Goal: Task Accomplishment & Management: Complete application form

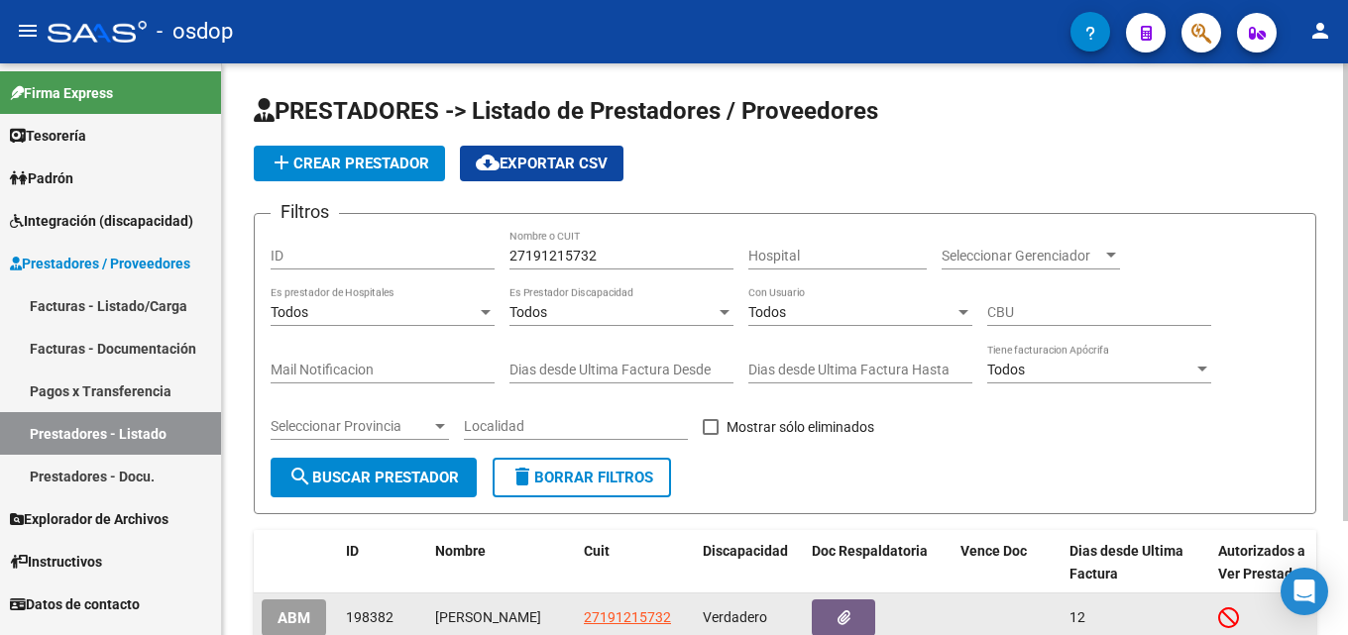
scroll to position [143, 0]
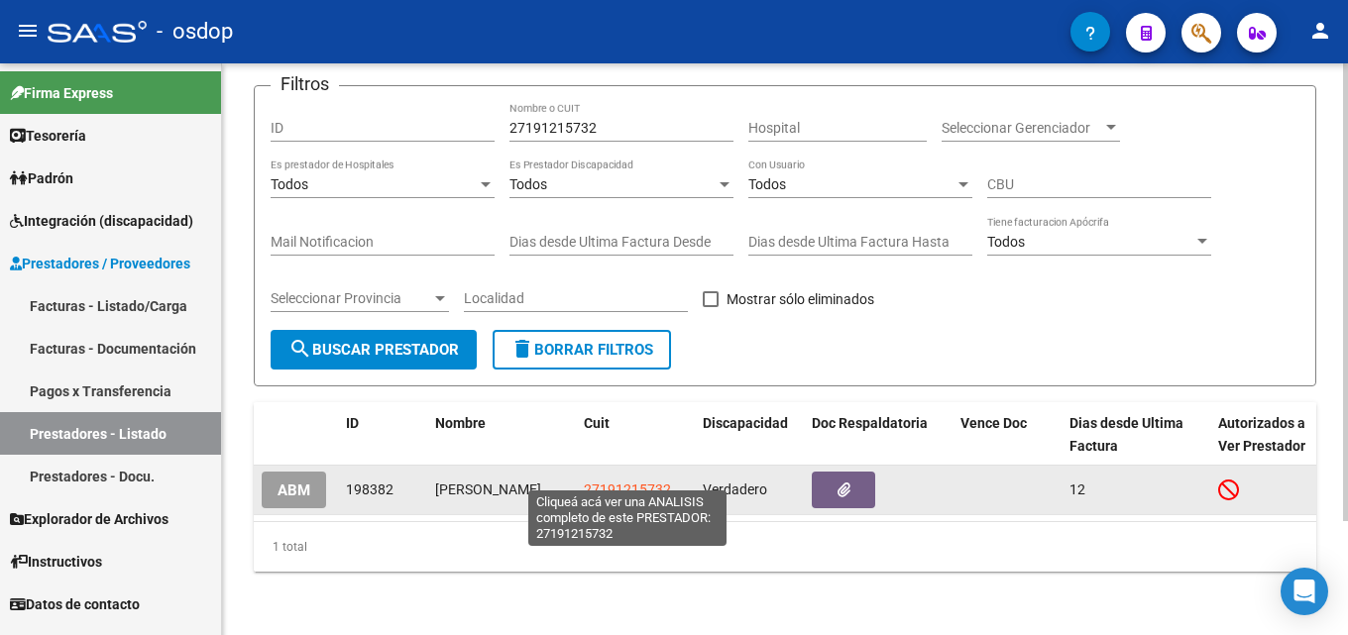
click at [635, 482] on span "27191215732" at bounding box center [627, 490] width 87 height 16
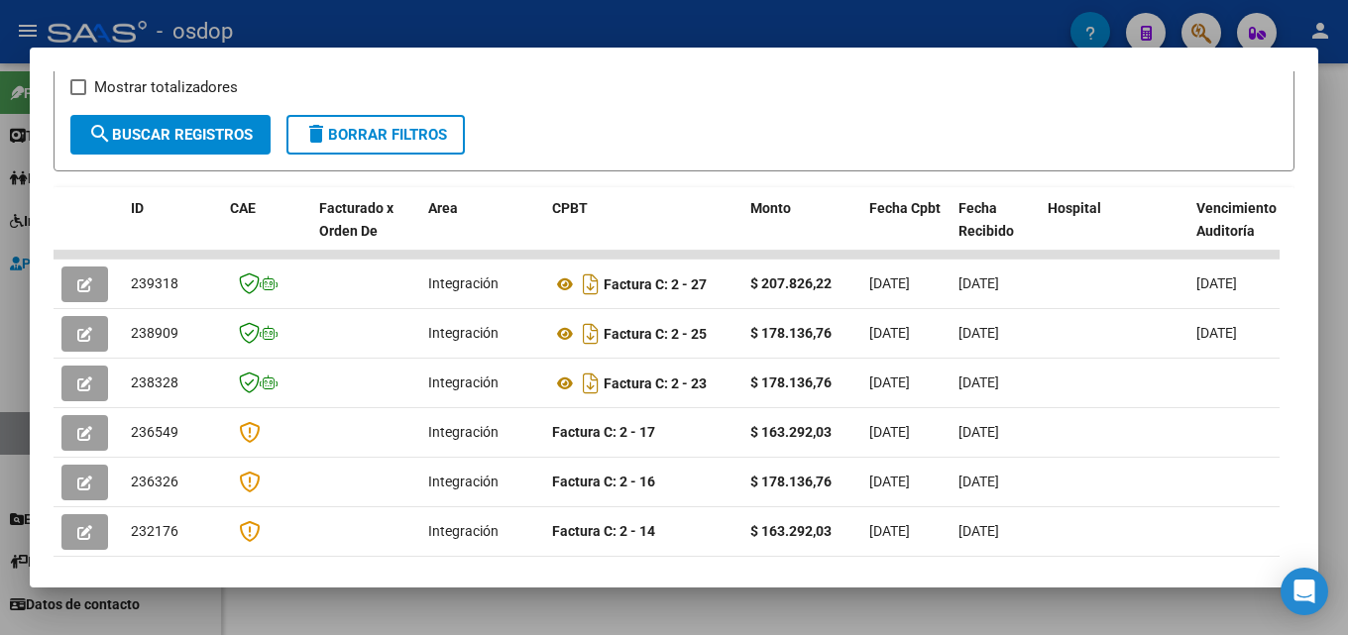
scroll to position [392, 0]
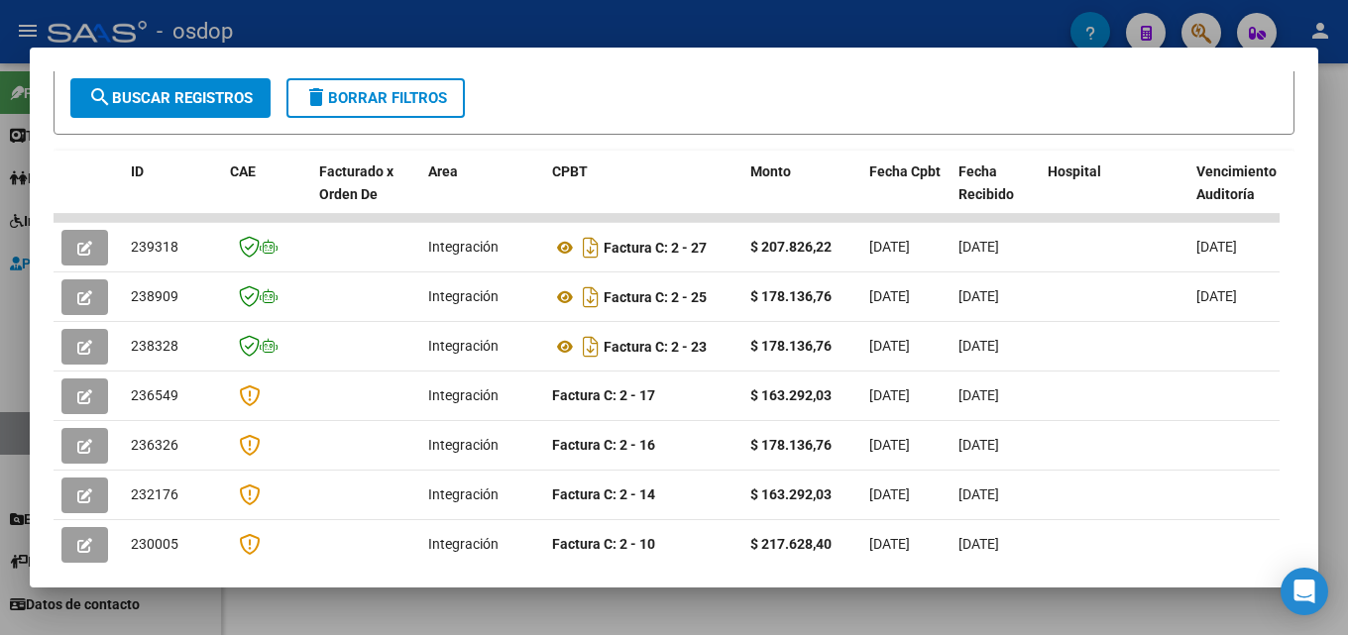
click at [1336, 507] on div at bounding box center [674, 317] width 1348 height 635
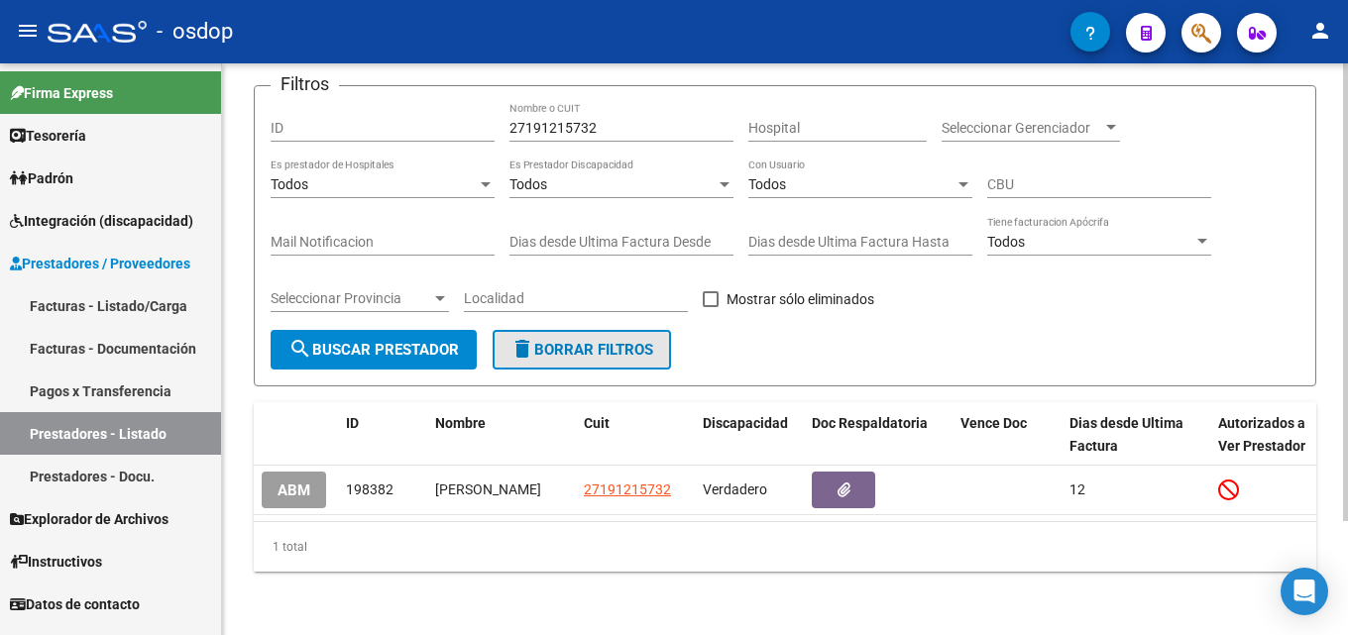
click at [668, 330] on button "delete Borrar Filtros" at bounding box center [581, 350] width 178 height 40
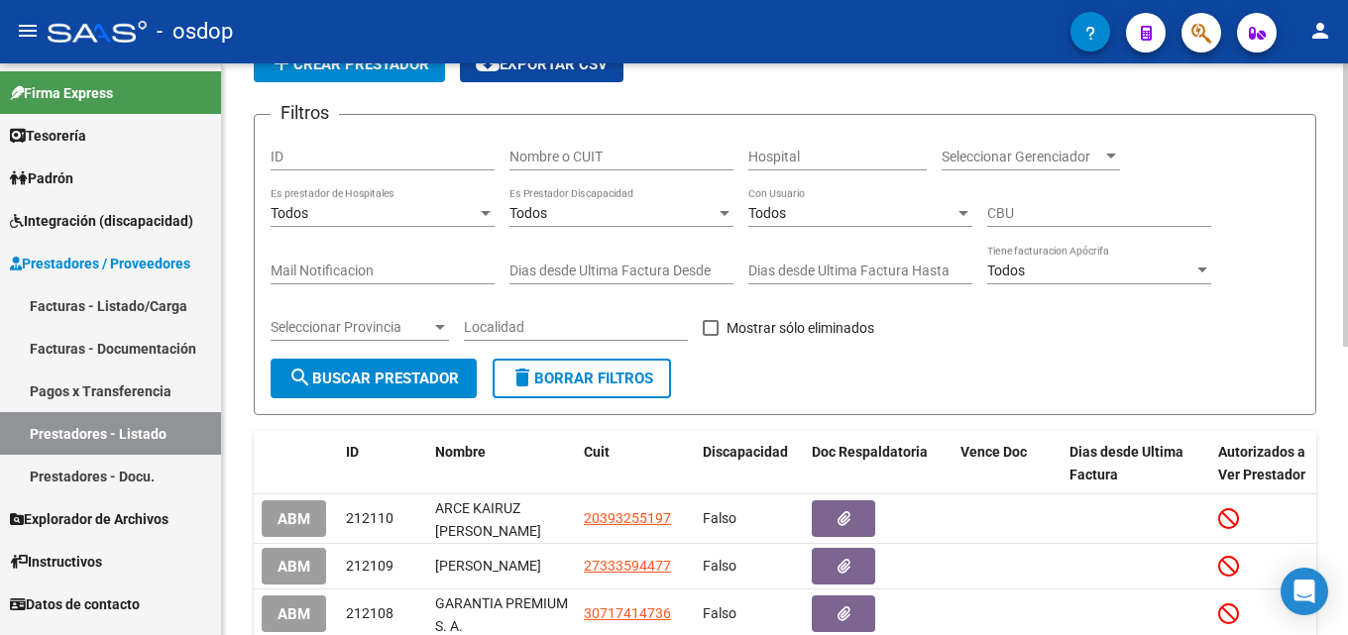
scroll to position [143, 0]
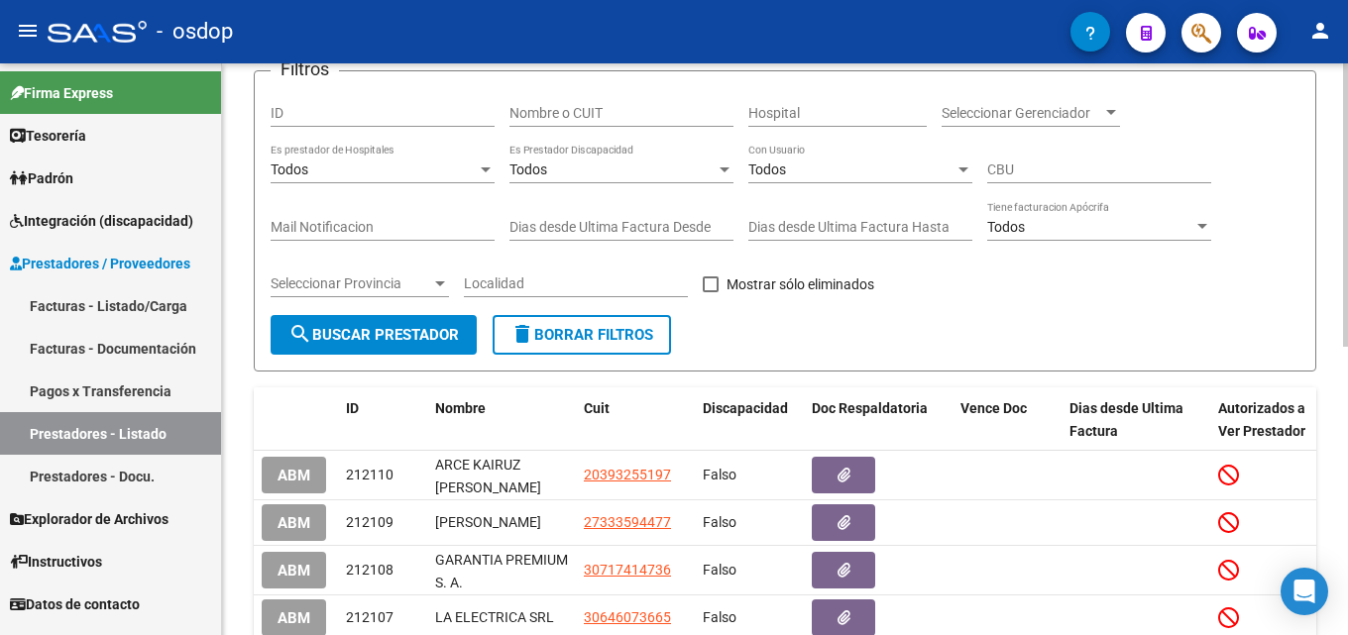
click at [605, 105] on input "Nombre o CUIT" at bounding box center [621, 113] width 224 height 17
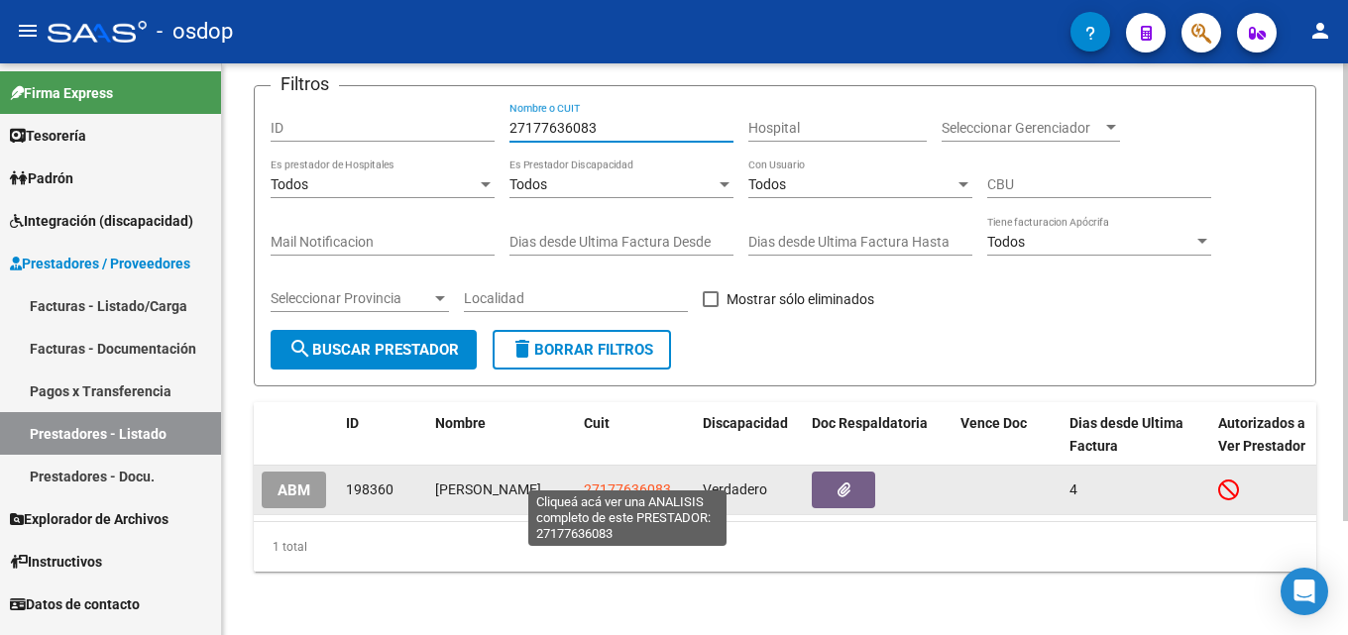
type input "27177636083"
click at [620, 482] on span "27177636083" at bounding box center [627, 490] width 87 height 16
type textarea "27177636083"
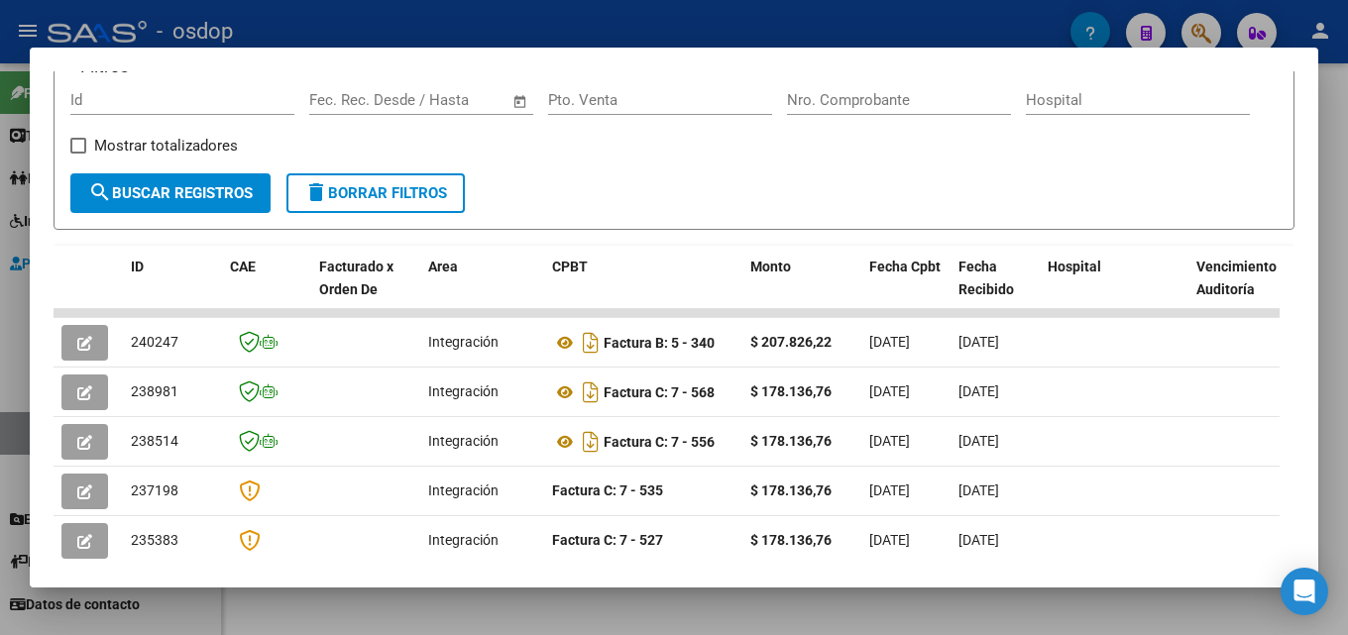
scroll to position [361, 0]
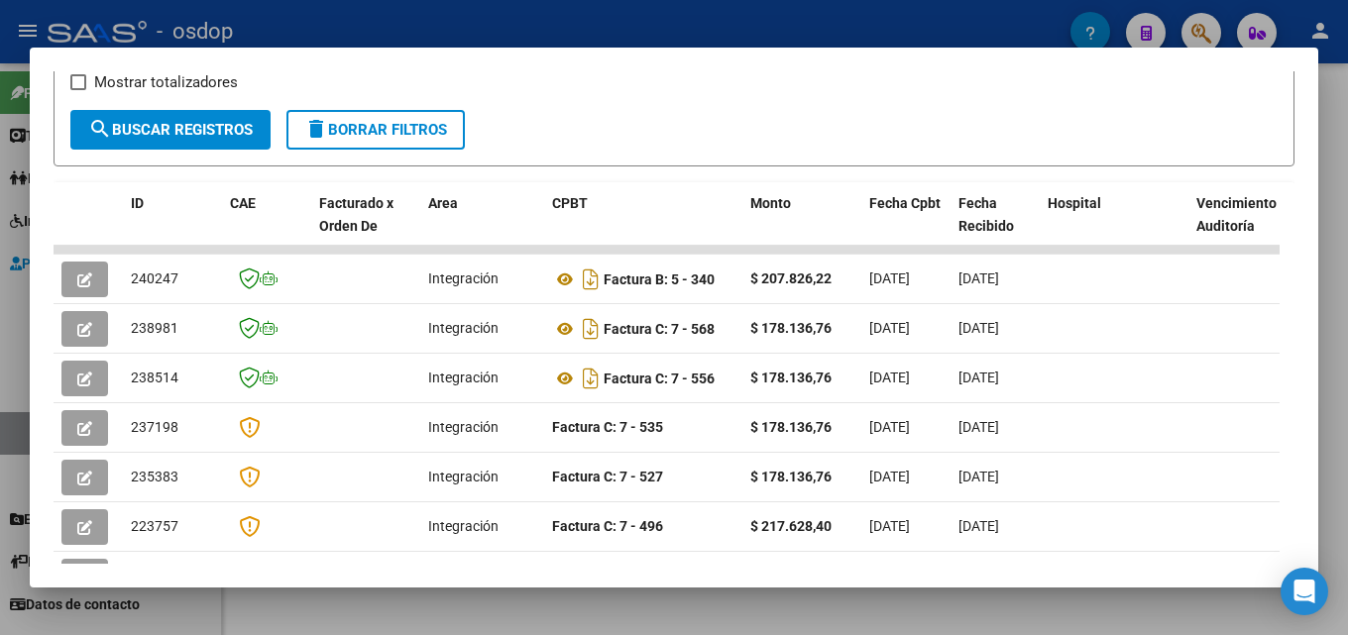
click at [1347, 388] on div at bounding box center [674, 317] width 1348 height 635
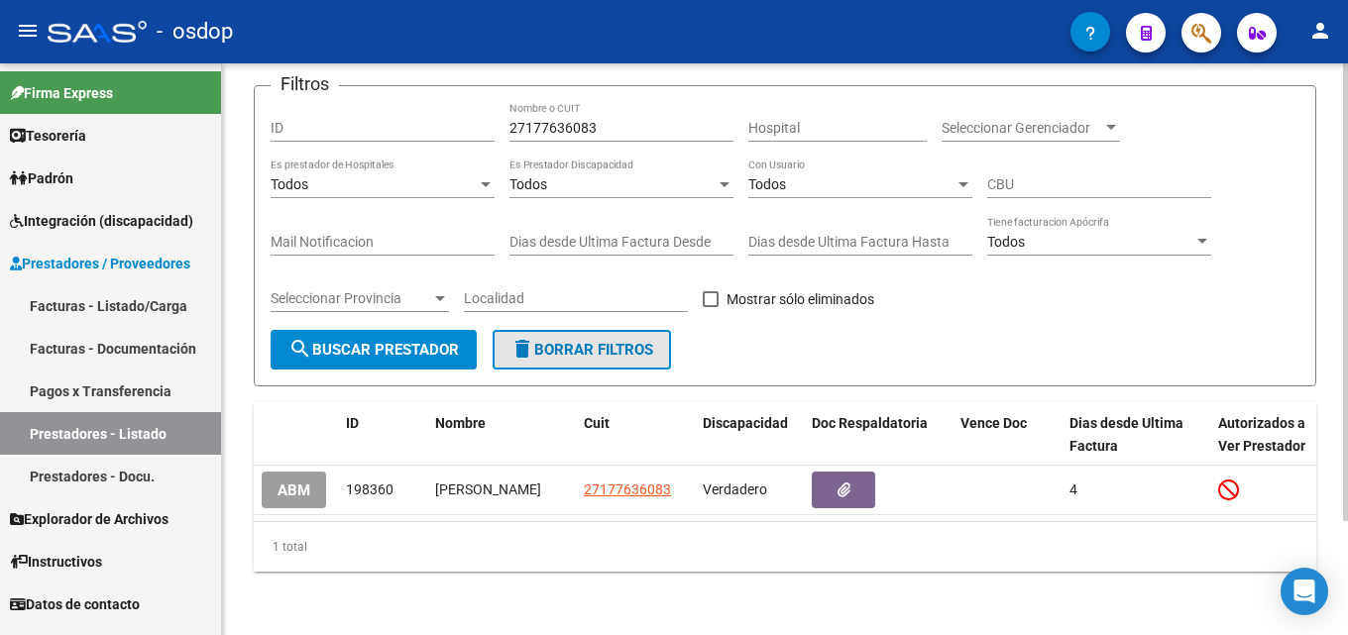
click at [580, 344] on button "delete Borrar Filtros" at bounding box center [581, 350] width 178 height 40
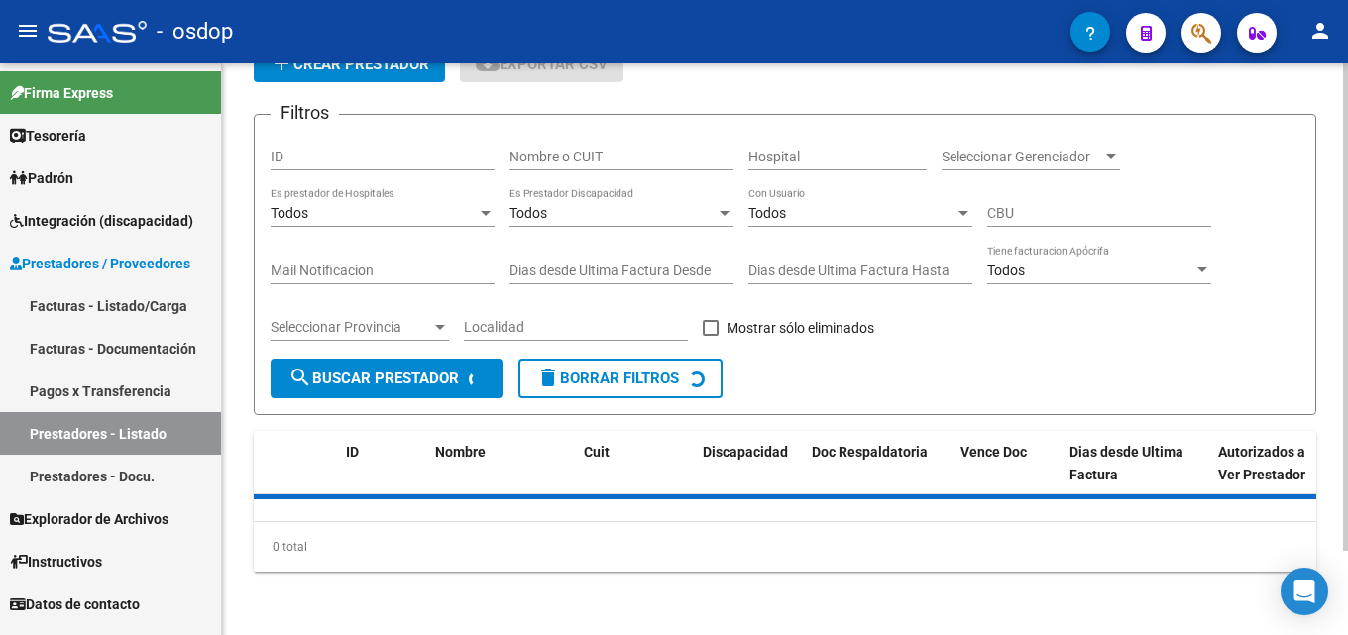
scroll to position [143, 0]
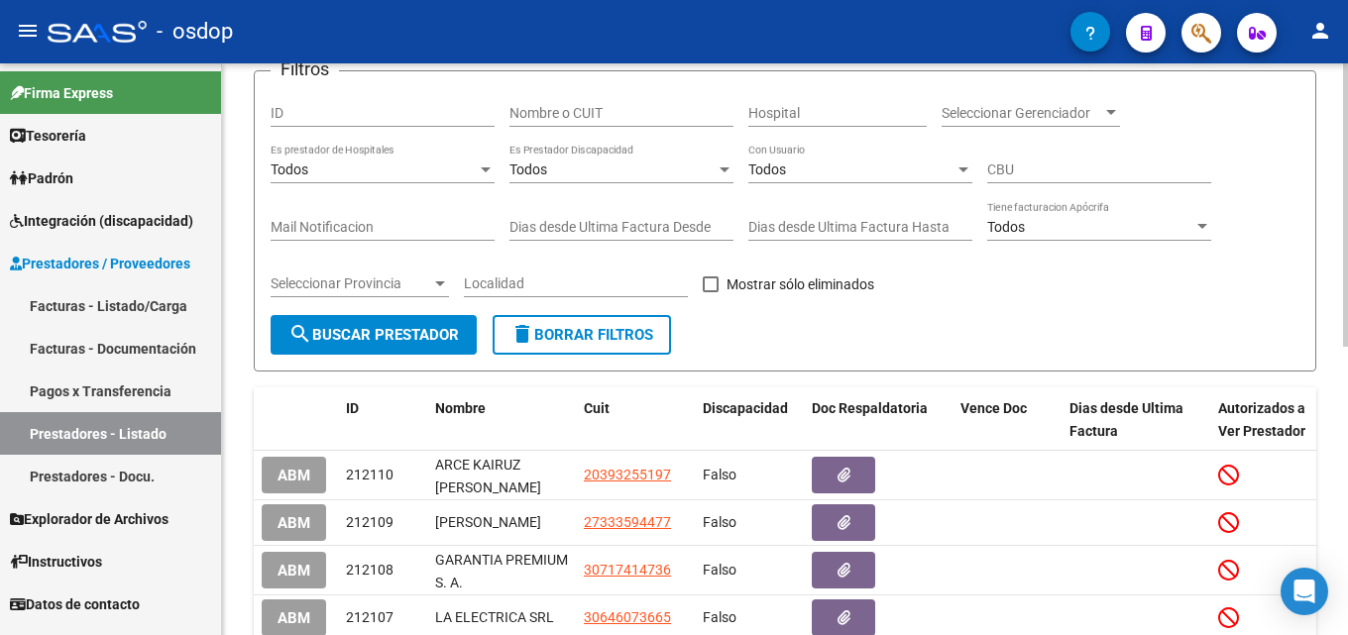
click at [577, 116] on input "Nombre o CUIT" at bounding box center [621, 113] width 224 height 17
click at [1347, 205] on div at bounding box center [1345, 279] width 5 height 283
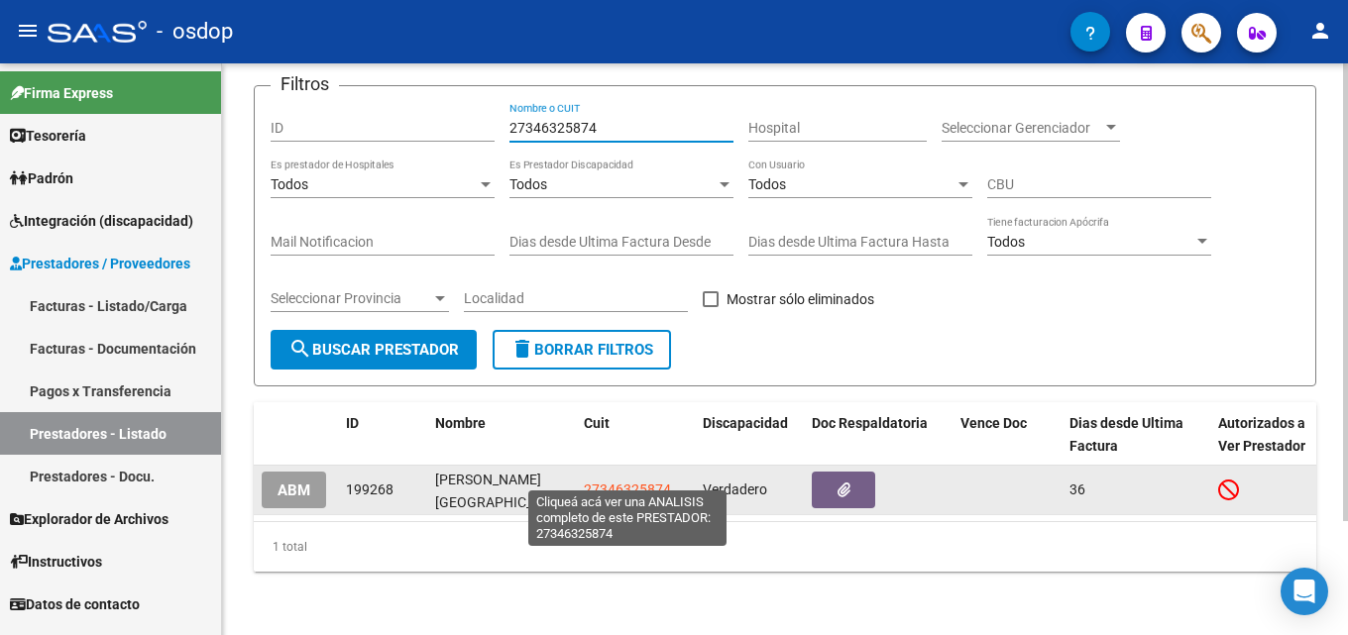
type input "27346325874"
click at [652, 482] on span "27346325874" at bounding box center [627, 490] width 87 height 16
type textarea "27346325874"
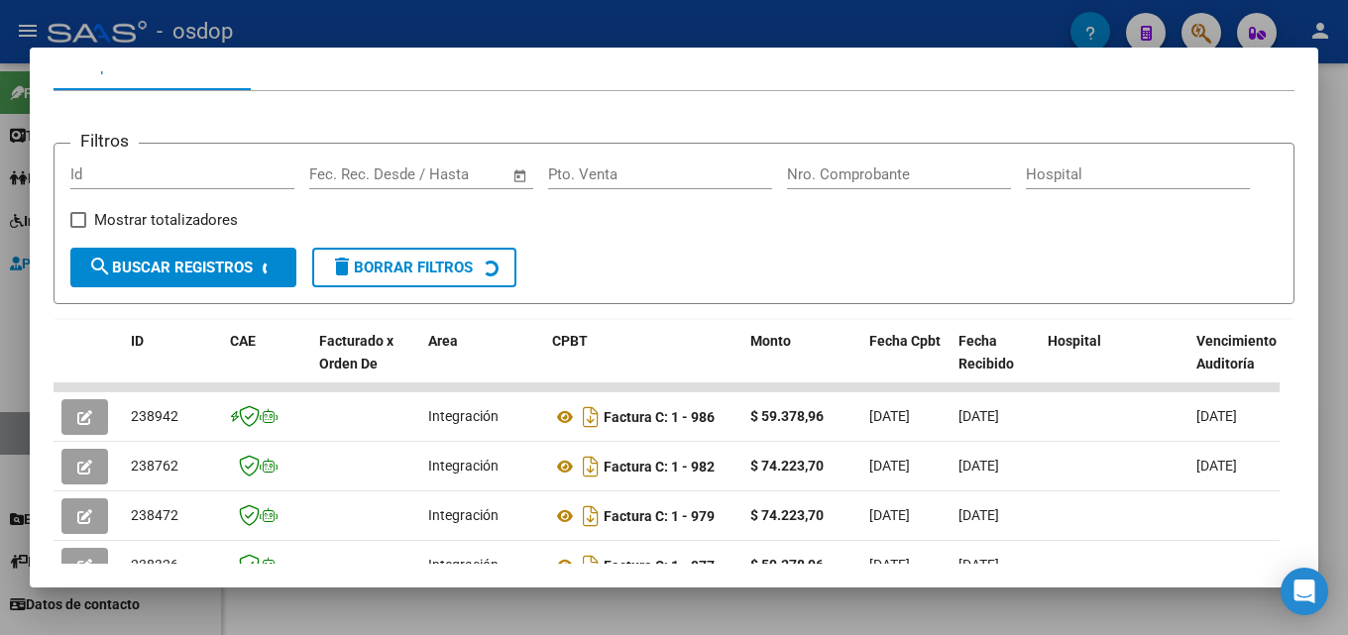
scroll to position [233, 0]
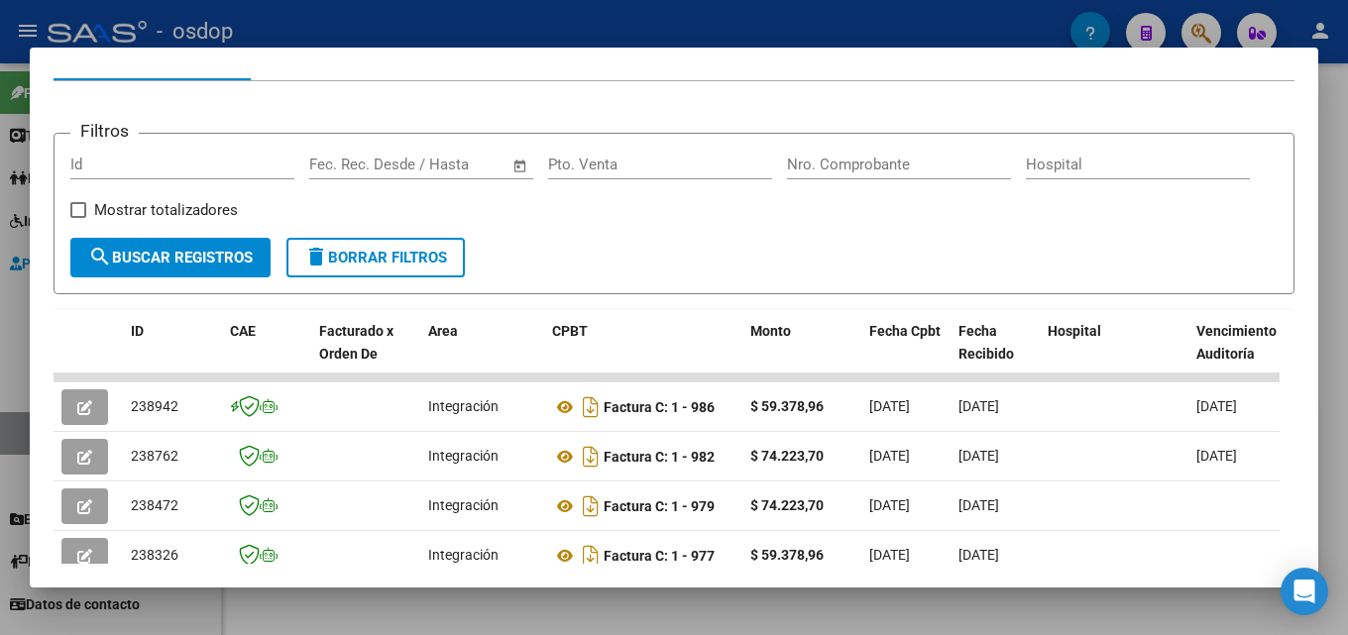
click at [1347, 354] on div at bounding box center [674, 317] width 1348 height 635
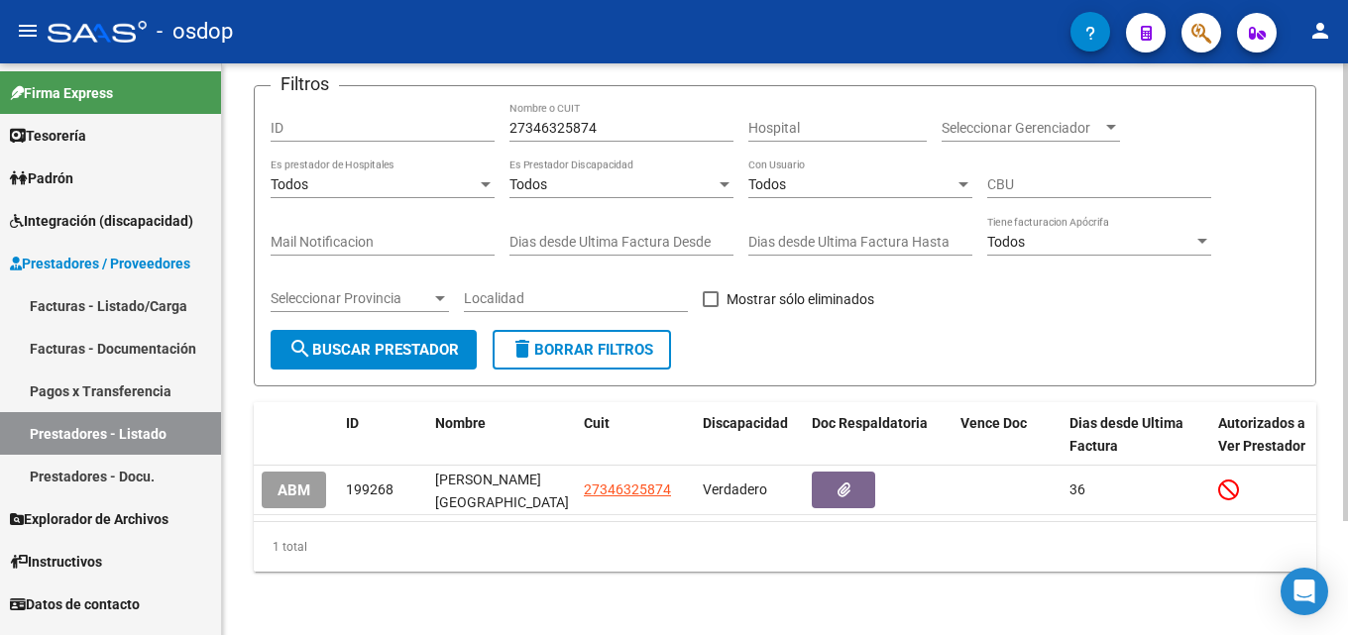
click at [644, 342] on span "delete Borrar Filtros" at bounding box center [581, 350] width 143 height 18
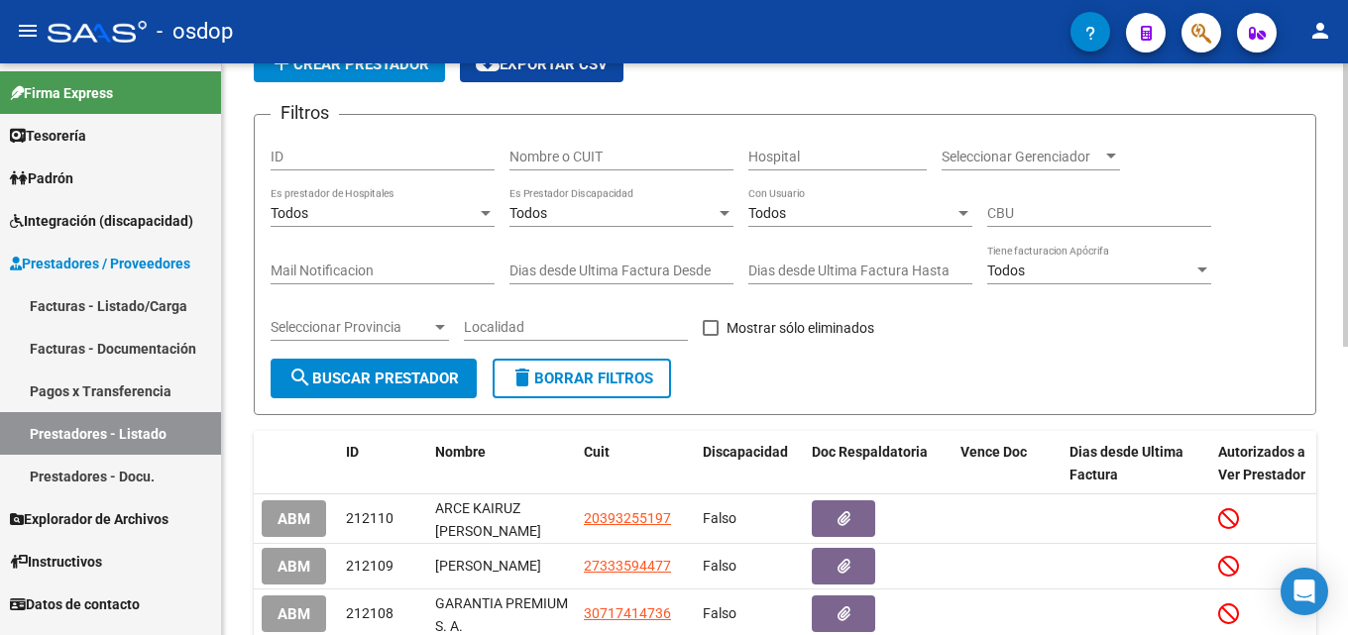
scroll to position [143, 0]
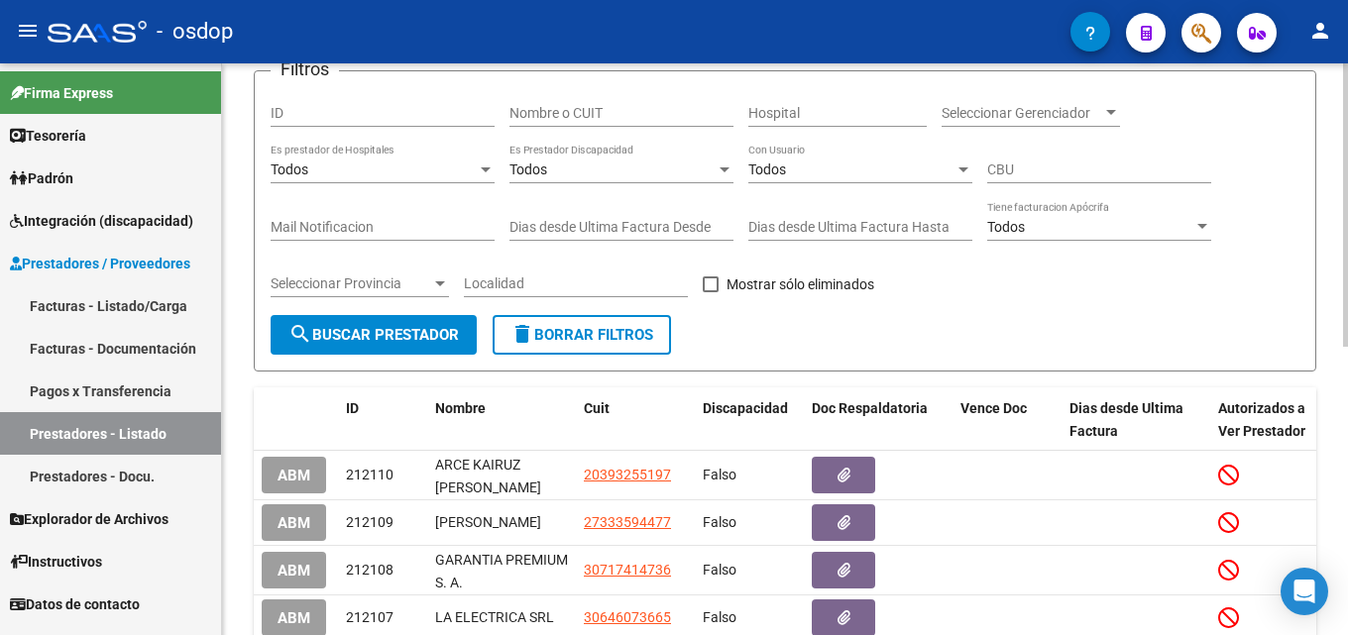
click at [598, 113] on input "Nombre o CUIT" at bounding box center [621, 113] width 224 height 17
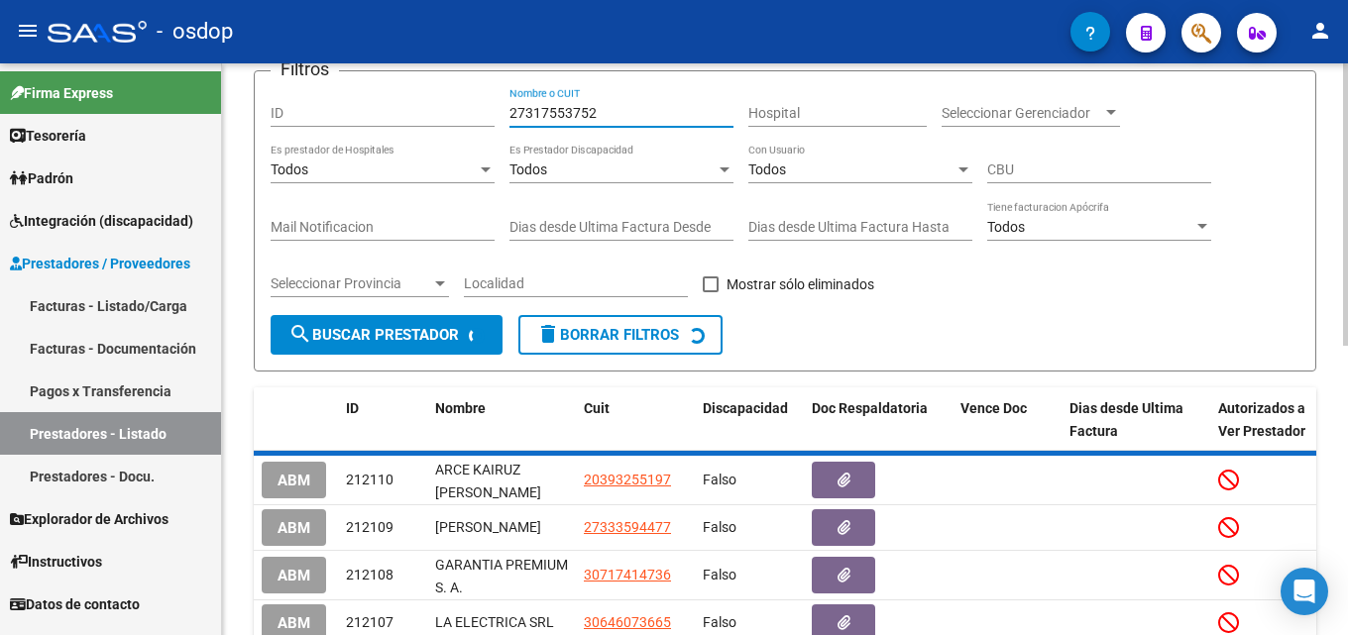
scroll to position [139, 0]
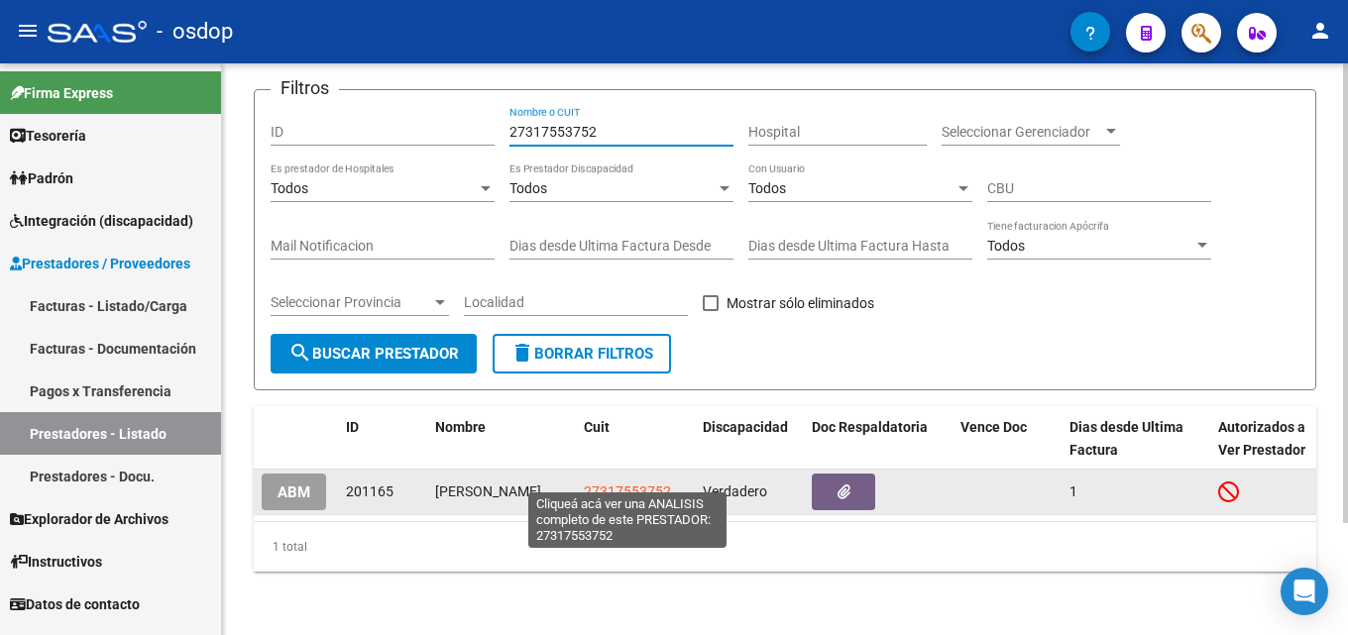
type input "27317553752"
click at [654, 484] on span "27317553752" at bounding box center [627, 492] width 87 height 16
type textarea "27317553752"
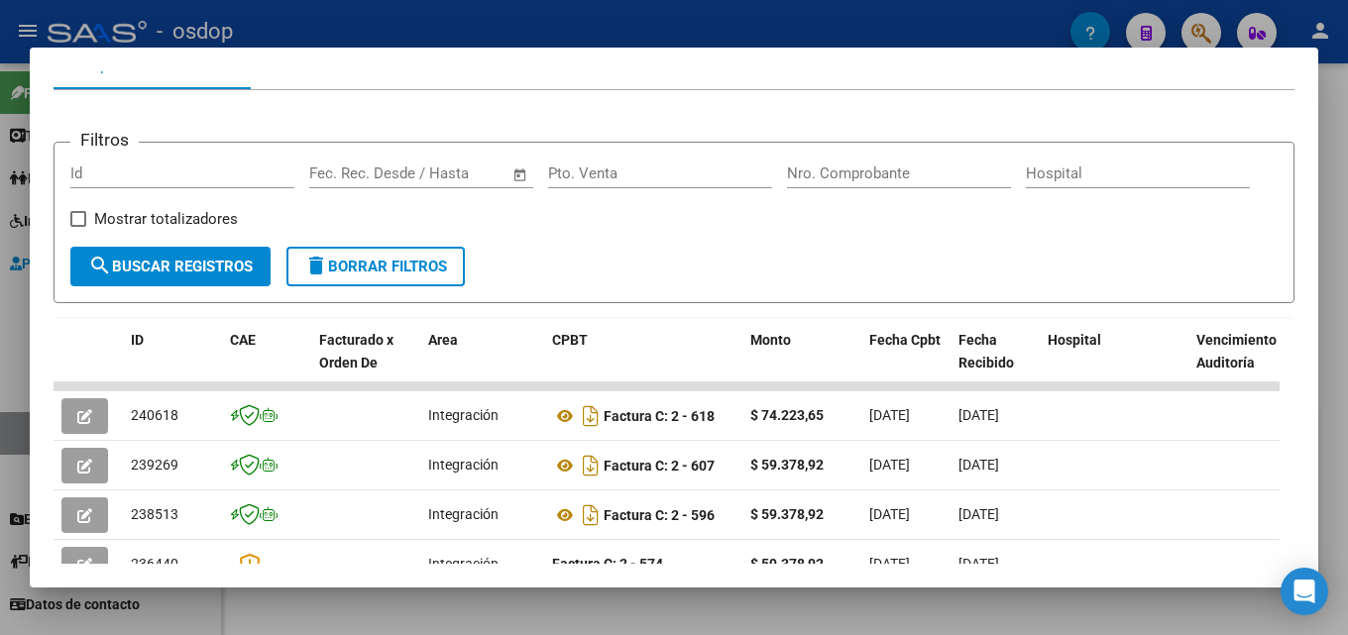
scroll to position [229, 0]
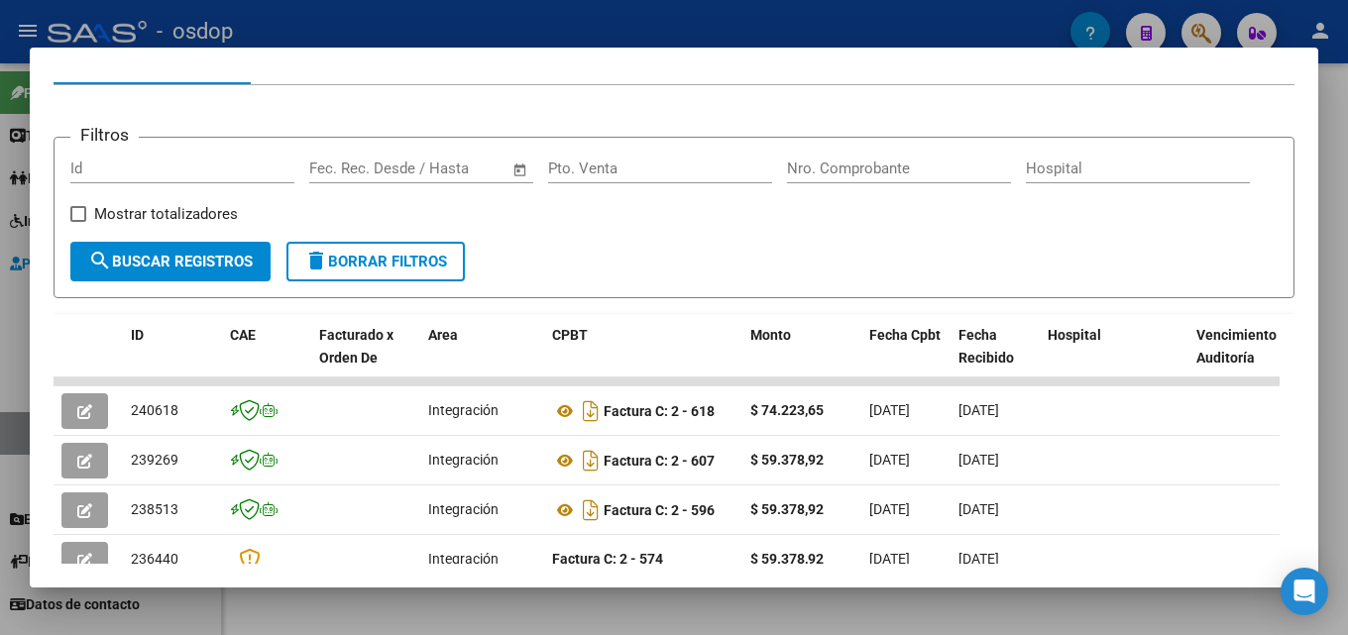
click at [1347, 276] on div at bounding box center [674, 317] width 1348 height 635
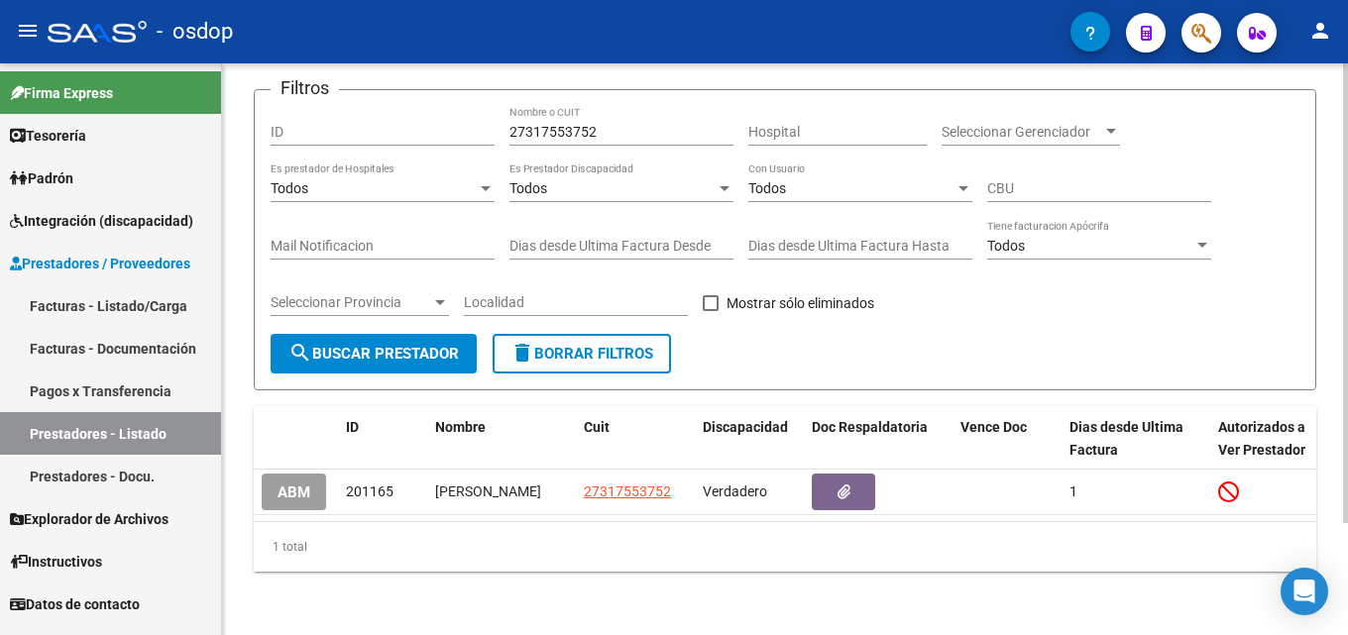
click at [612, 124] on input "27317553752" at bounding box center [621, 132] width 224 height 17
type input "20290743193"
click at [614, 334] on button "delete Borrar Filtros" at bounding box center [581, 354] width 178 height 40
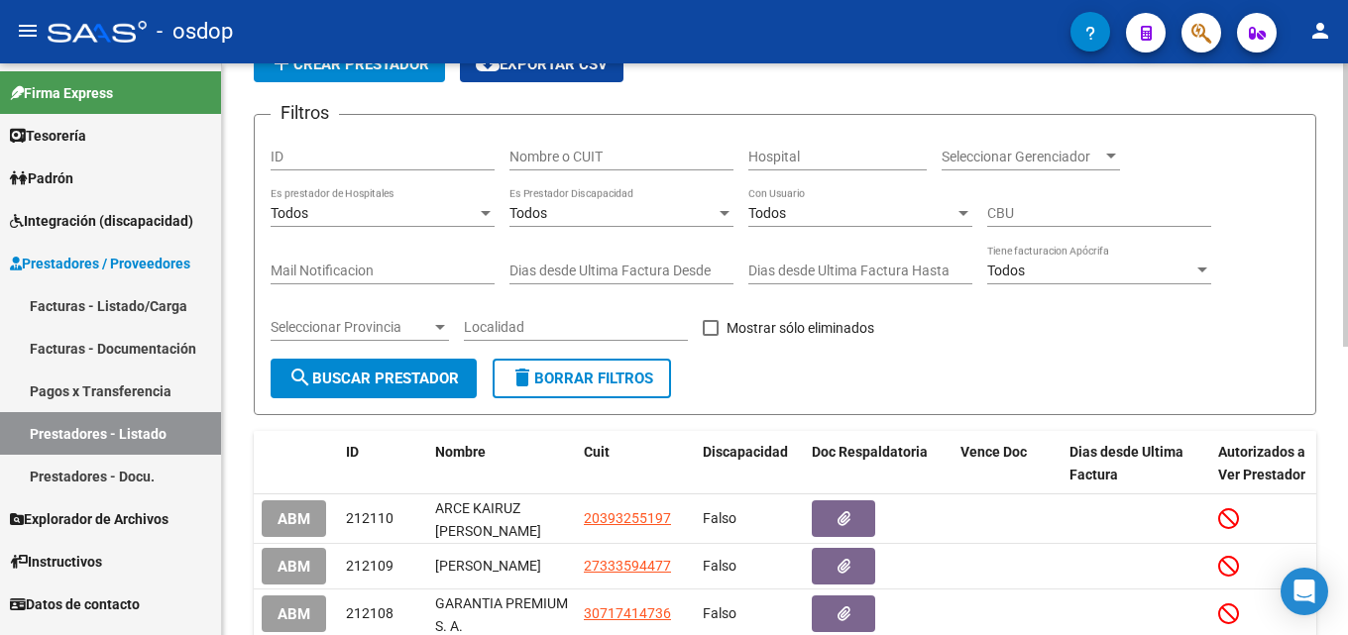
scroll to position [139, 0]
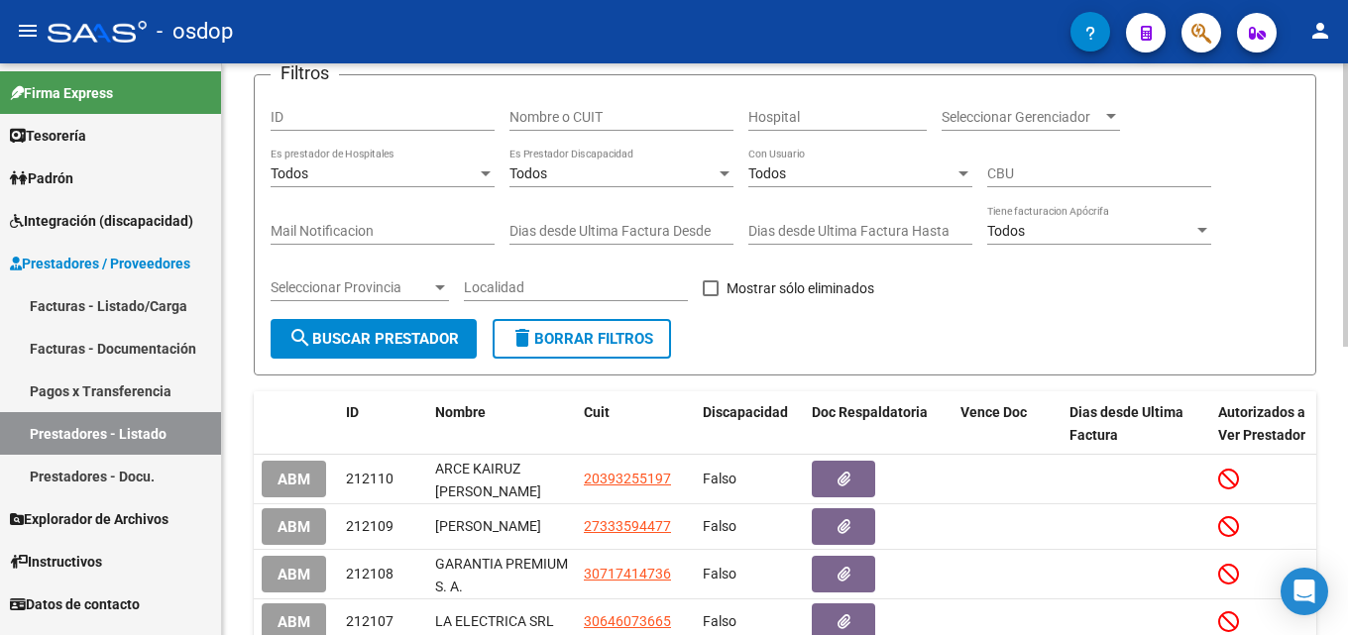
click at [607, 121] on input "Nombre o CUIT" at bounding box center [621, 117] width 224 height 17
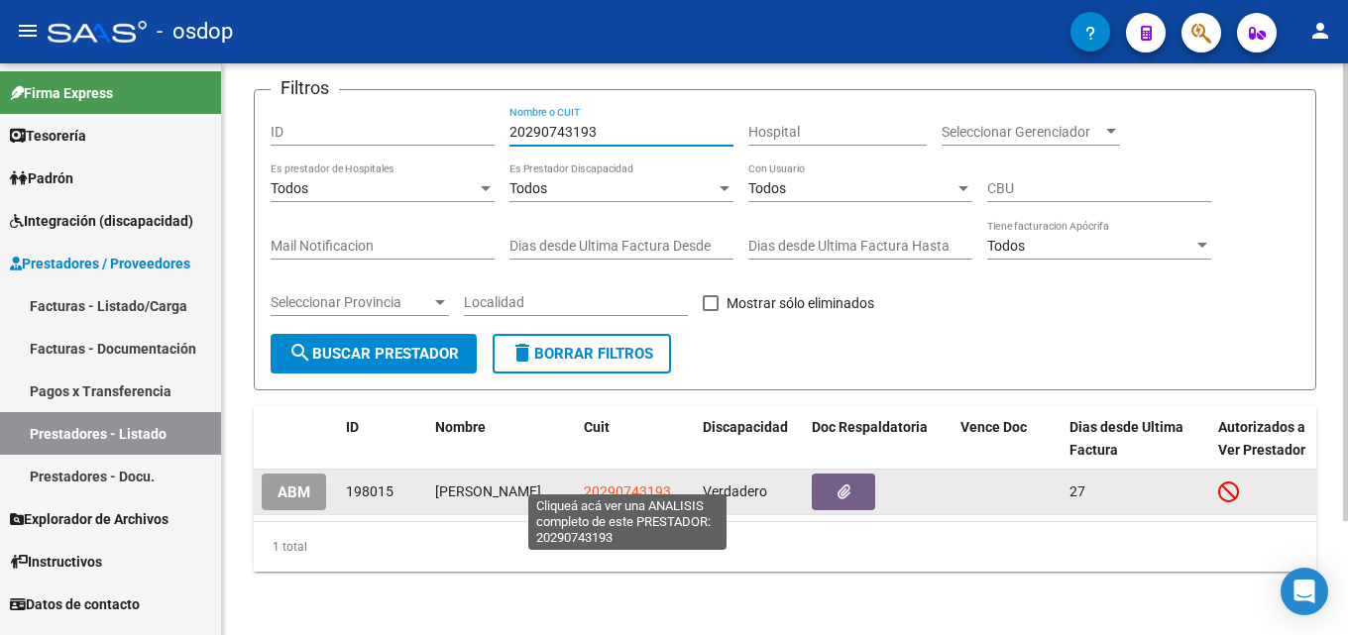
type input "20290743193"
click at [637, 484] on span "20290743193" at bounding box center [627, 492] width 87 height 16
type textarea "20290743193"
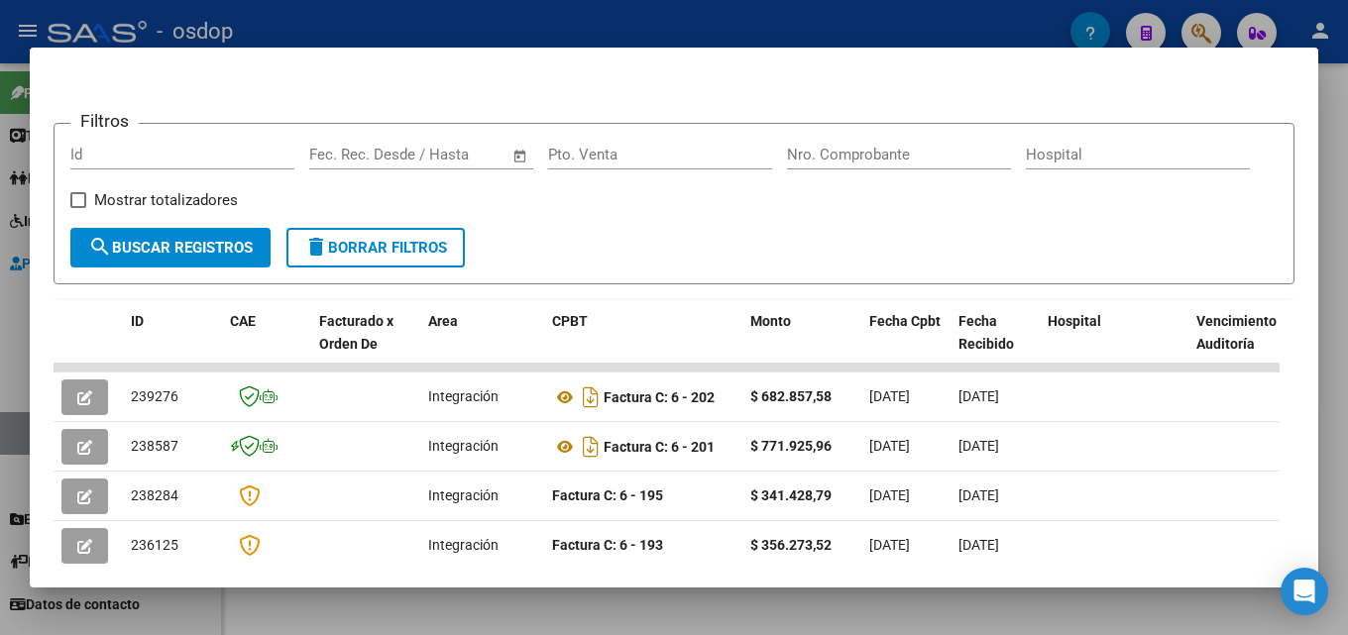
scroll to position [255, 0]
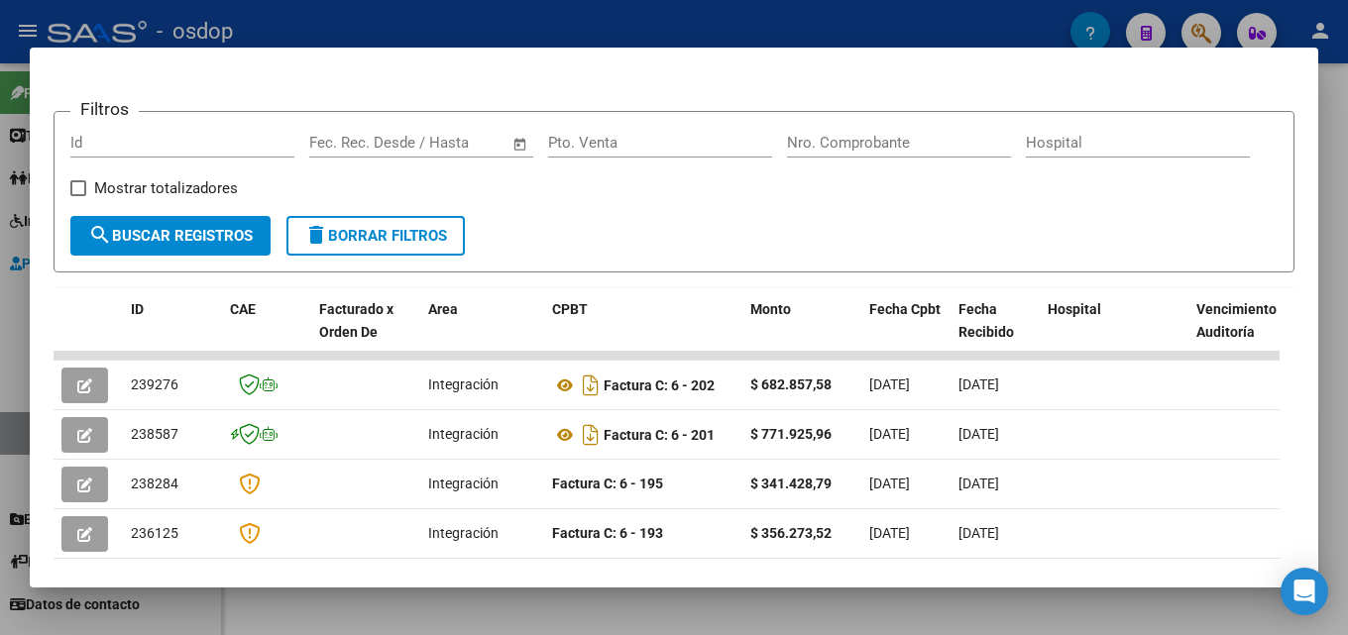
click at [1347, 355] on div at bounding box center [674, 317] width 1348 height 635
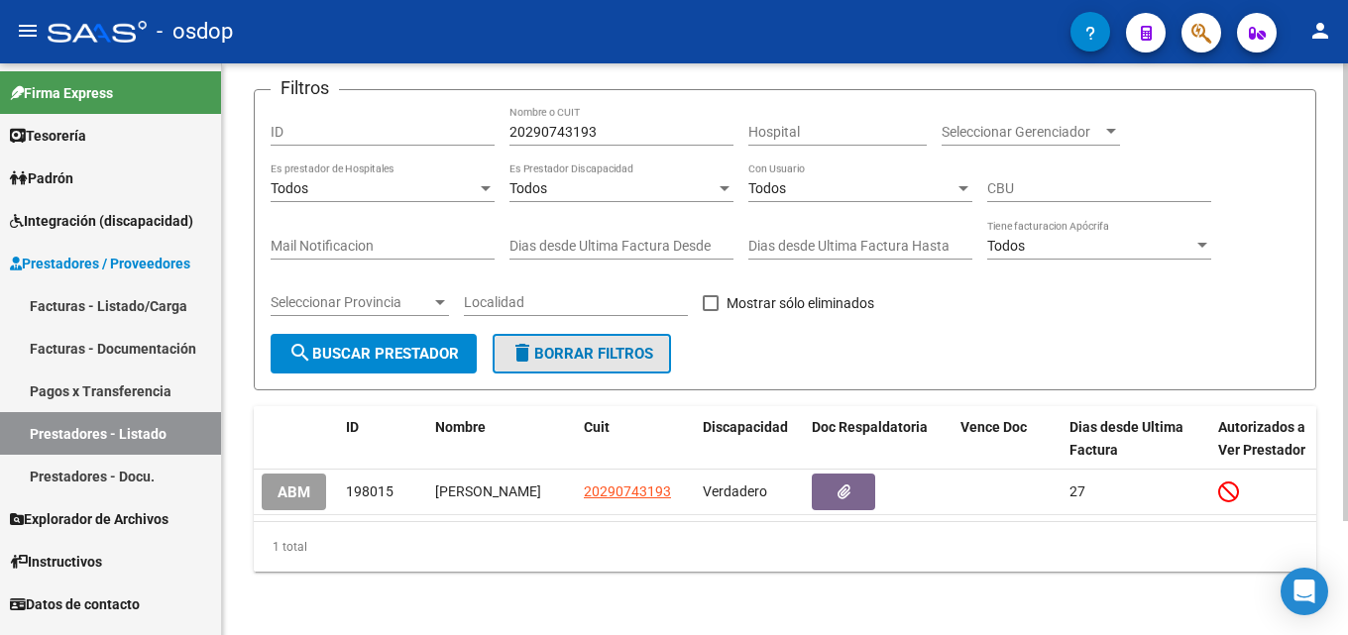
click at [590, 345] on span "delete Borrar Filtros" at bounding box center [581, 354] width 143 height 18
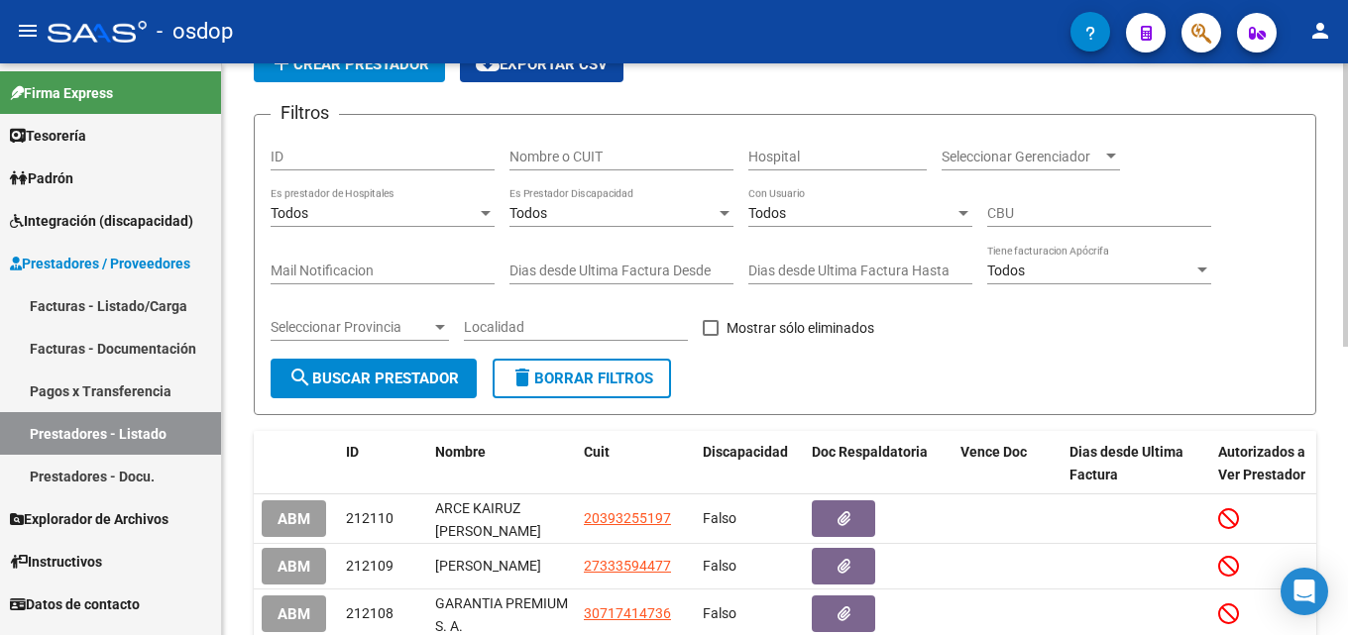
scroll to position [139, 0]
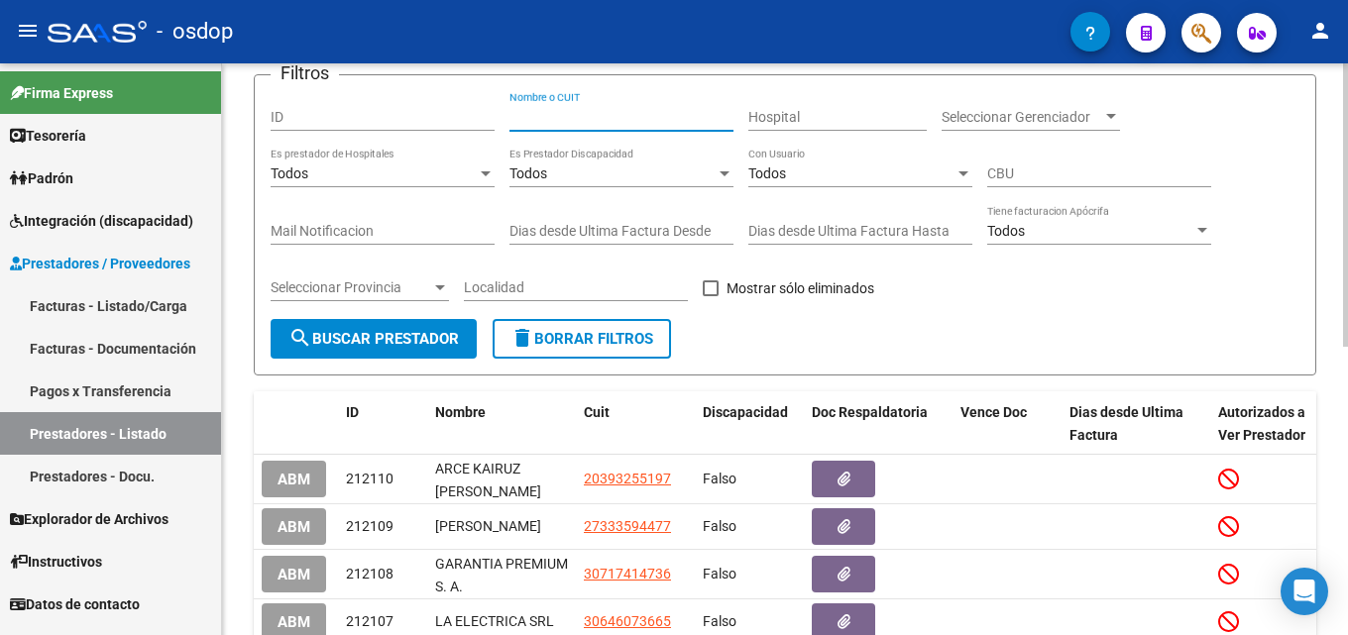
click at [536, 119] on input "Nombre o CUIT" at bounding box center [621, 117] width 224 height 17
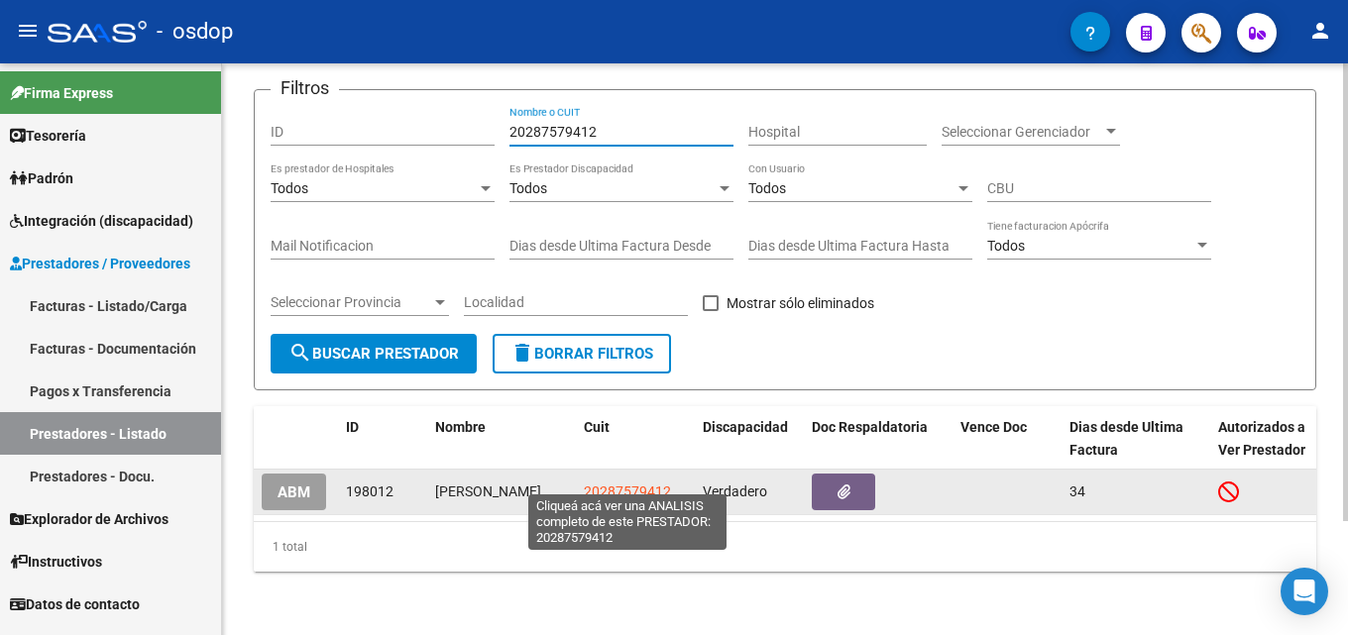
type input "20287579412"
click at [634, 484] on span "20287579412" at bounding box center [627, 492] width 87 height 16
type textarea "20287579412"
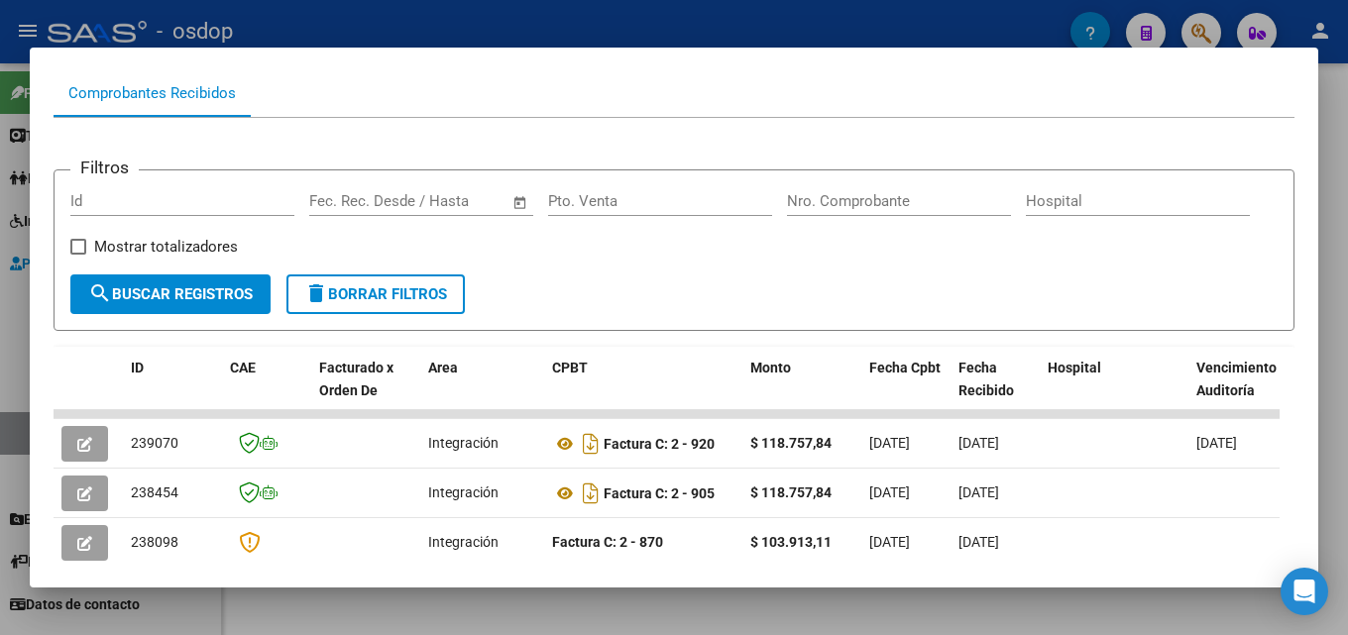
scroll to position [274, 0]
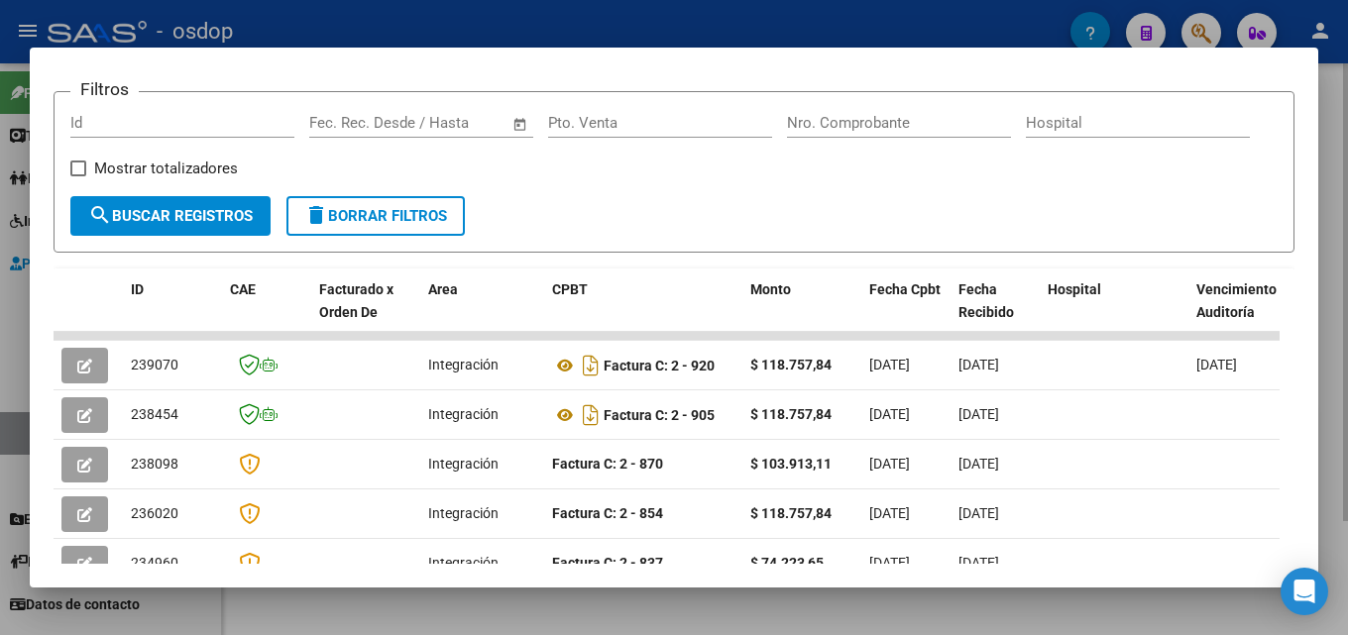
click at [1347, 372] on div at bounding box center [674, 317] width 1348 height 635
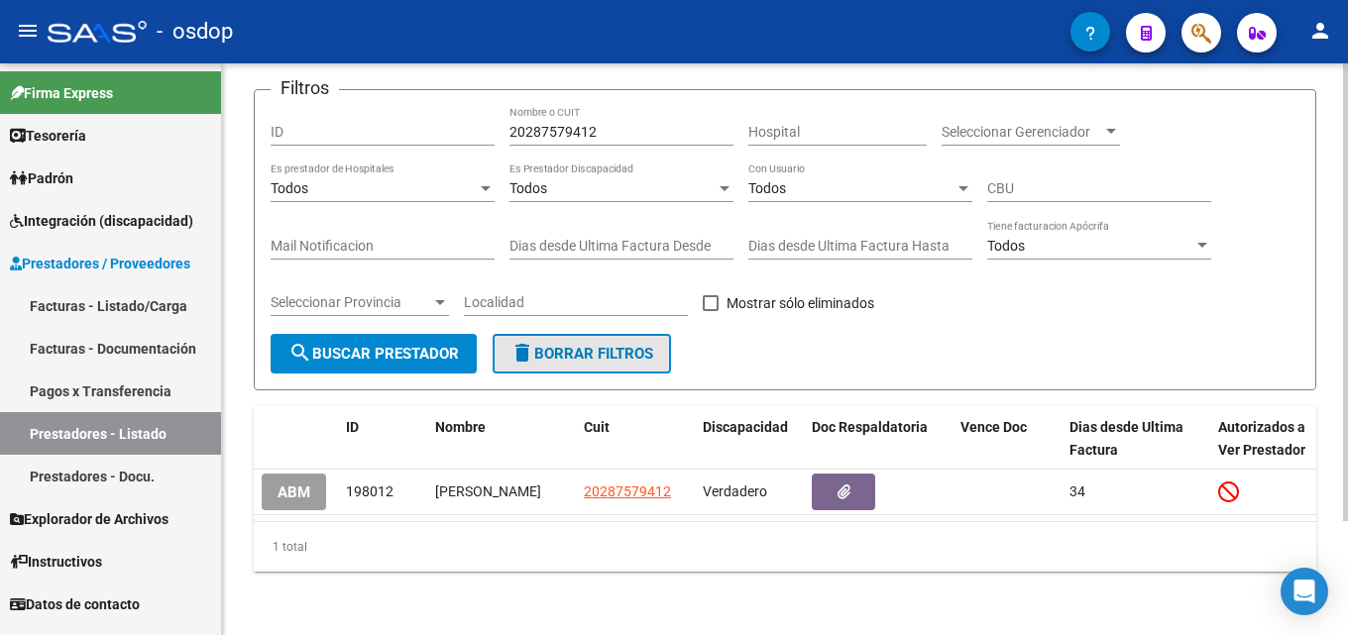
click at [552, 345] on span "delete Borrar Filtros" at bounding box center [581, 354] width 143 height 18
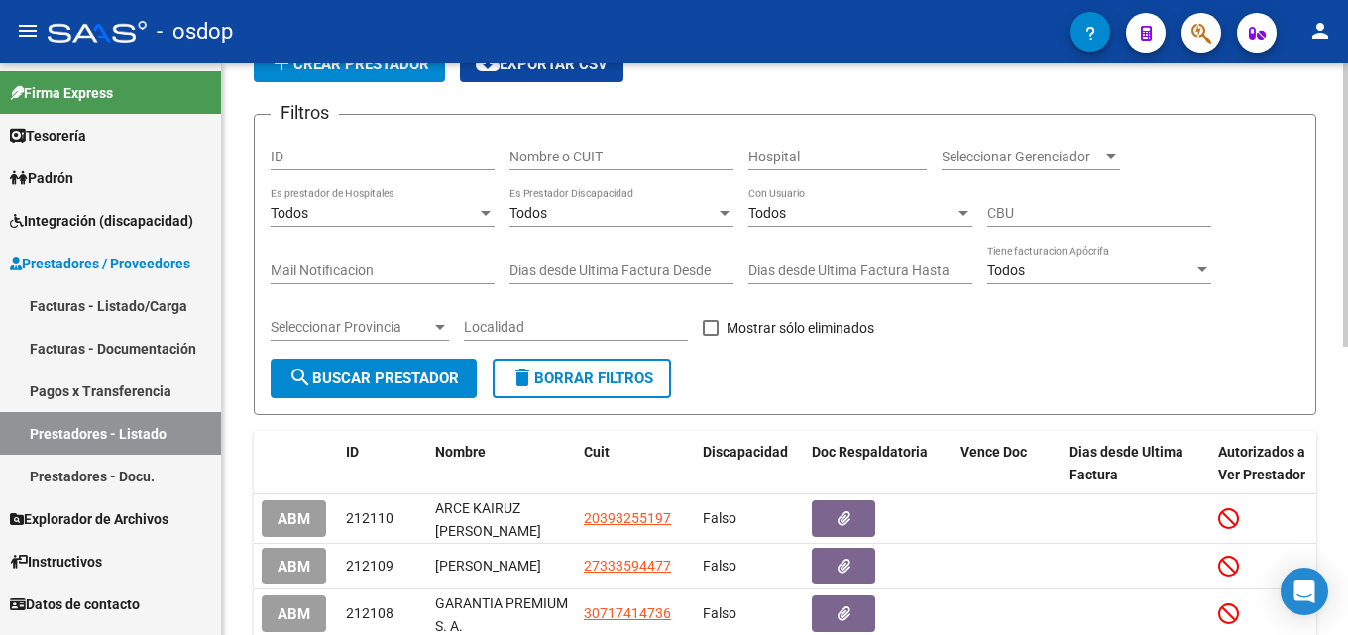
scroll to position [139, 0]
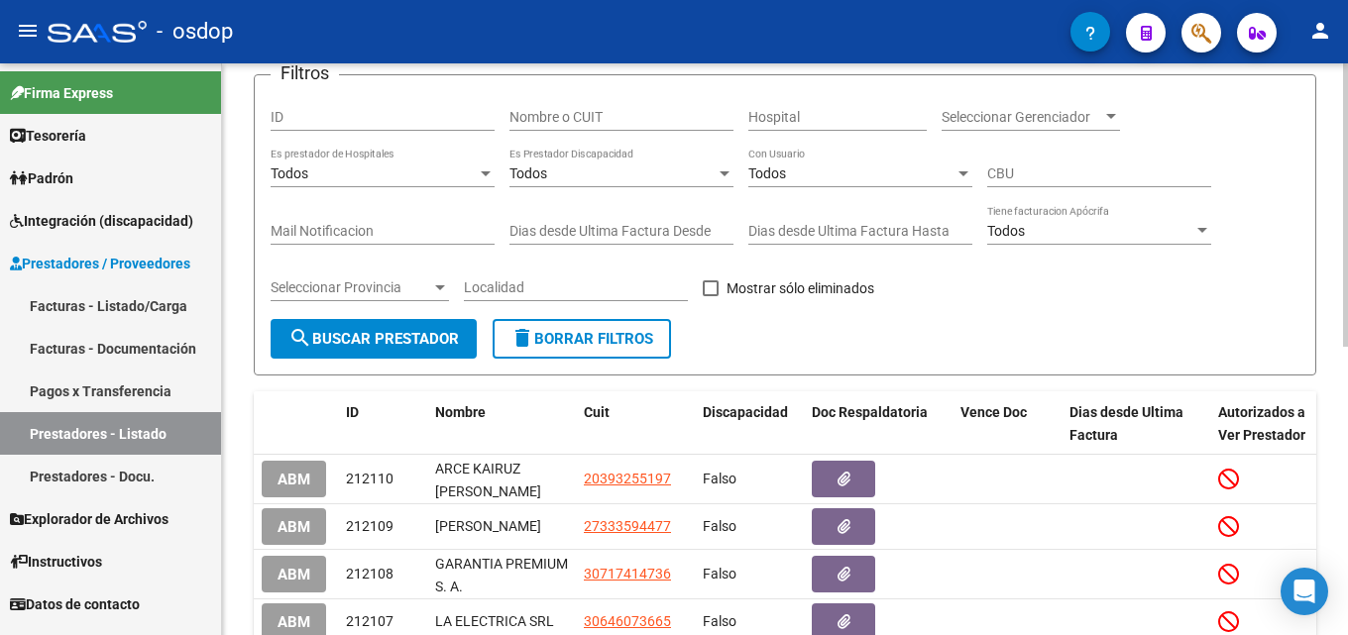
click at [603, 112] on input "Nombre o CUIT" at bounding box center [621, 117] width 224 height 17
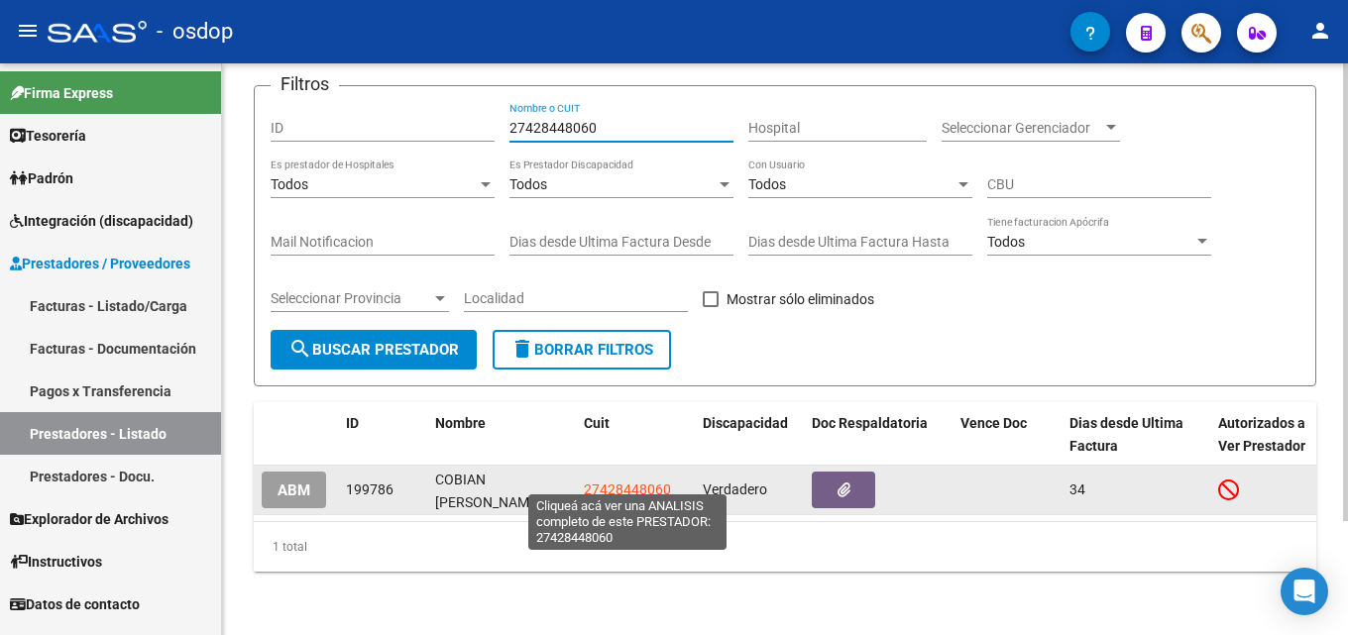
type input "27428448060"
click at [616, 483] on span "27428448060" at bounding box center [627, 490] width 87 height 16
type textarea "27428448060"
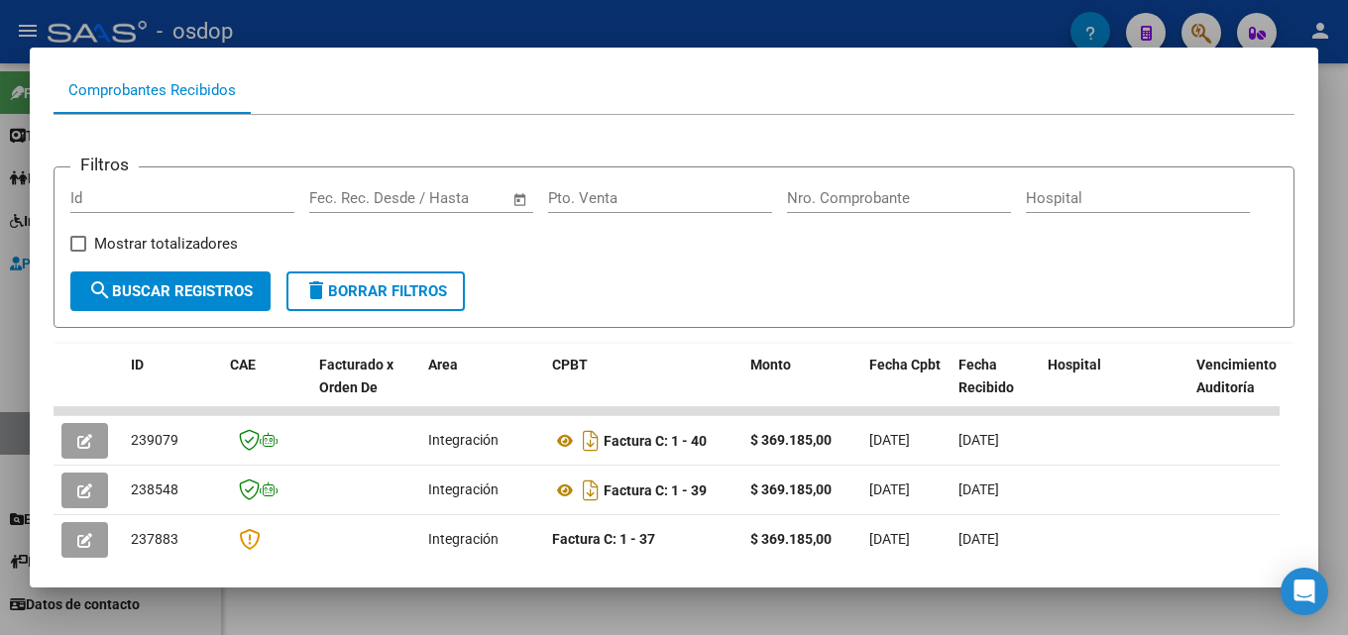
scroll to position [233, 0]
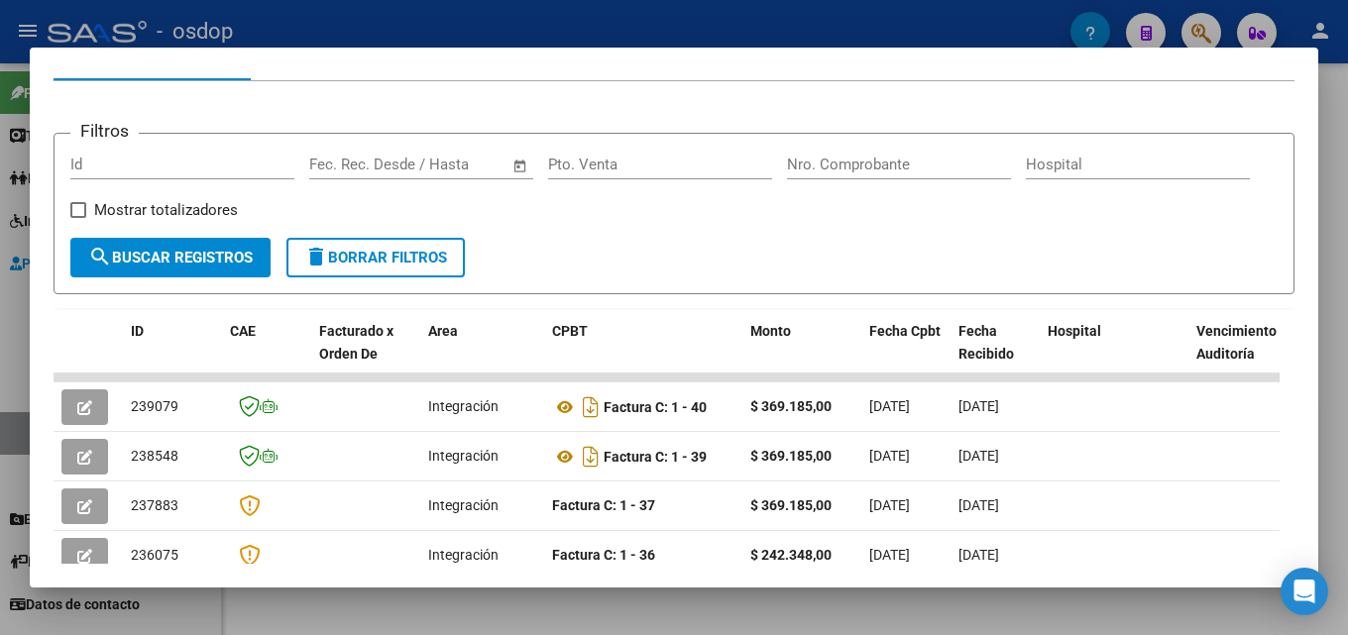
click at [1347, 354] on div at bounding box center [674, 317] width 1348 height 635
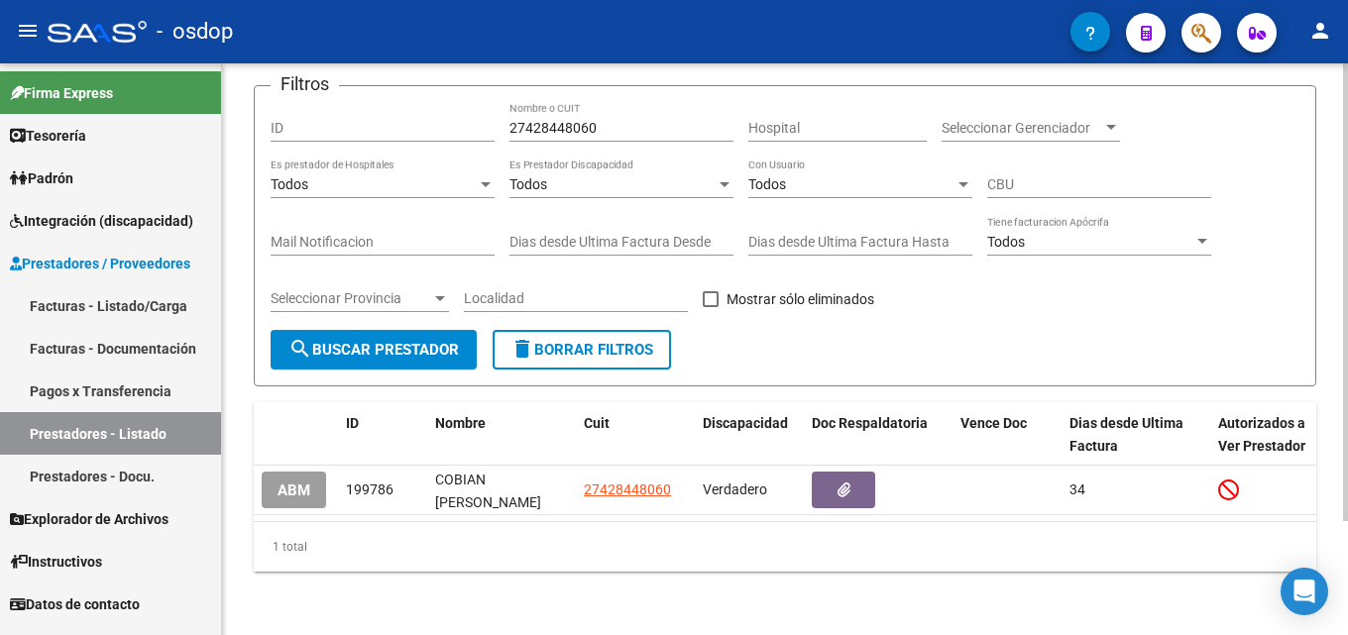
click at [635, 341] on span "delete Borrar Filtros" at bounding box center [581, 350] width 143 height 18
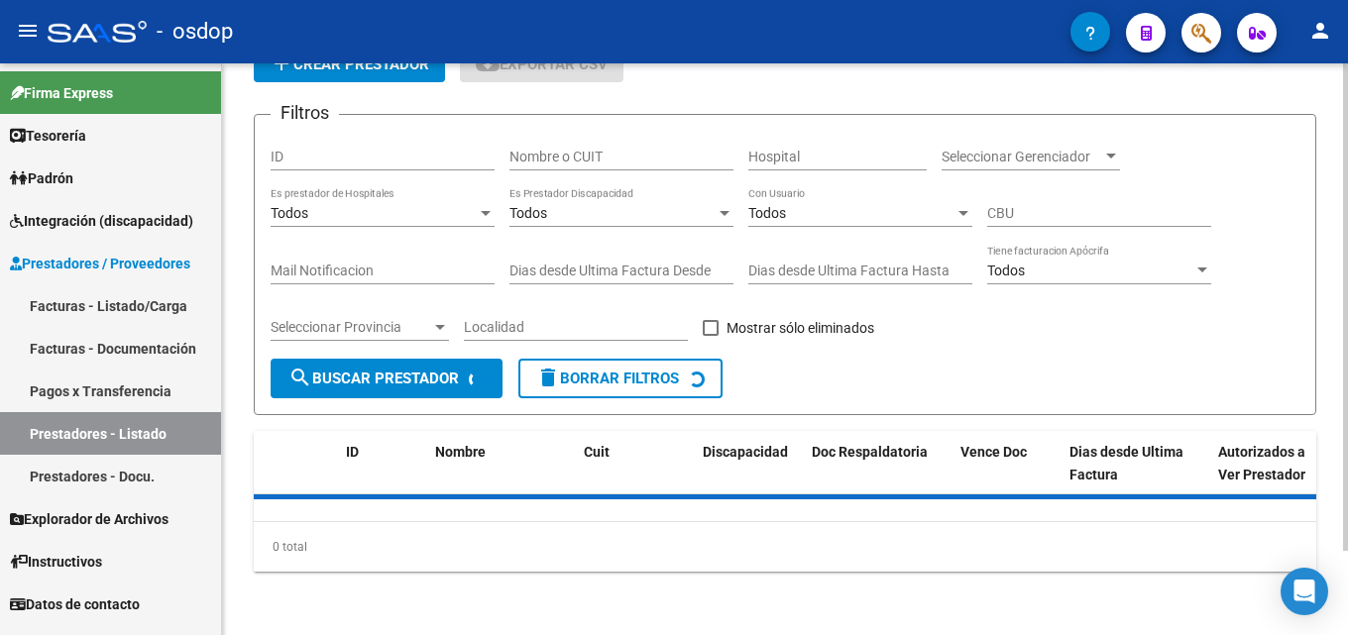
scroll to position [139, 0]
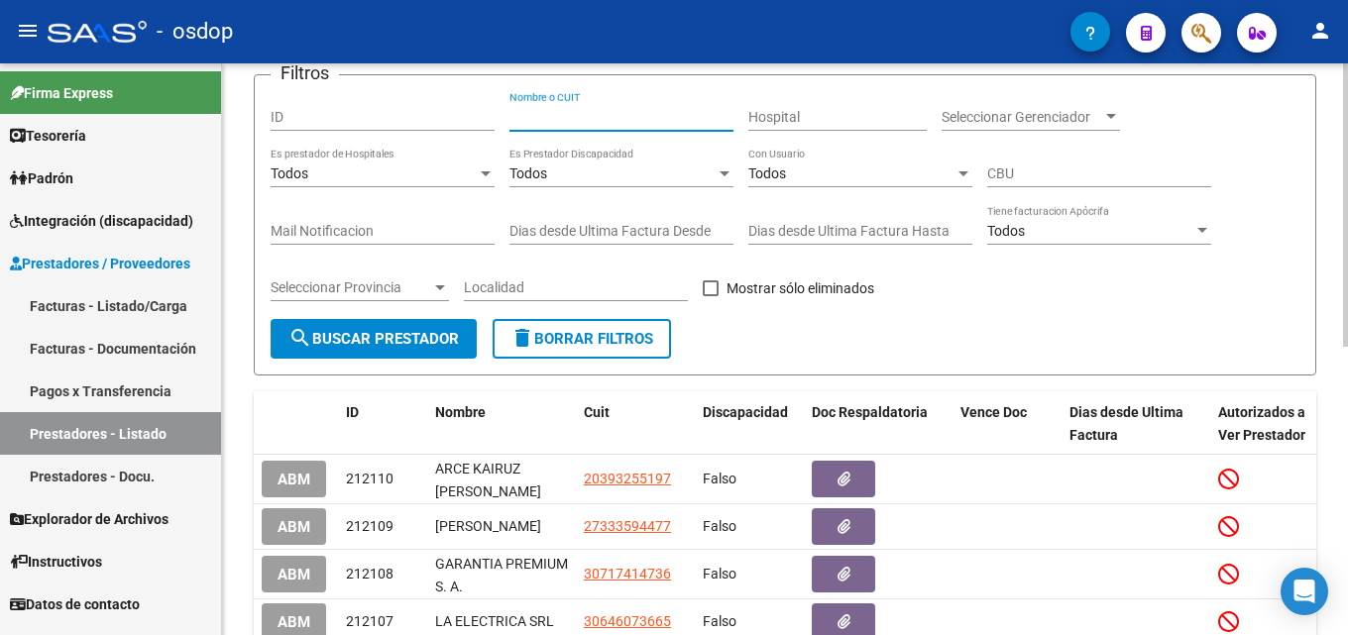
click at [578, 119] on input "Nombre o CUIT" at bounding box center [621, 117] width 224 height 17
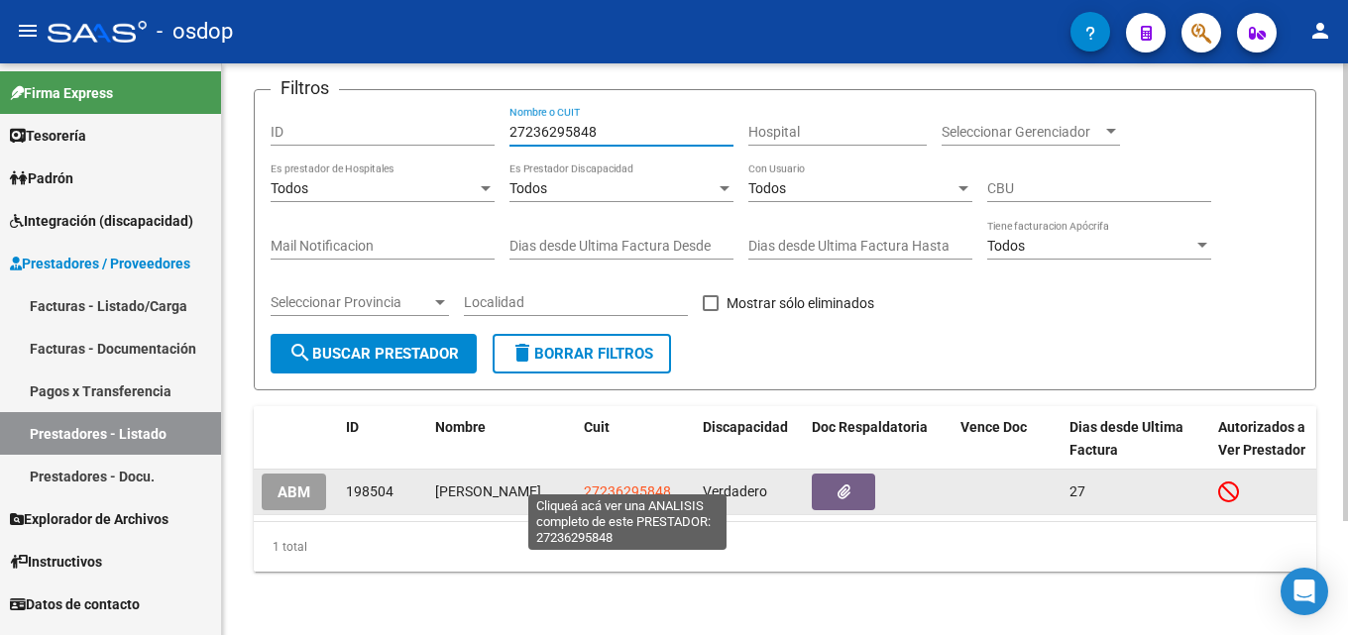
type input "27236295848"
click at [621, 484] on span "27236295848" at bounding box center [627, 492] width 87 height 16
type textarea "27236295848"
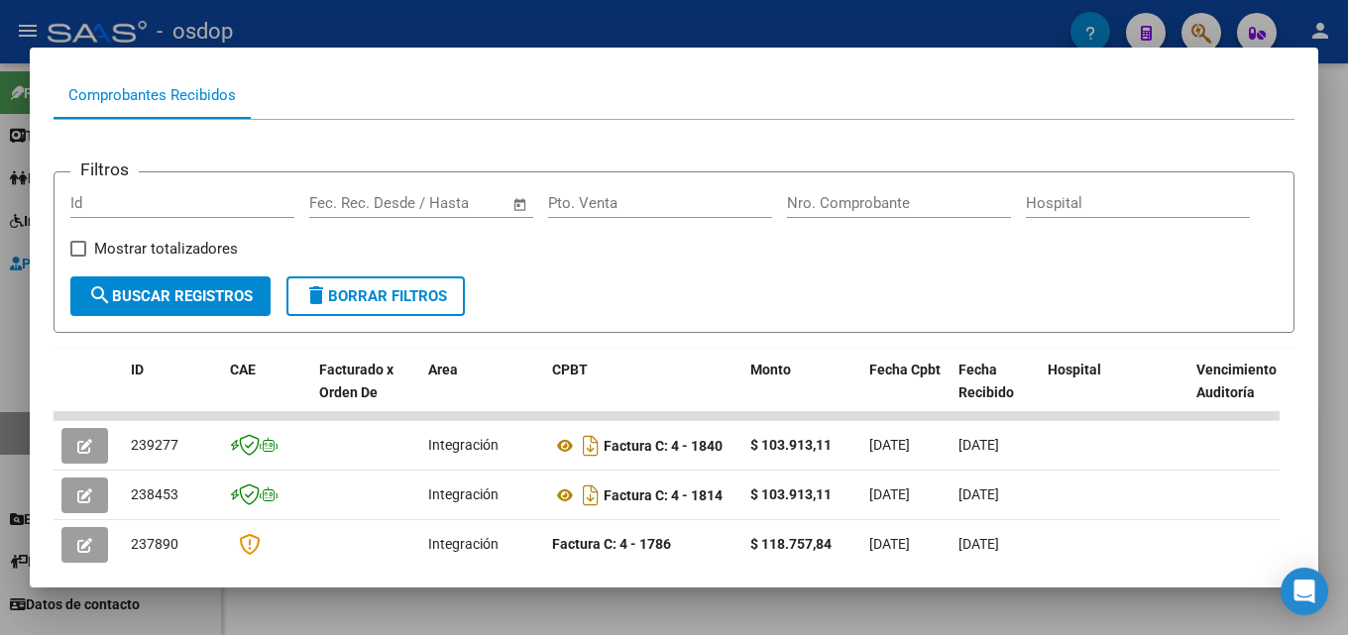
scroll to position [218, 0]
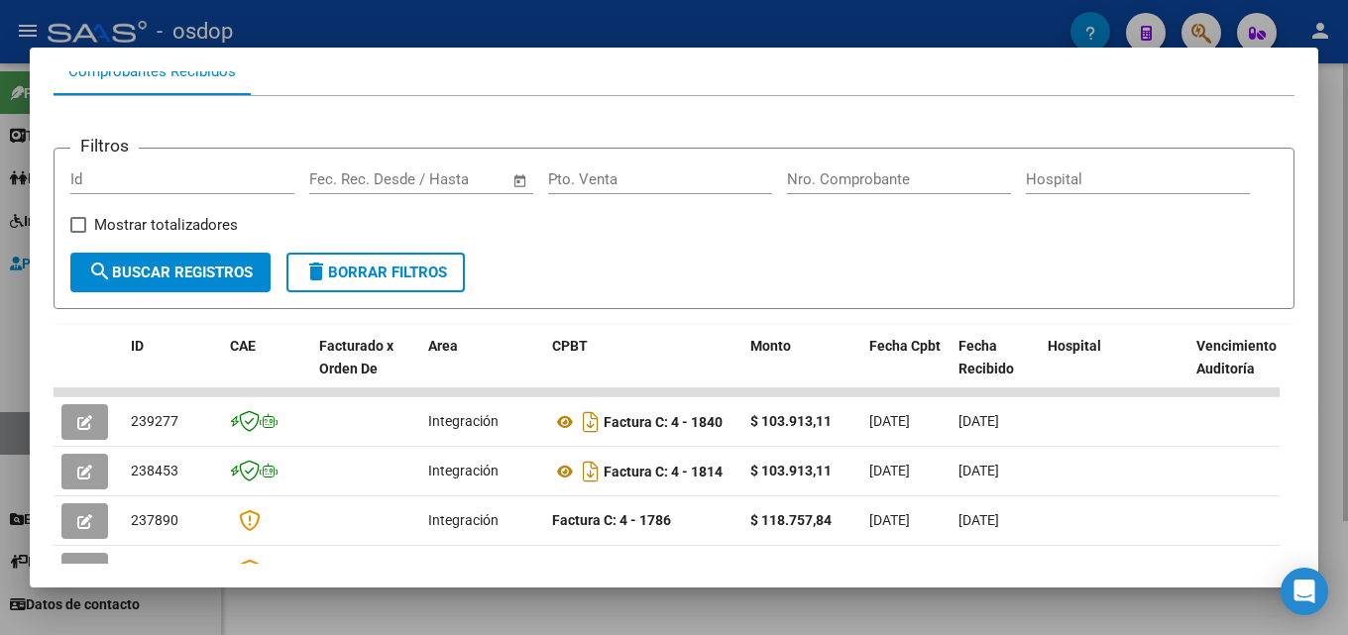
click at [1347, 372] on div at bounding box center [674, 317] width 1348 height 635
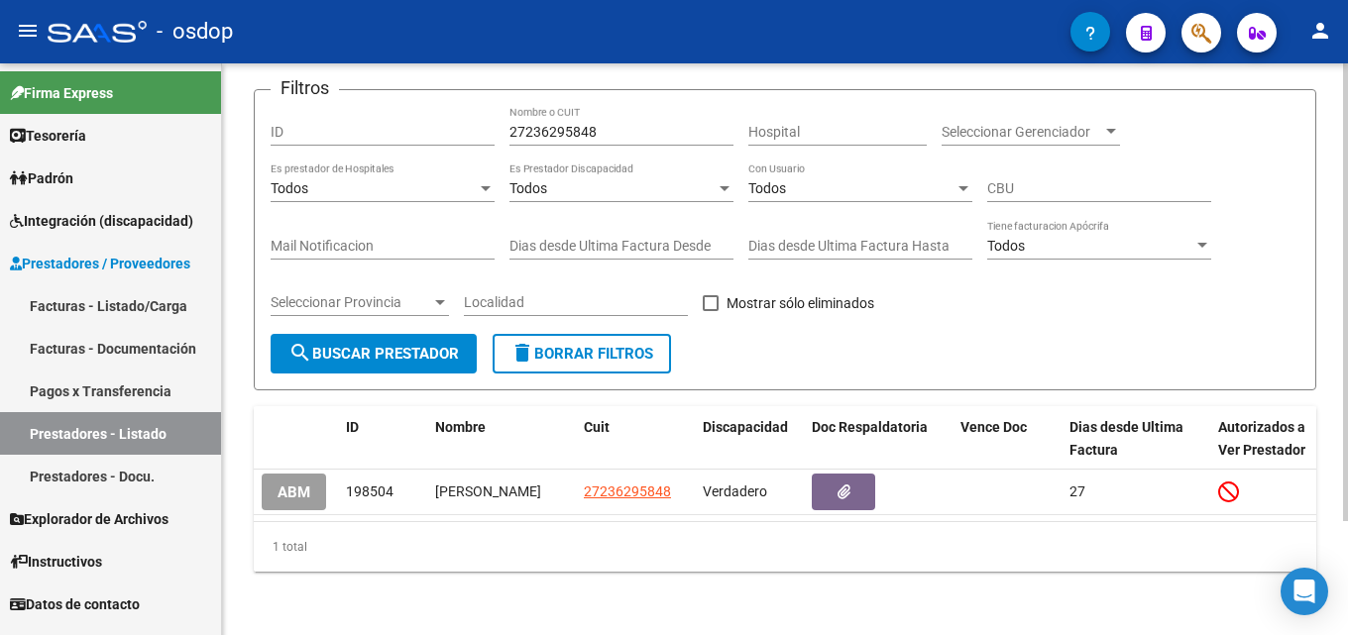
click at [532, 343] on mat-icon "delete" at bounding box center [522, 353] width 24 height 24
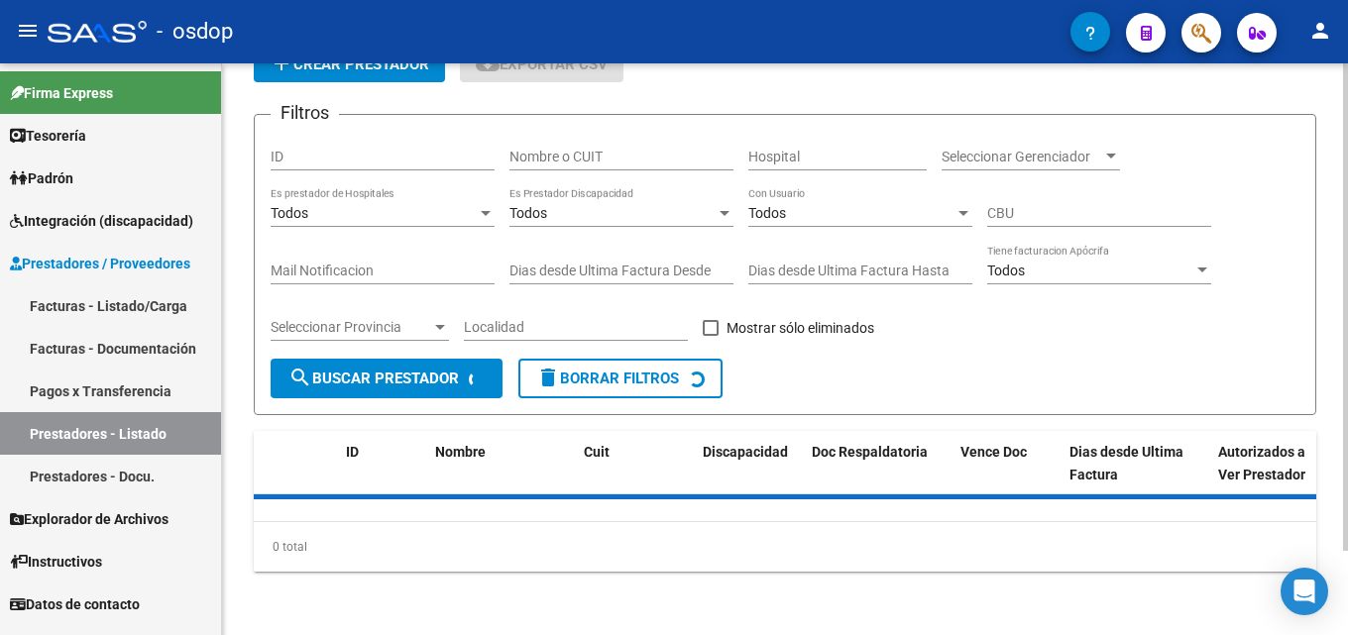
scroll to position [139, 0]
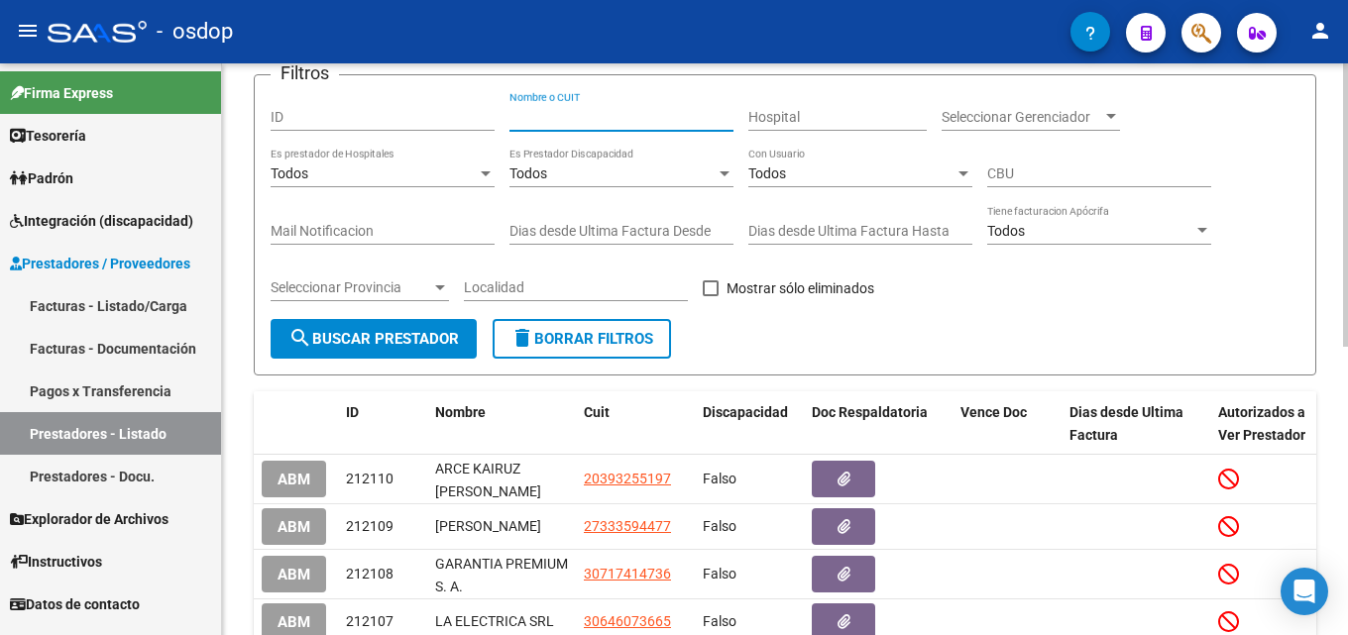
click at [582, 113] on input "Nombre o CUIT" at bounding box center [621, 117] width 224 height 17
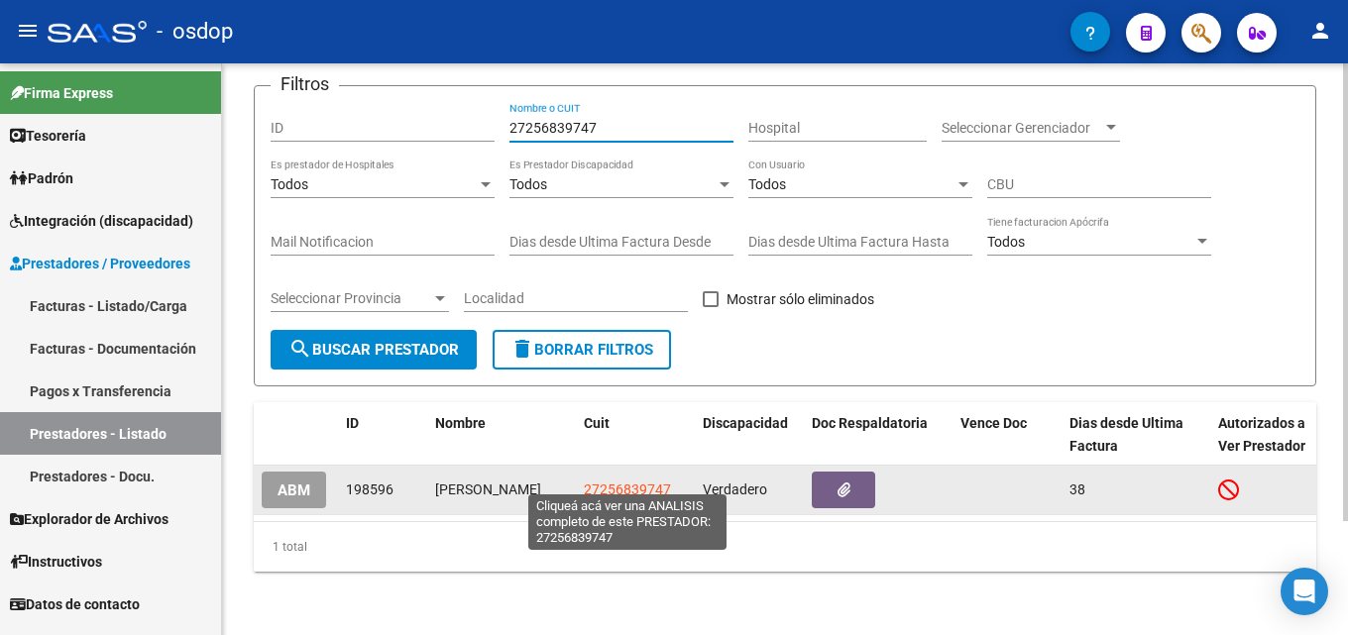
type input "27256839747"
click at [641, 482] on span "27256839747" at bounding box center [627, 490] width 87 height 16
type textarea "27256839747"
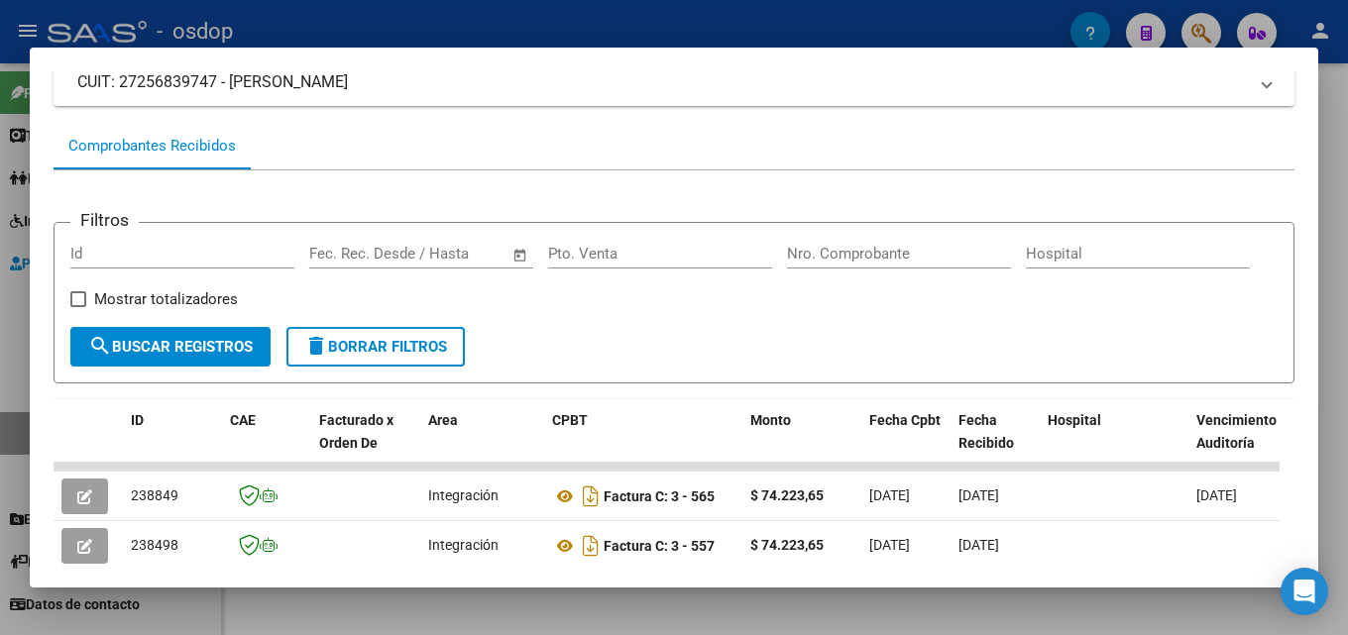
scroll to position [176, 0]
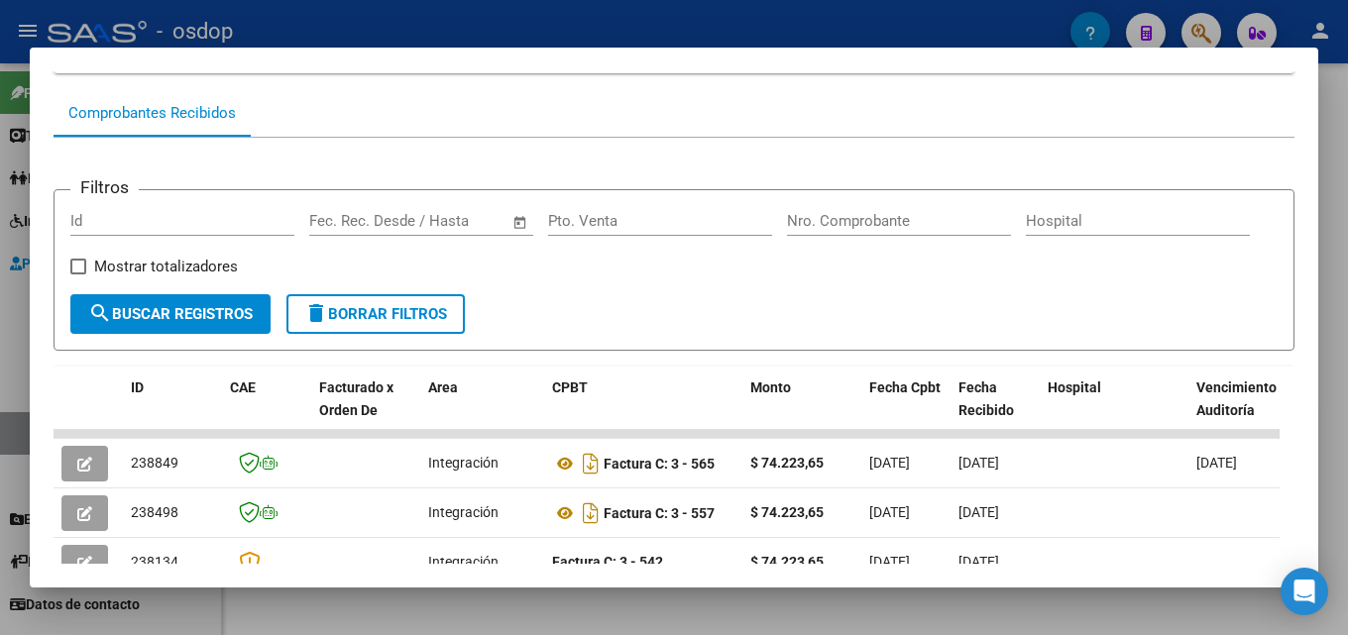
click at [1347, 381] on div at bounding box center [674, 317] width 1348 height 635
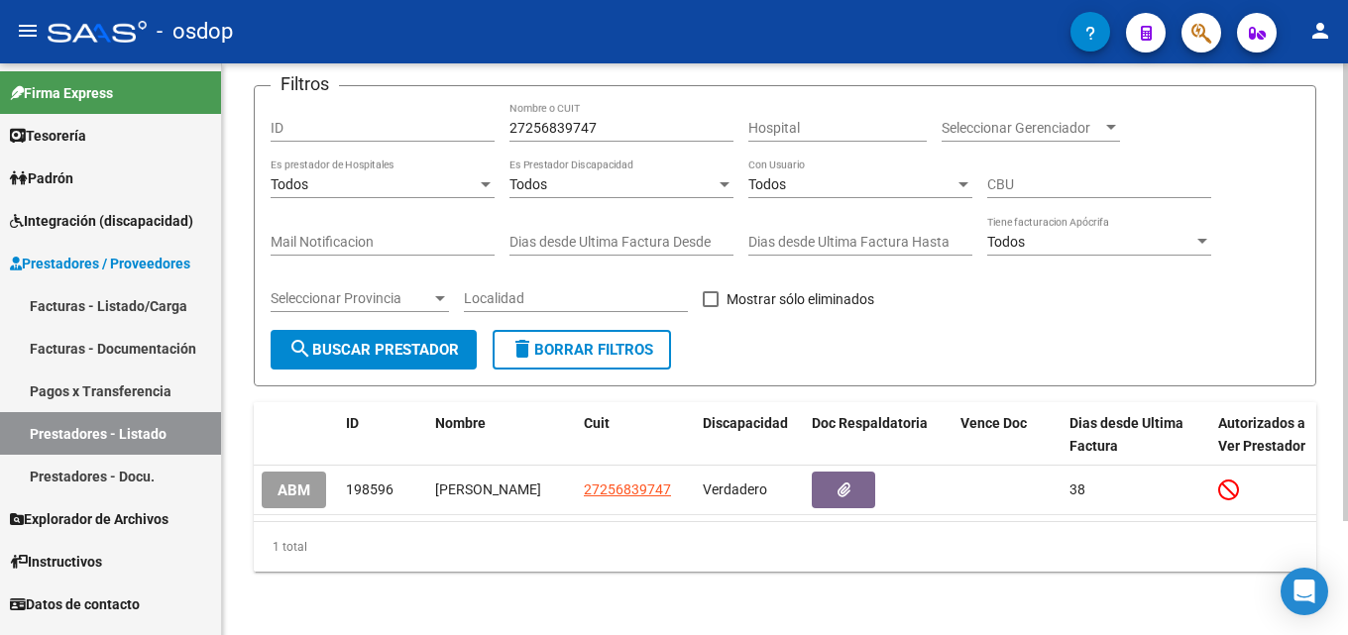
click at [623, 341] on span "delete Borrar Filtros" at bounding box center [581, 350] width 143 height 18
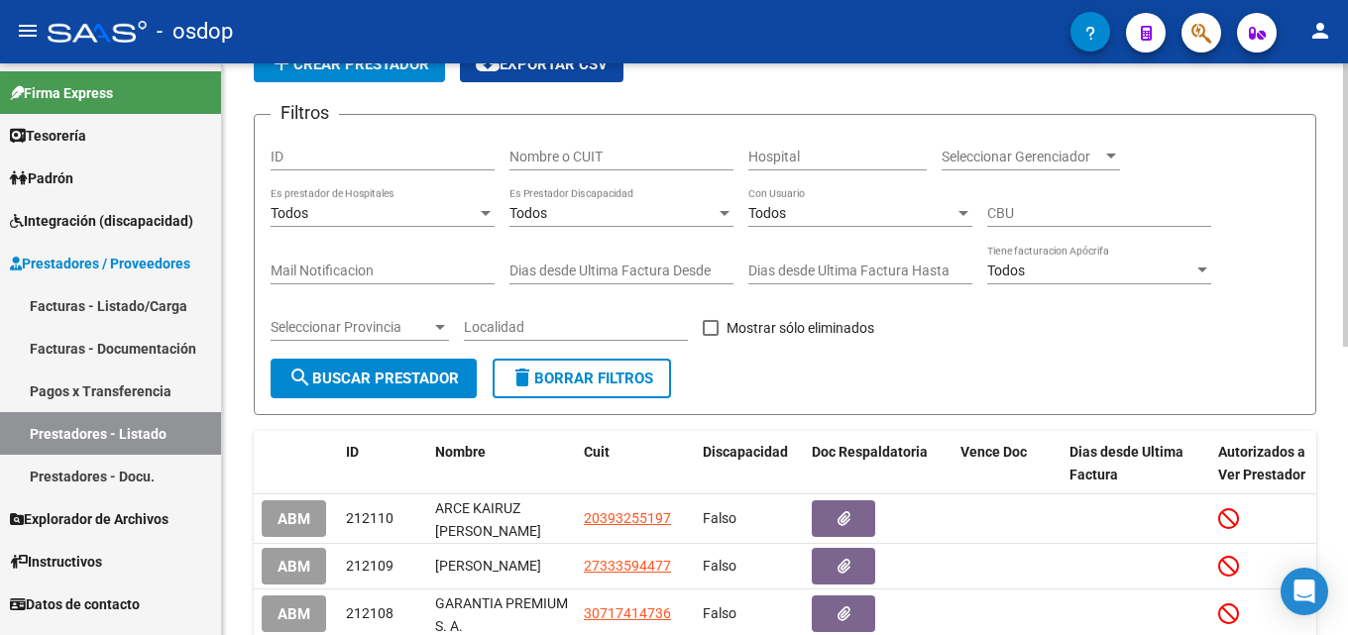
scroll to position [139, 0]
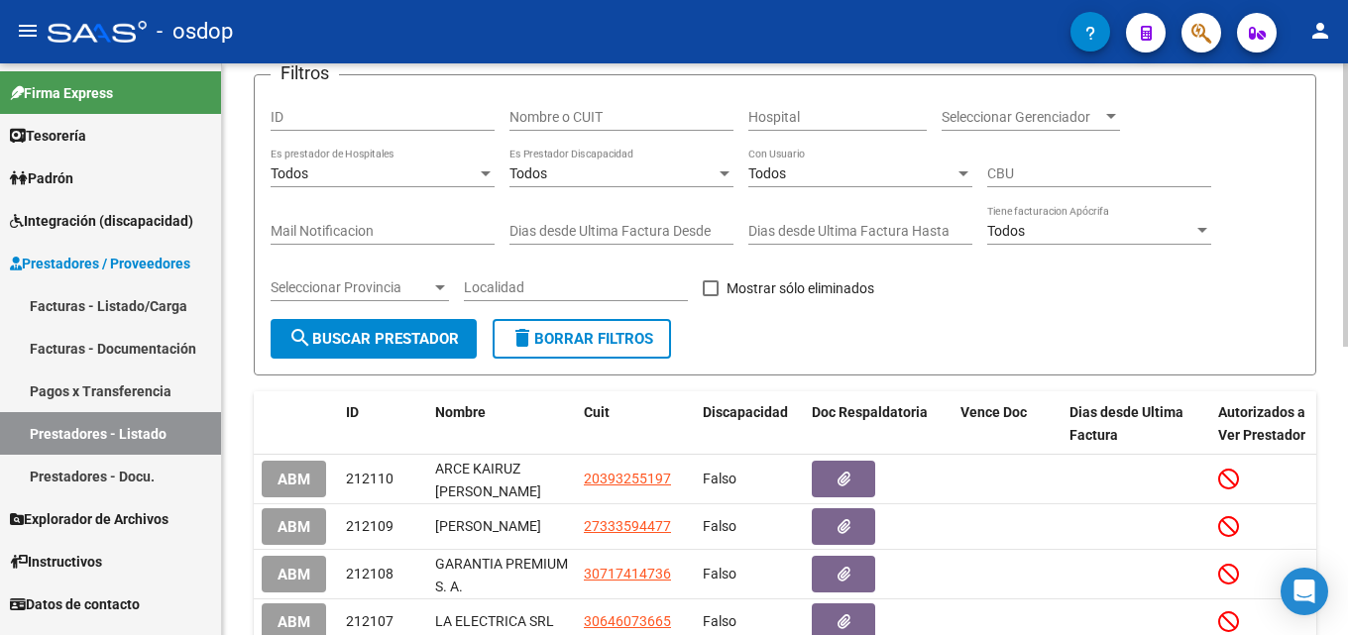
click at [571, 148] on div "Todos Es Prestador Discapacidad" at bounding box center [621, 168] width 224 height 40
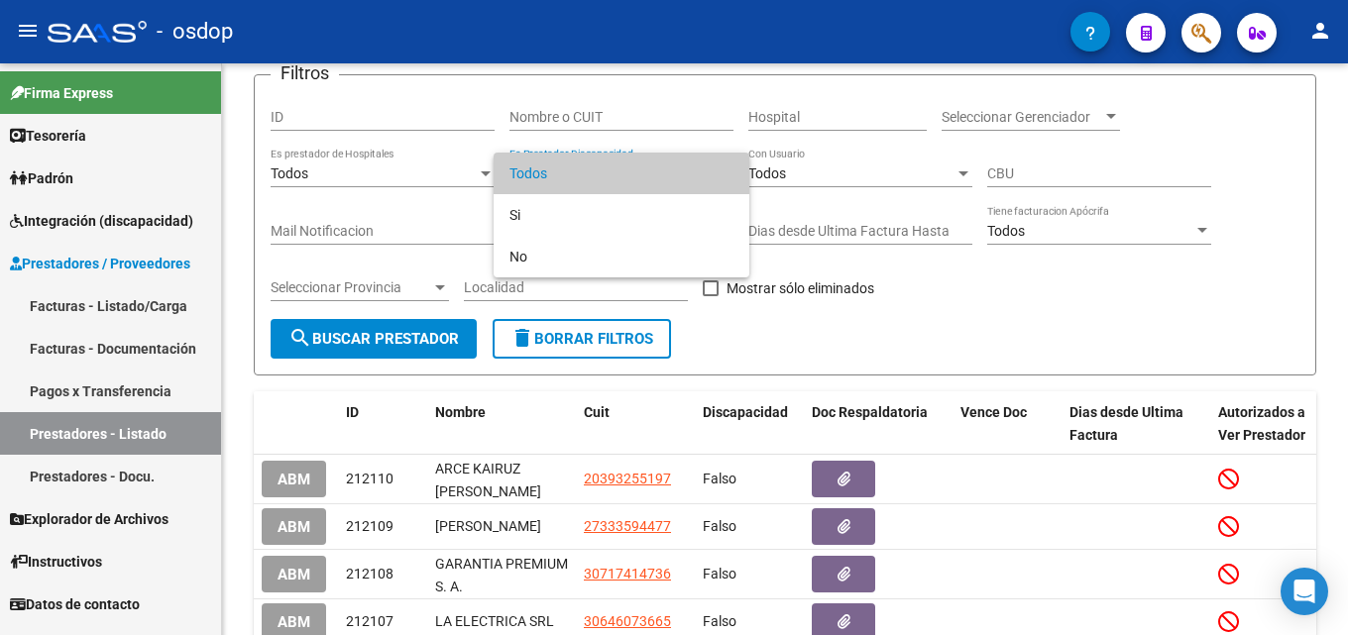
click at [574, 110] on div at bounding box center [674, 317] width 1348 height 635
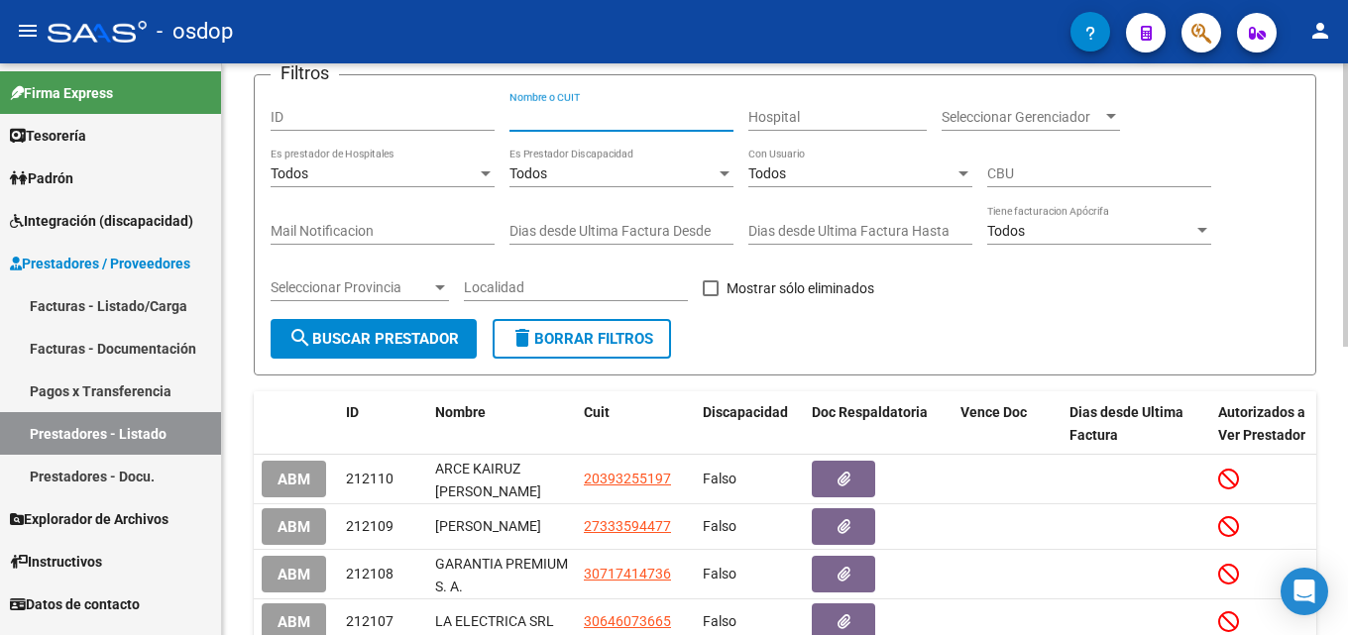
click at [574, 111] on input "Nombre o CUIT" at bounding box center [621, 117] width 224 height 17
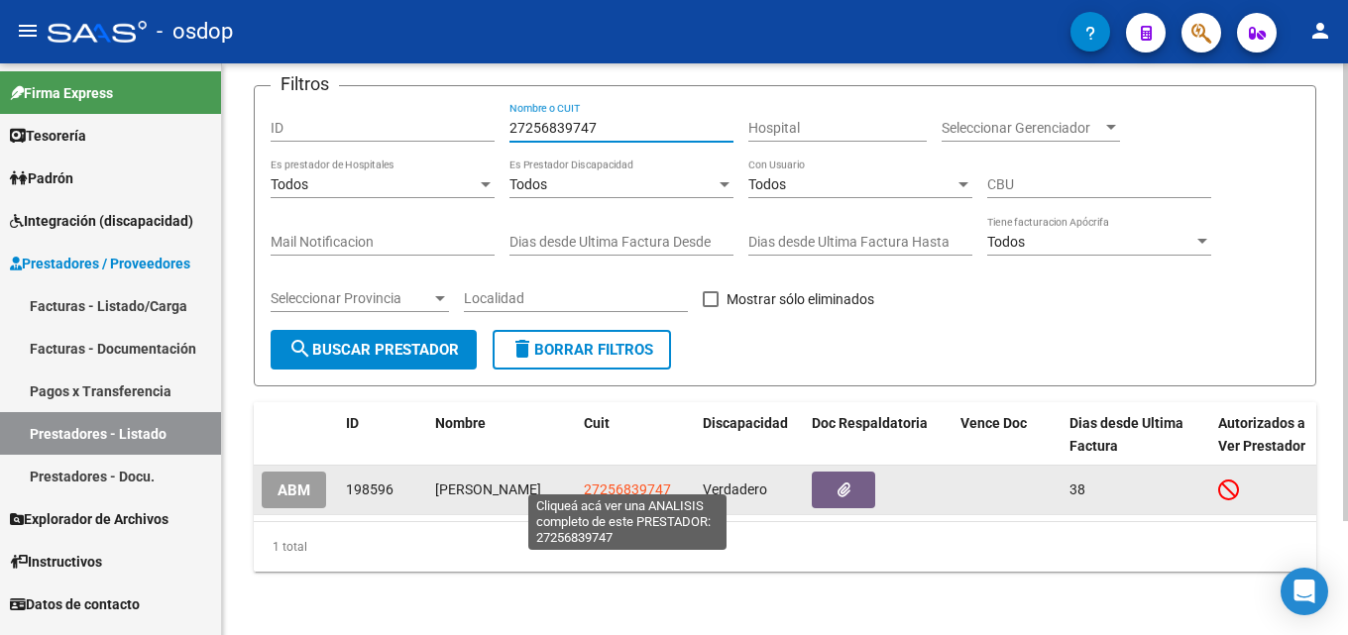
type input "27256839747"
click at [634, 483] on span "27256839747" at bounding box center [627, 490] width 87 height 16
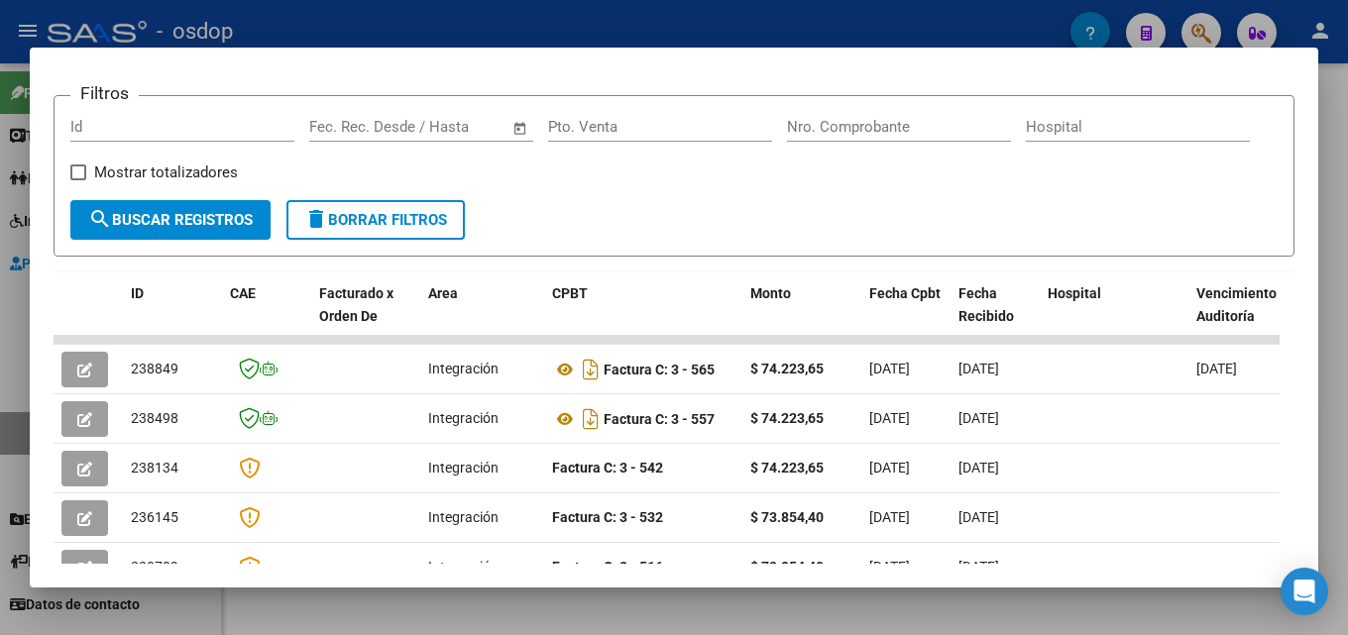
scroll to position [318, 0]
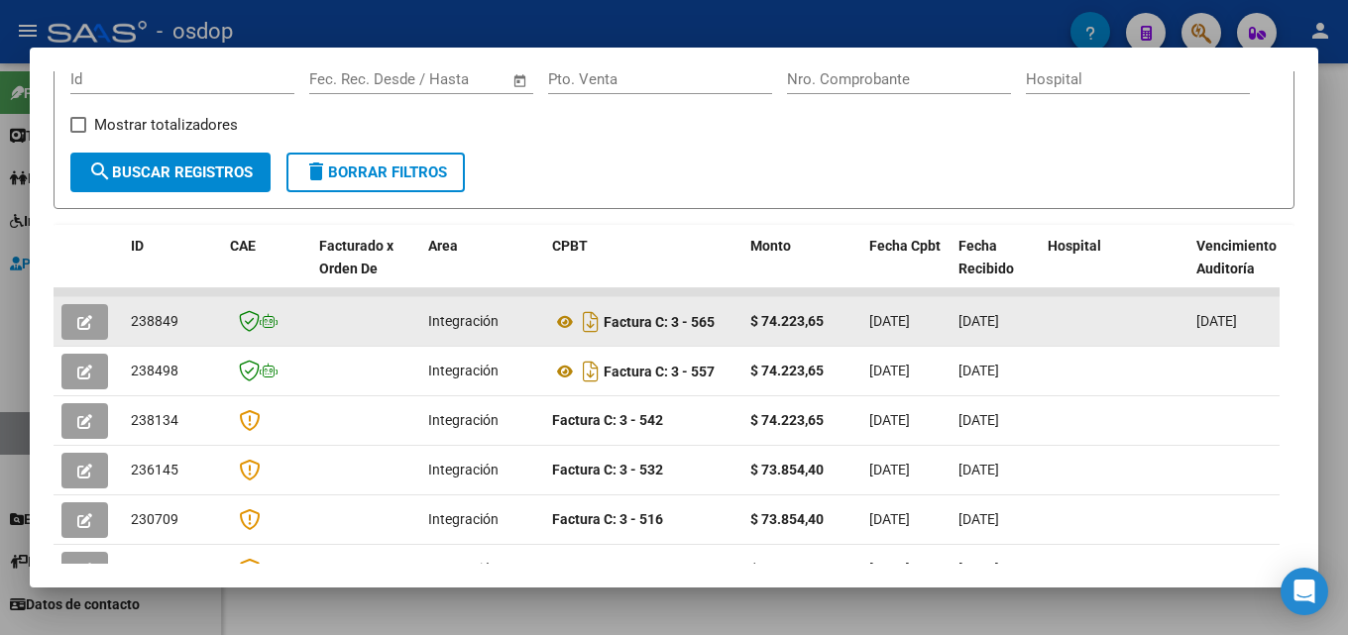
click at [79, 321] on span "button" at bounding box center [84, 322] width 15 height 18
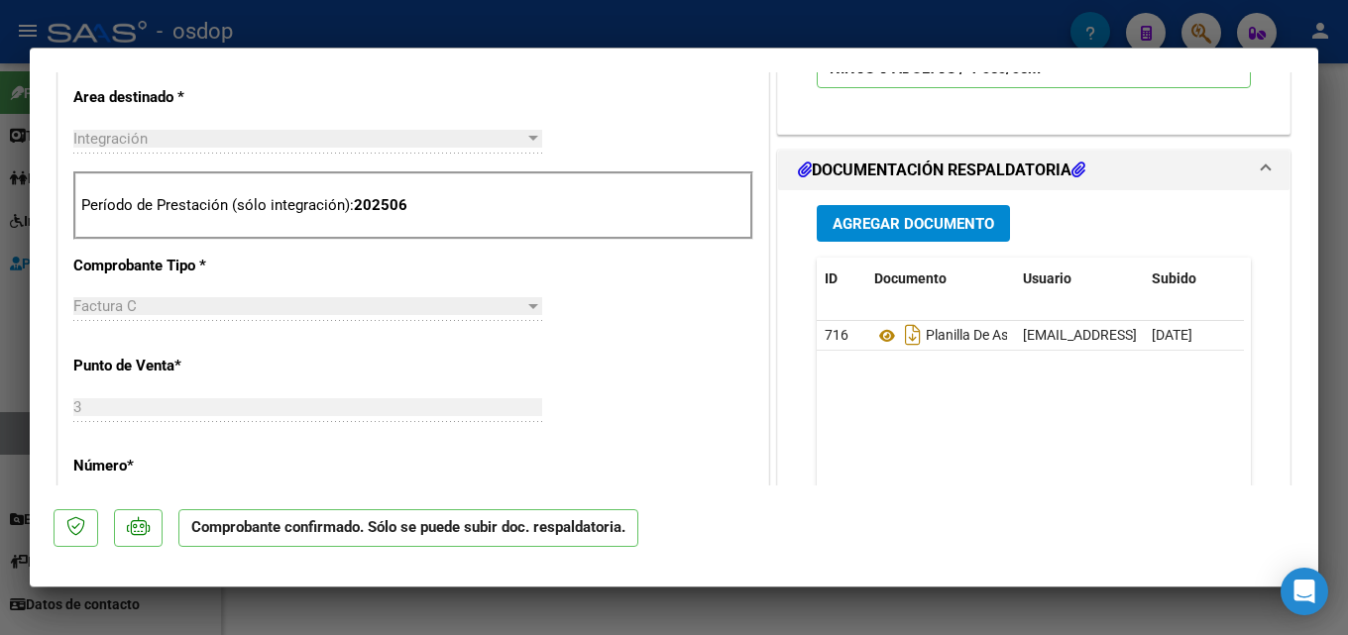
scroll to position [714, 0]
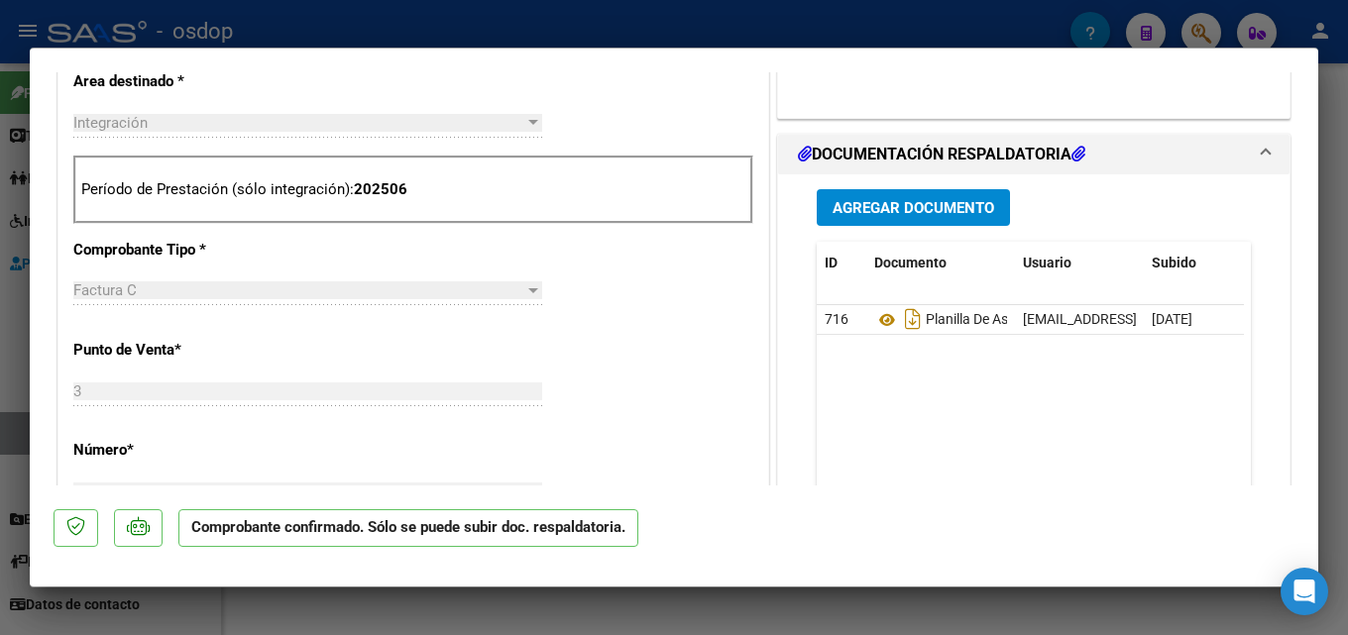
click at [1347, 371] on div at bounding box center [674, 317] width 1348 height 635
type input "$ 0,00"
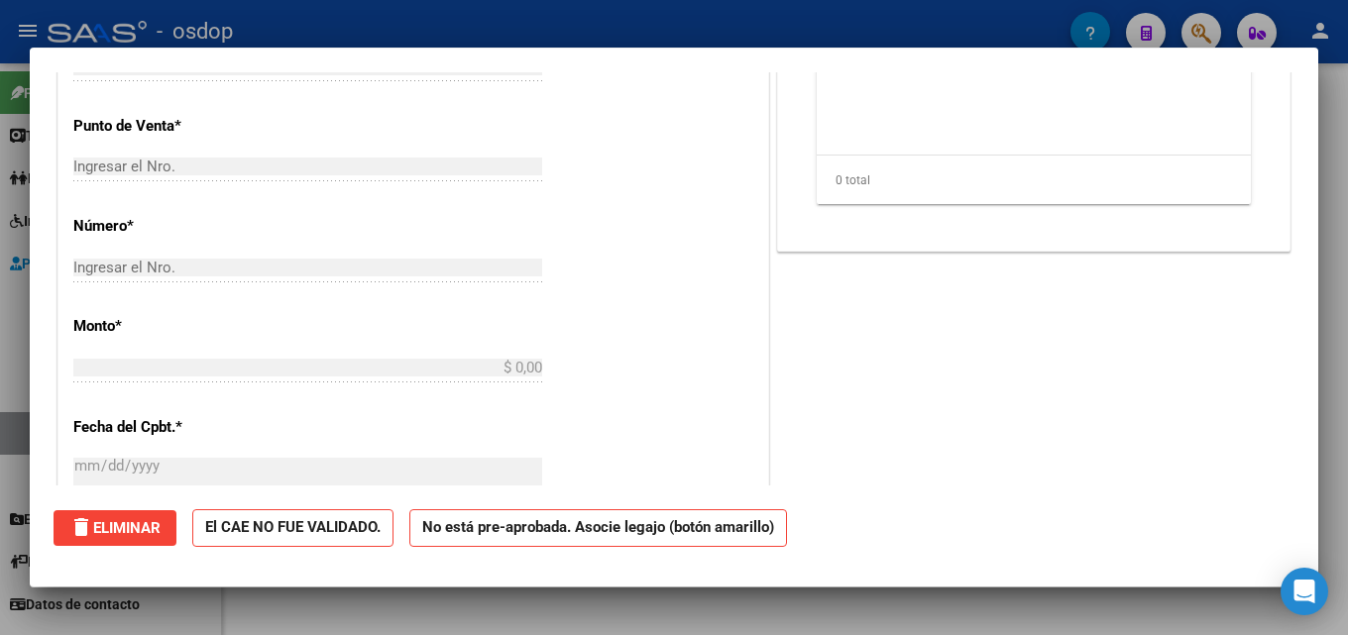
scroll to position [0, 0]
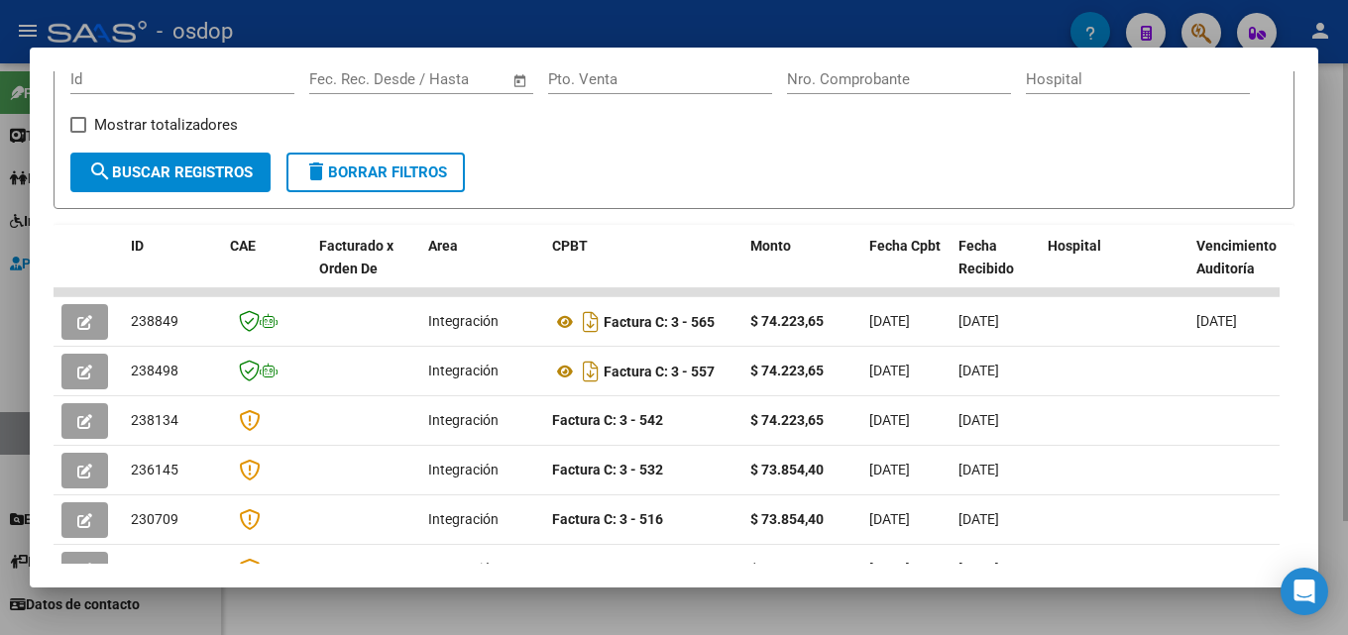
click at [1343, 350] on div at bounding box center [674, 317] width 1348 height 635
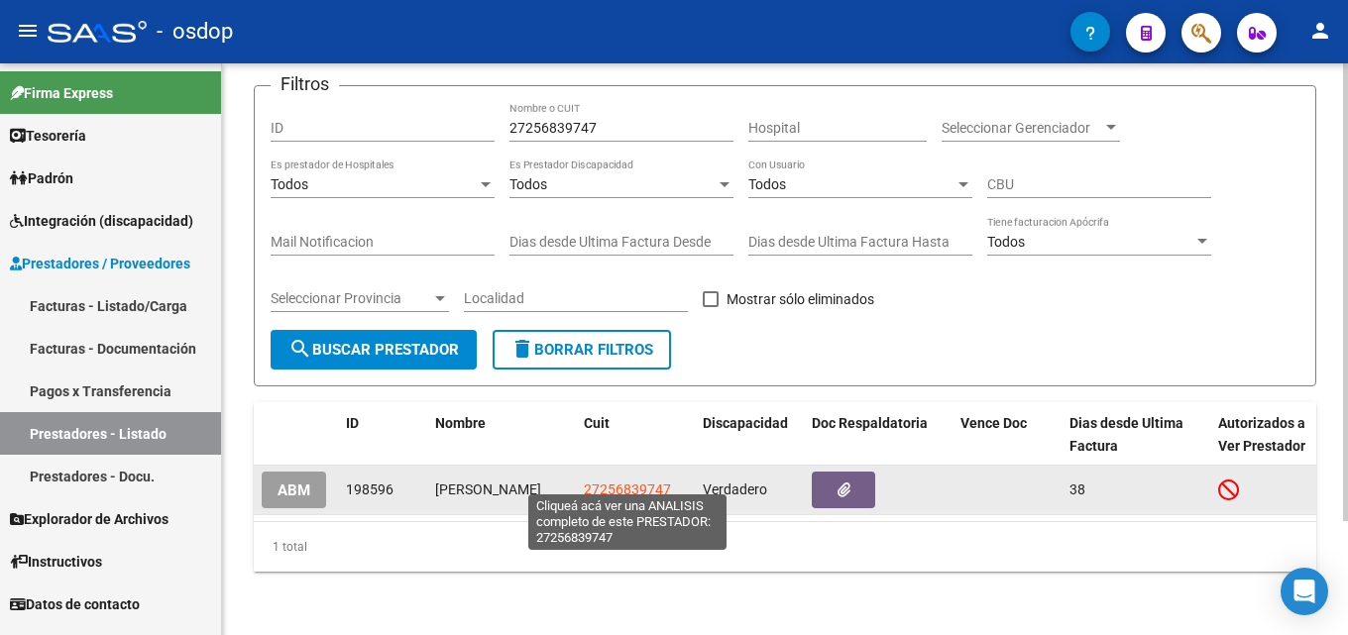
click at [615, 482] on span "27256839747" at bounding box center [627, 490] width 87 height 16
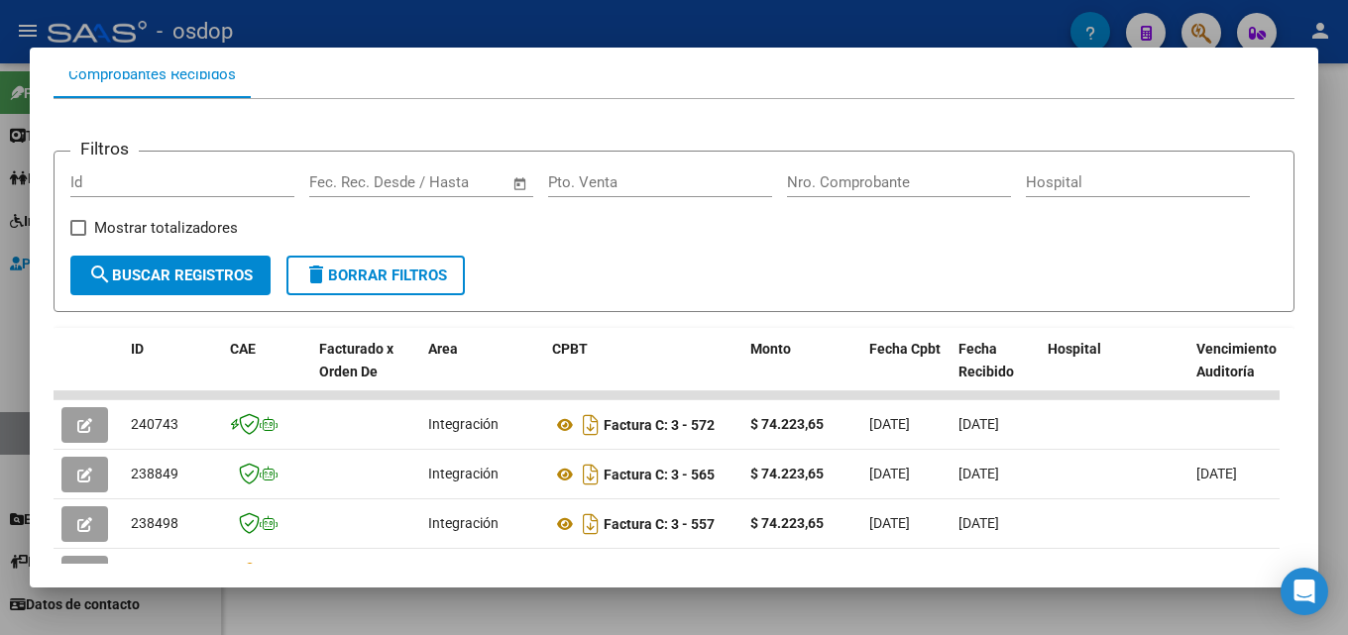
scroll to position [255, 0]
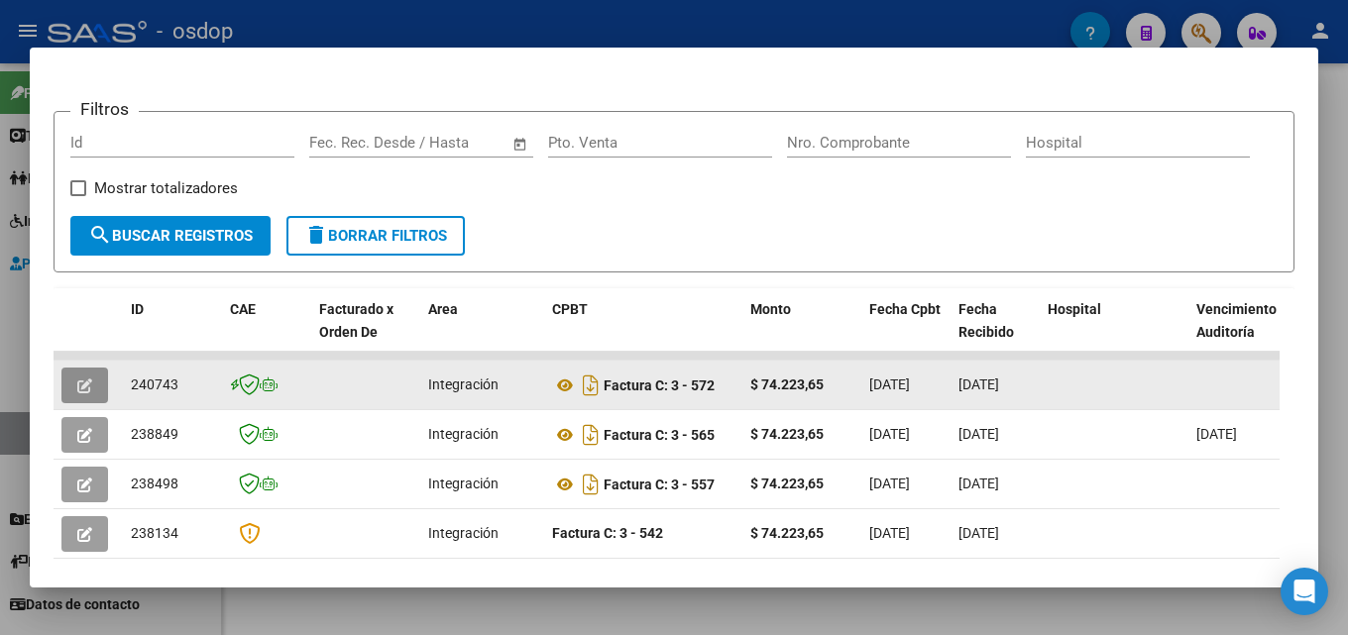
click at [76, 393] on button "button" at bounding box center [84, 386] width 47 height 36
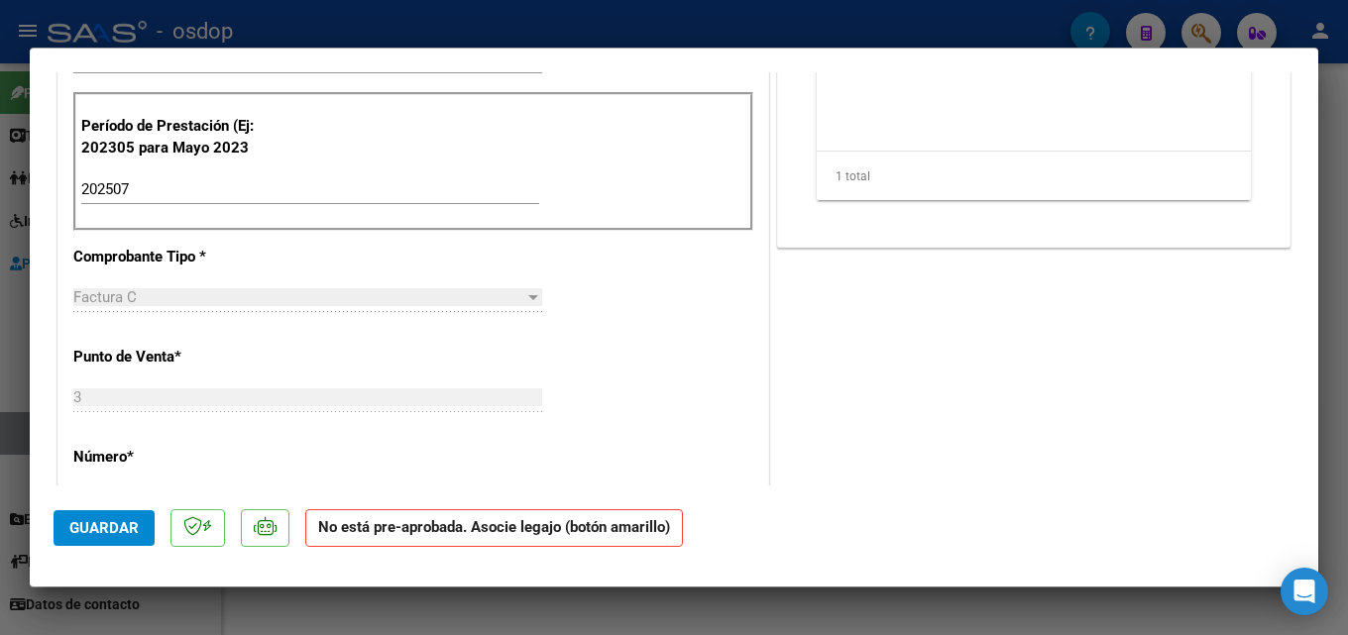
scroll to position [503, 0]
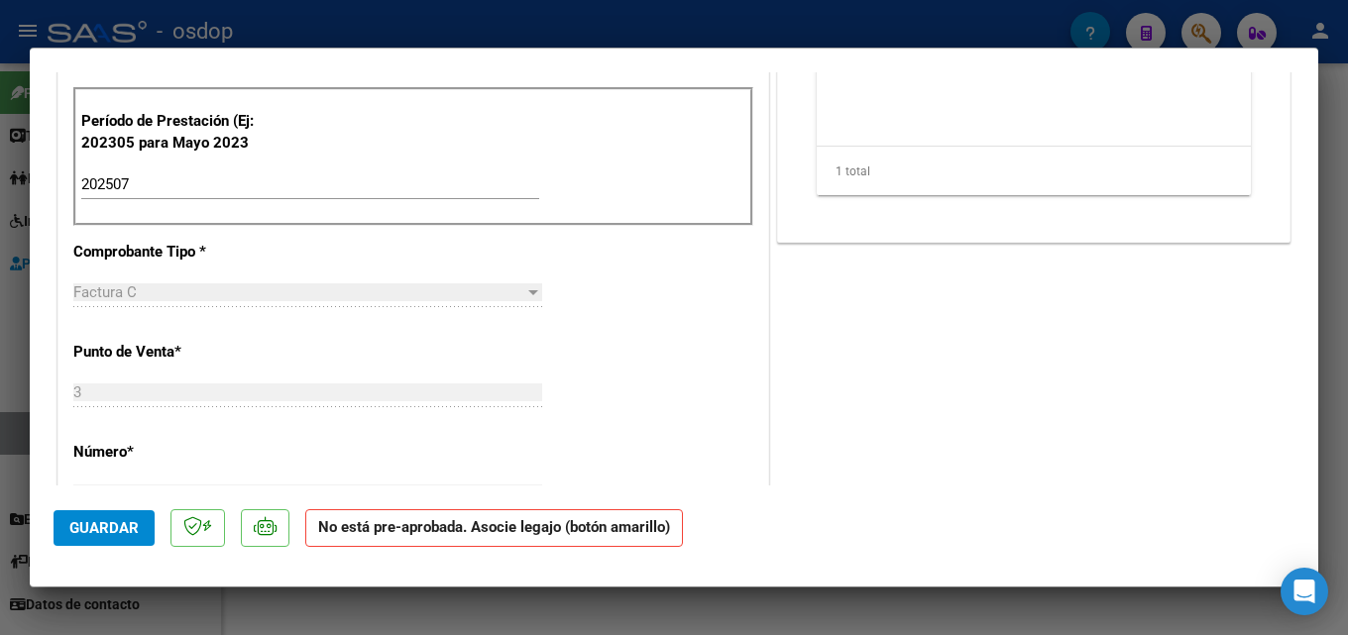
click at [1347, 241] on div at bounding box center [674, 317] width 1348 height 635
type input "$ 0,00"
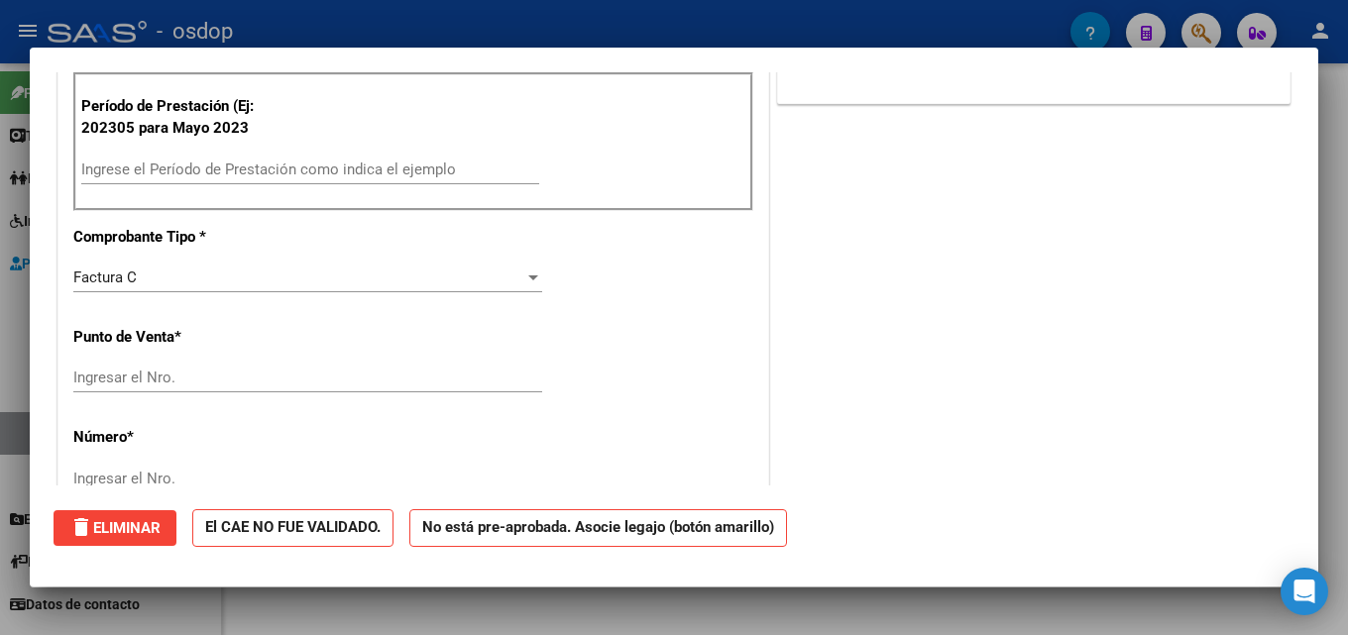
scroll to position [0, 0]
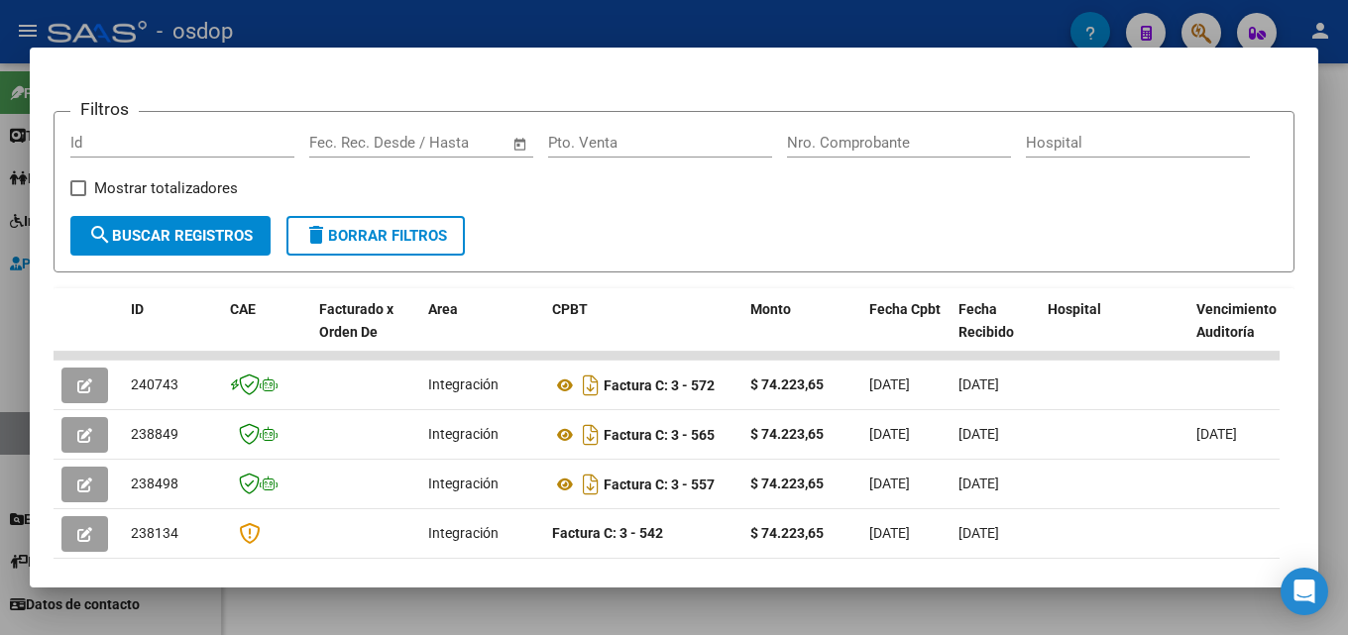
click at [1331, 316] on div at bounding box center [674, 317] width 1348 height 635
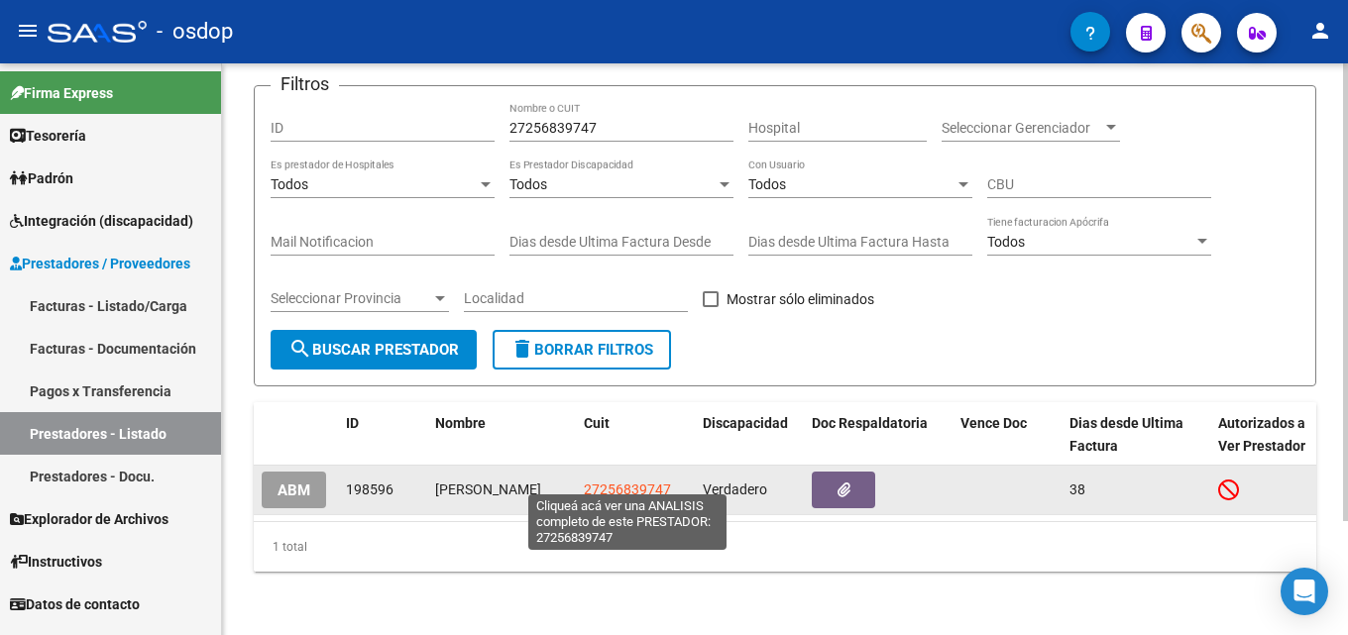
click at [588, 482] on span "27256839747" at bounding box center [627, 490] width 87 height 16
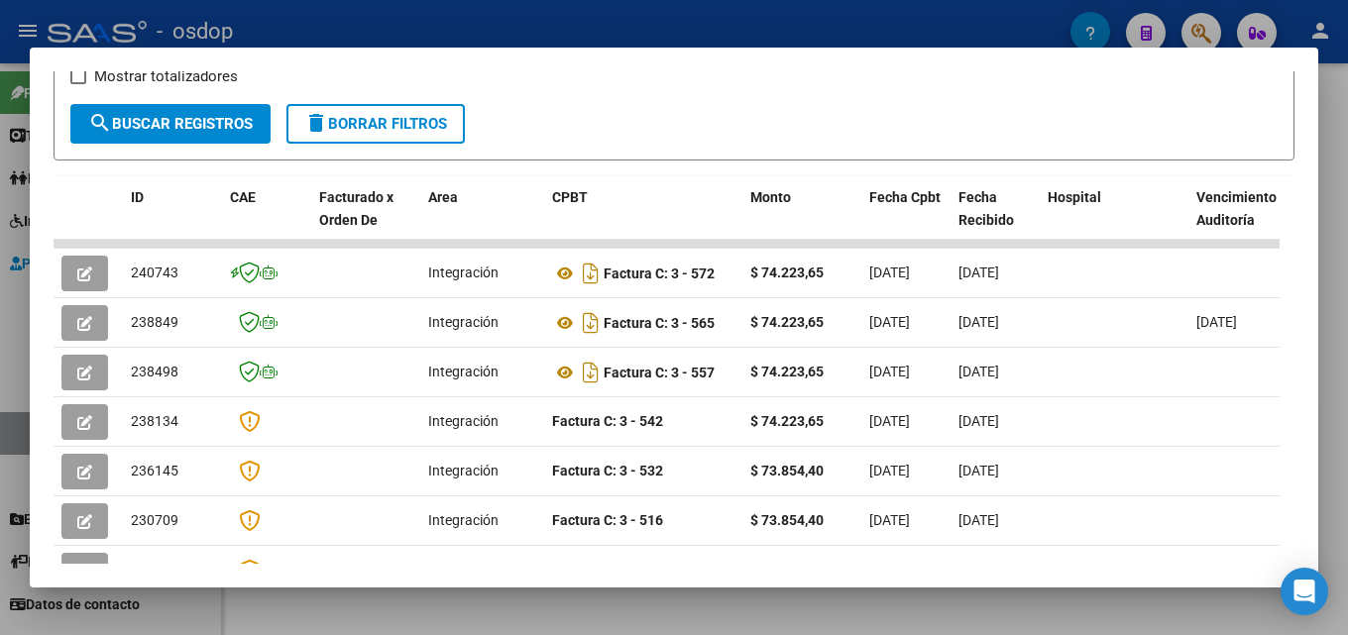
scroll to position [372, 0]
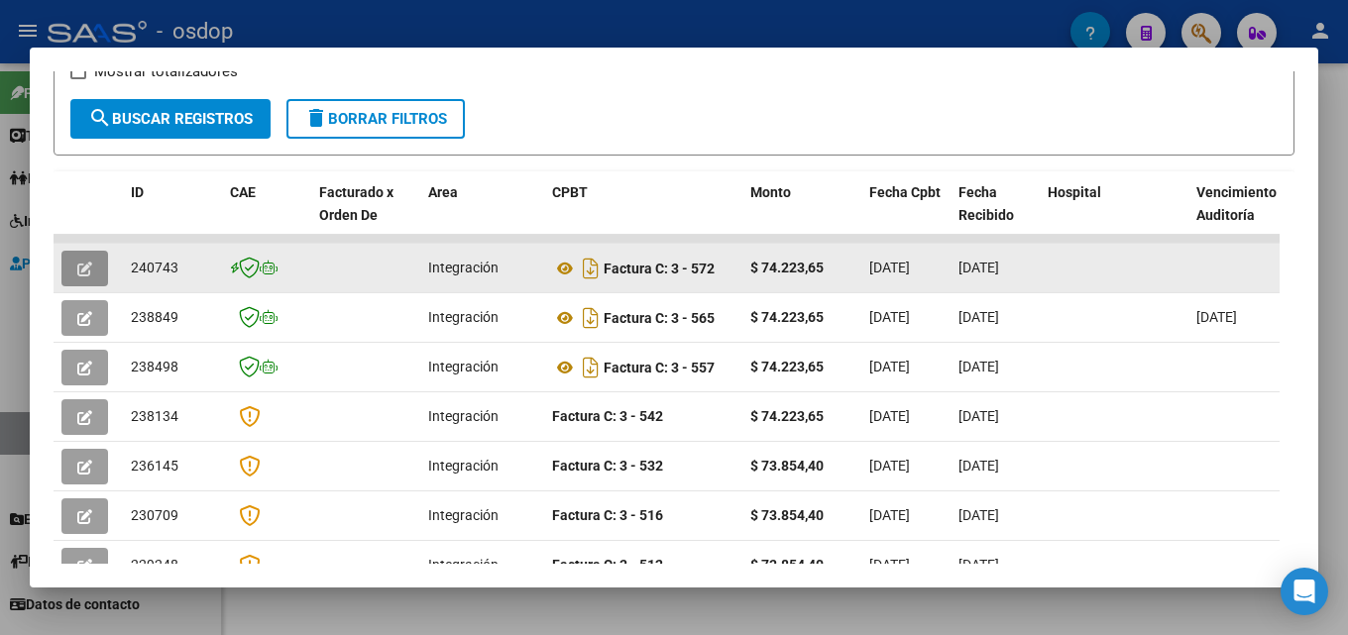
click at [95, 276] on button "button" at bounding box center [84, 269] width 47 height 36
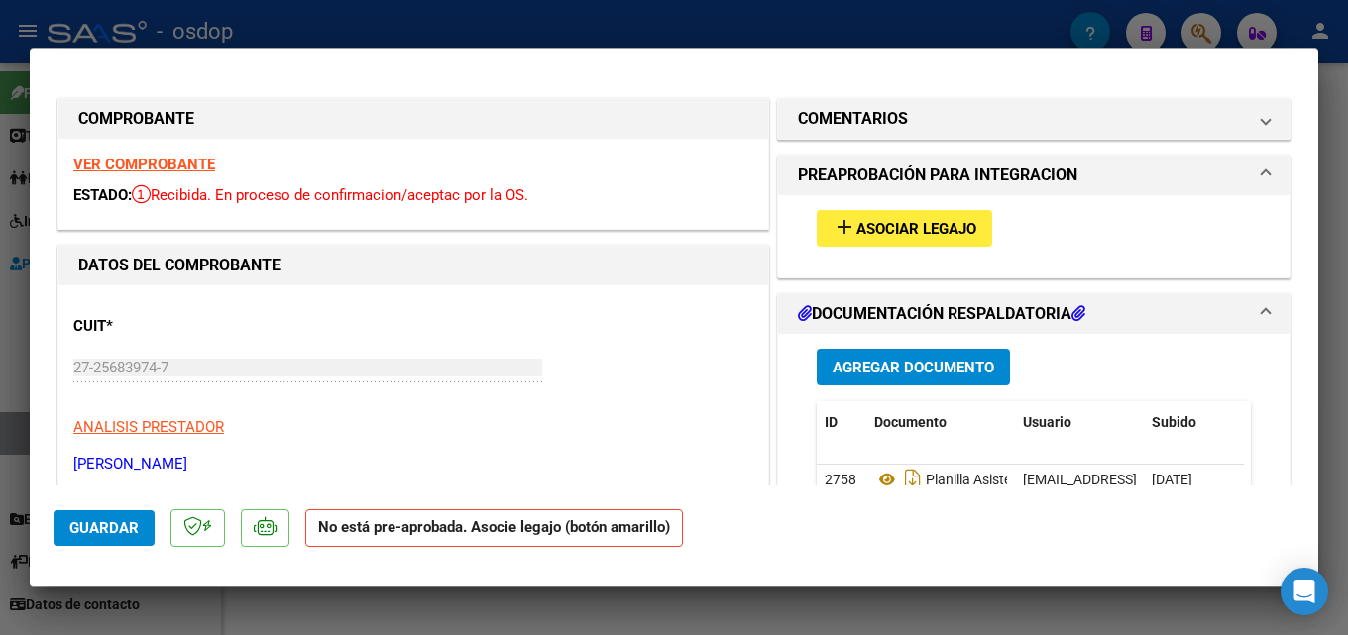
click at [1347, 311] on div at bounding box center [674, 317] width 1348 height 635
type input "$ 0,00"
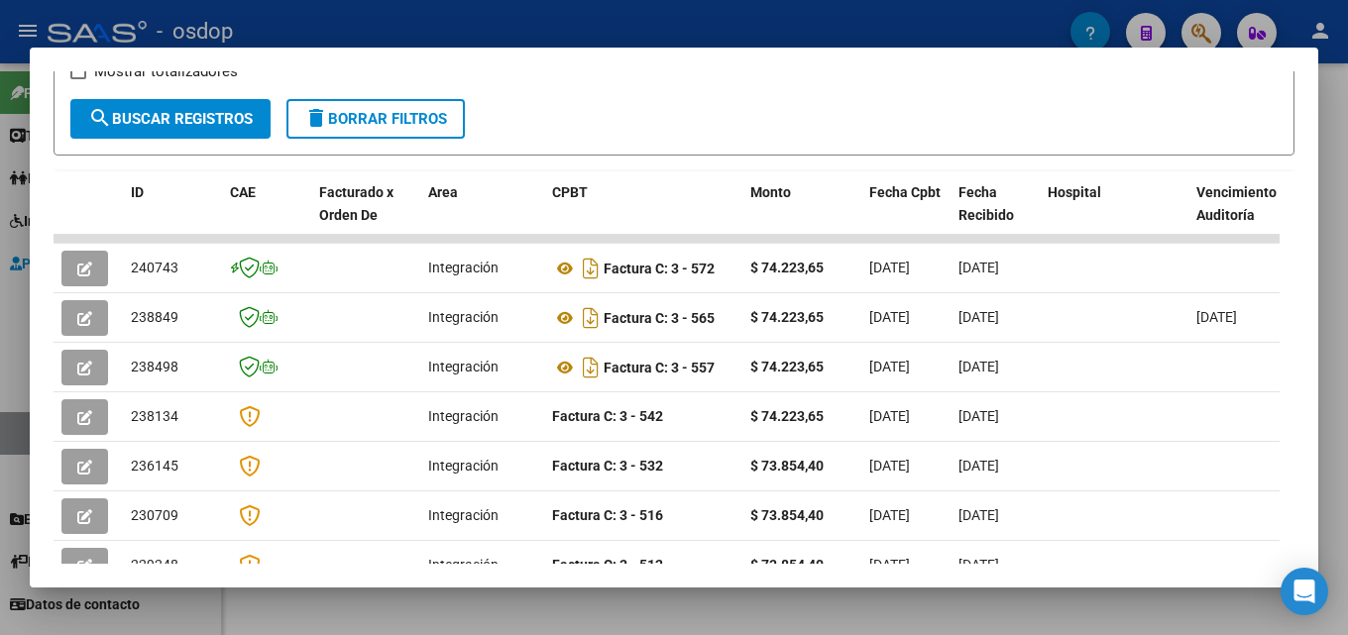
click at [1347, 308] on div at bounding box center [674, 317] width 1348 height 635
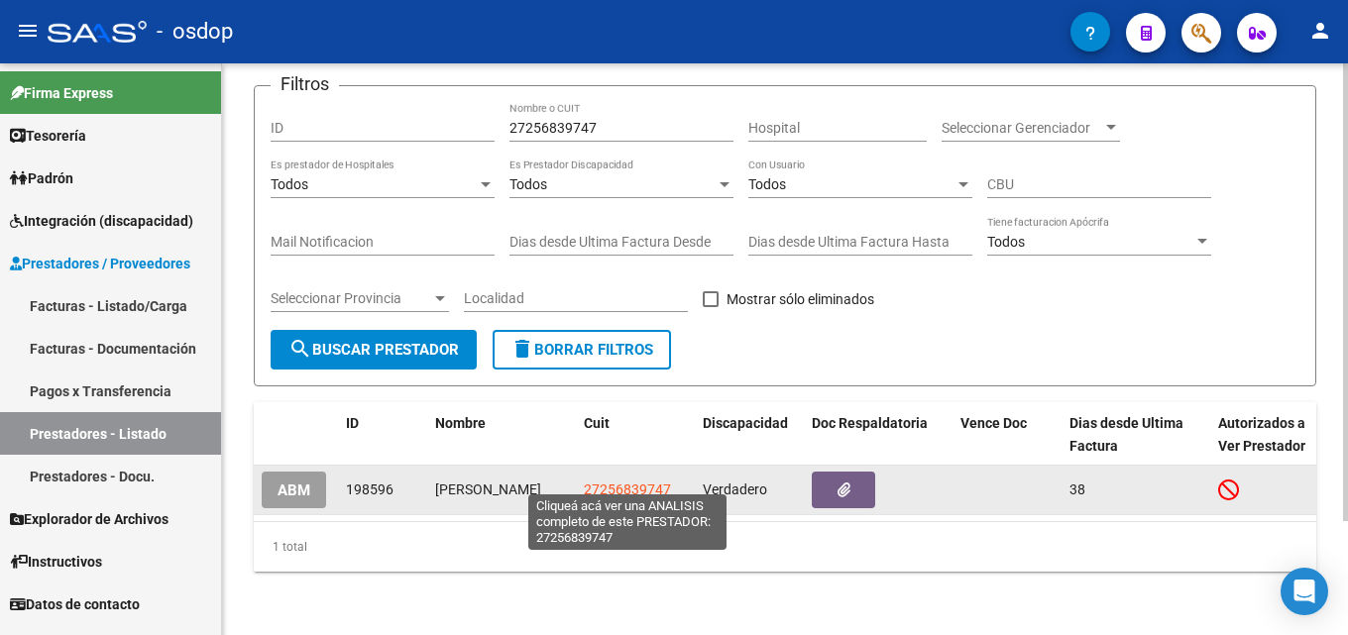
click at [640, 482] on span "27256839747" at bounding box center [627, 490] width 87 height 16
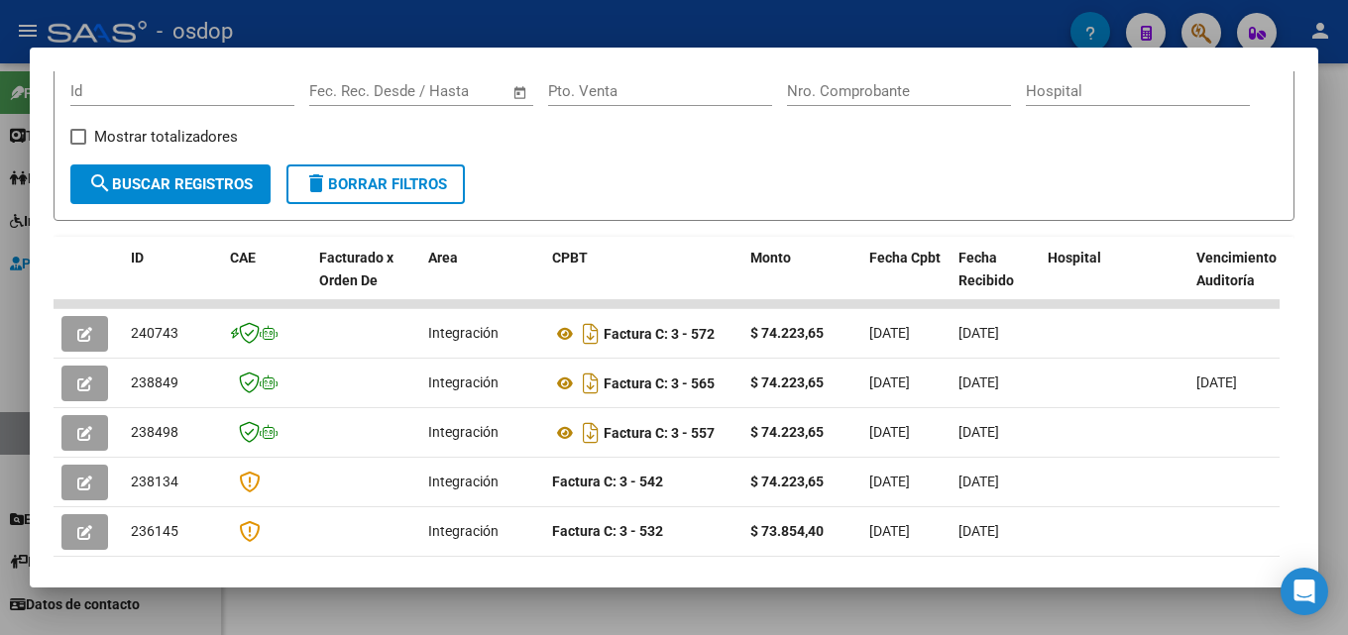
scroll to position [313, 0]
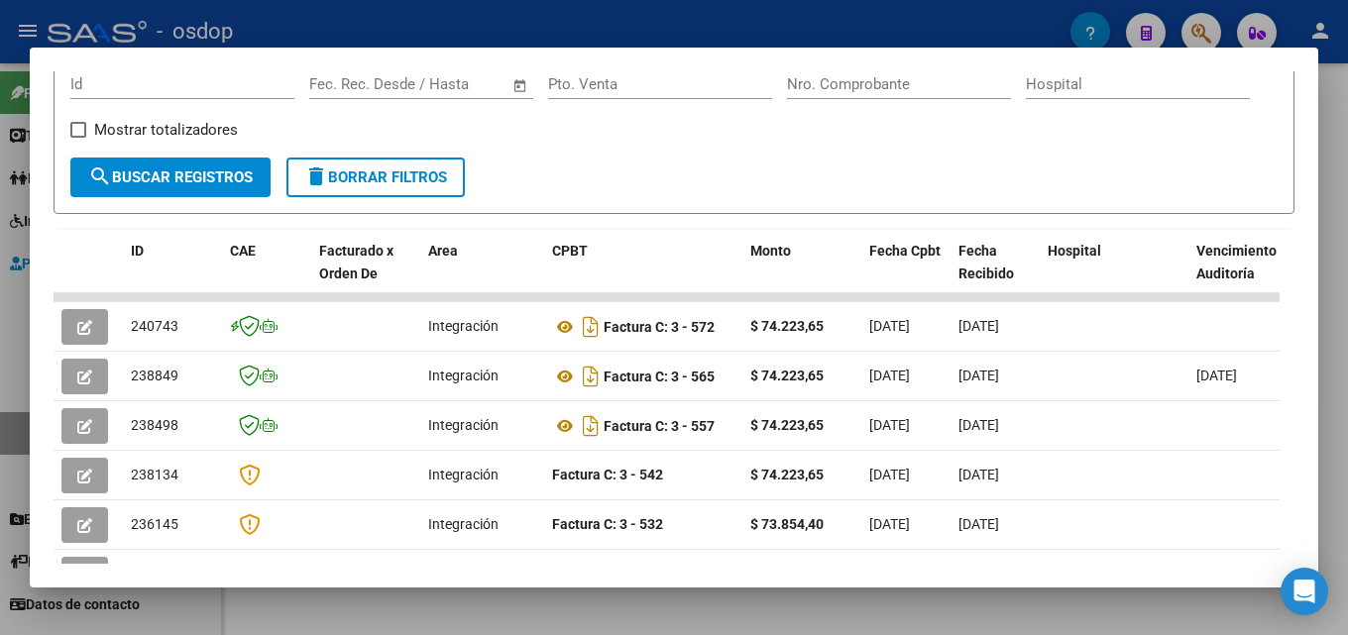
click at [1341, 360] on div at bounding box center [674, 317] width 1348 height 635
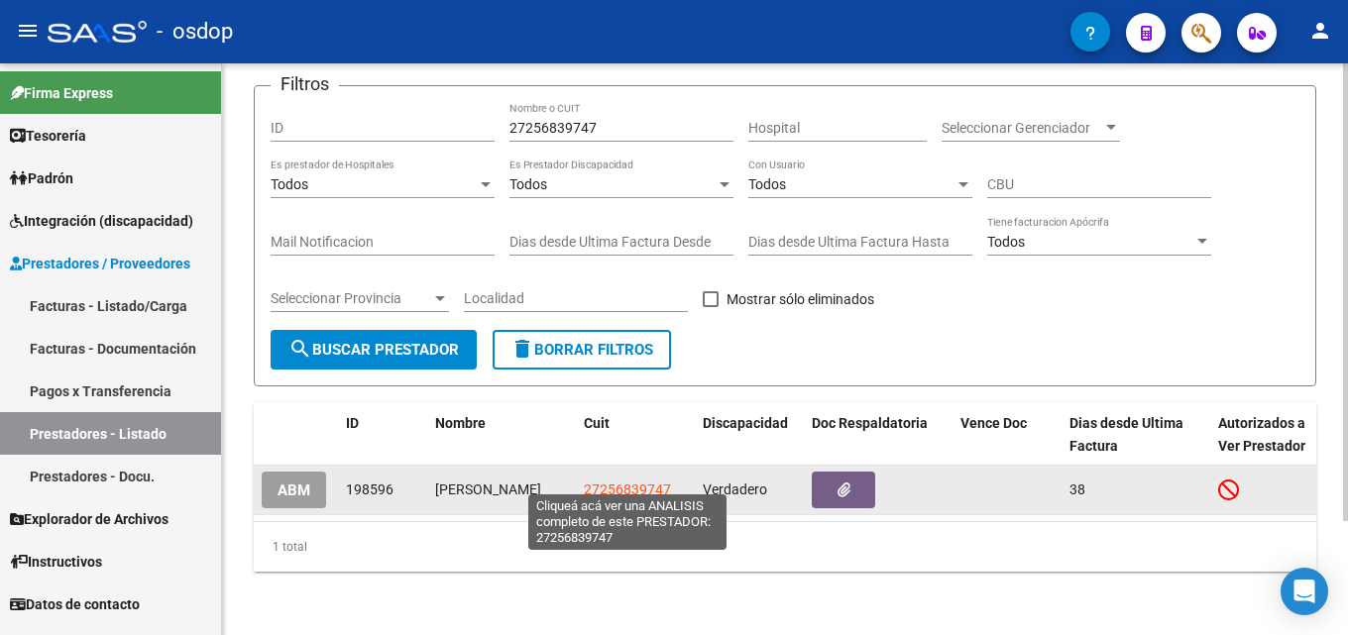
click at [633, 484] on span "27256839747" at bounding box center [627, 490] width 87 height 16
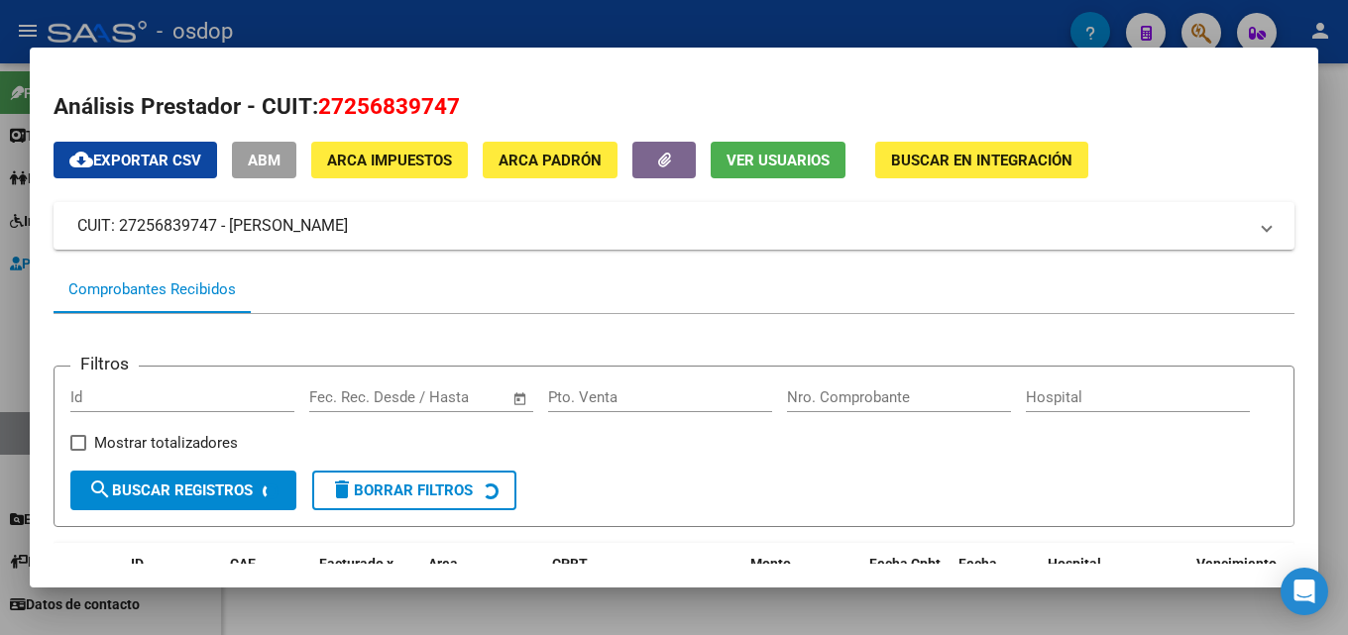
scroll to position [430, 0]
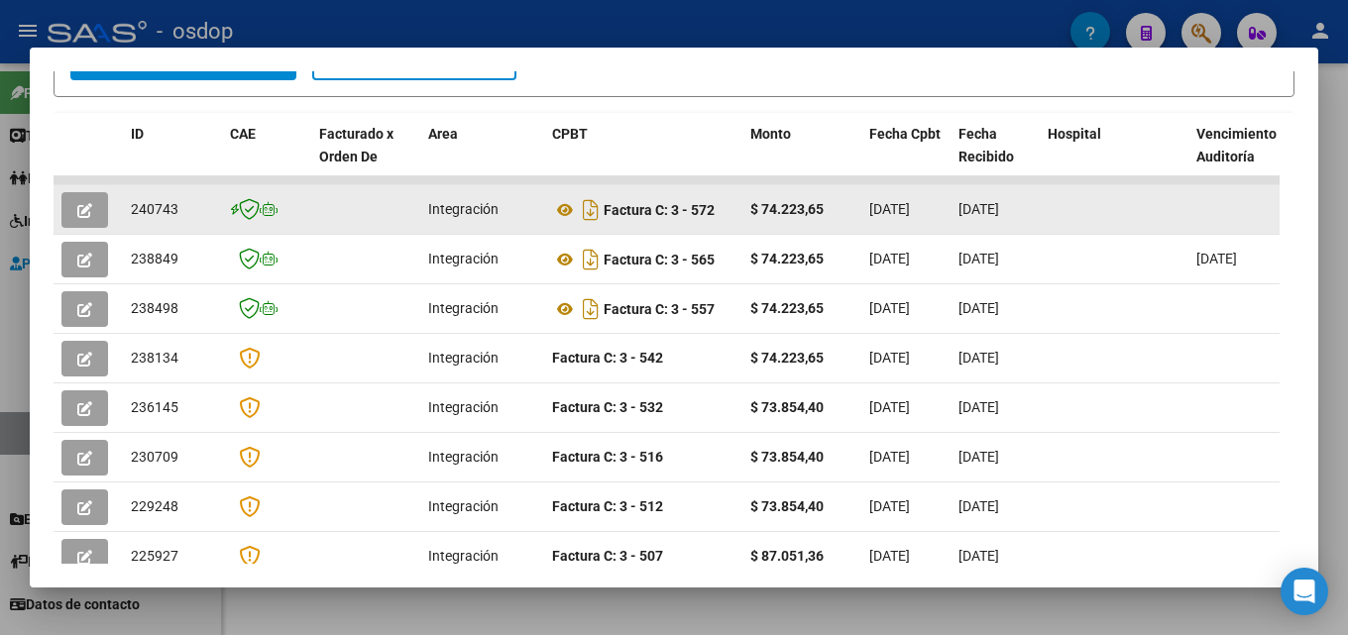
click at [92, 208] on button "button" at bounding box center [84, 210] width 47 height 36
